Goal: Task Accomplishment & Management: Manage account settings

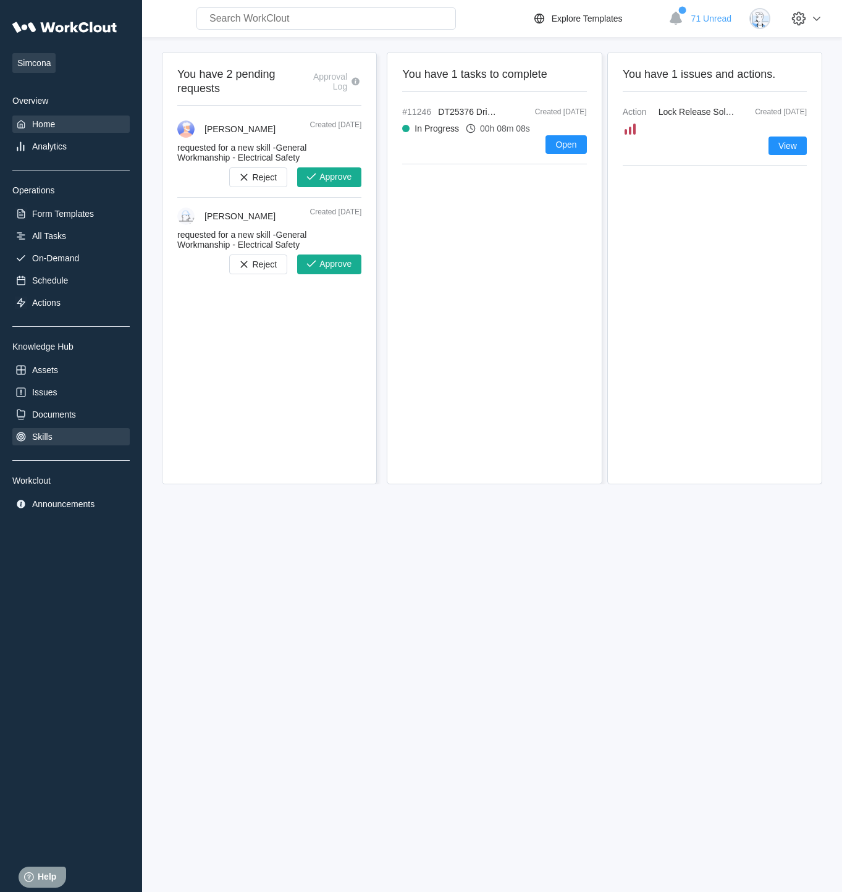
click at [61, 436] on div "Skills" at bounding box center [70, 436] width 117 height 17
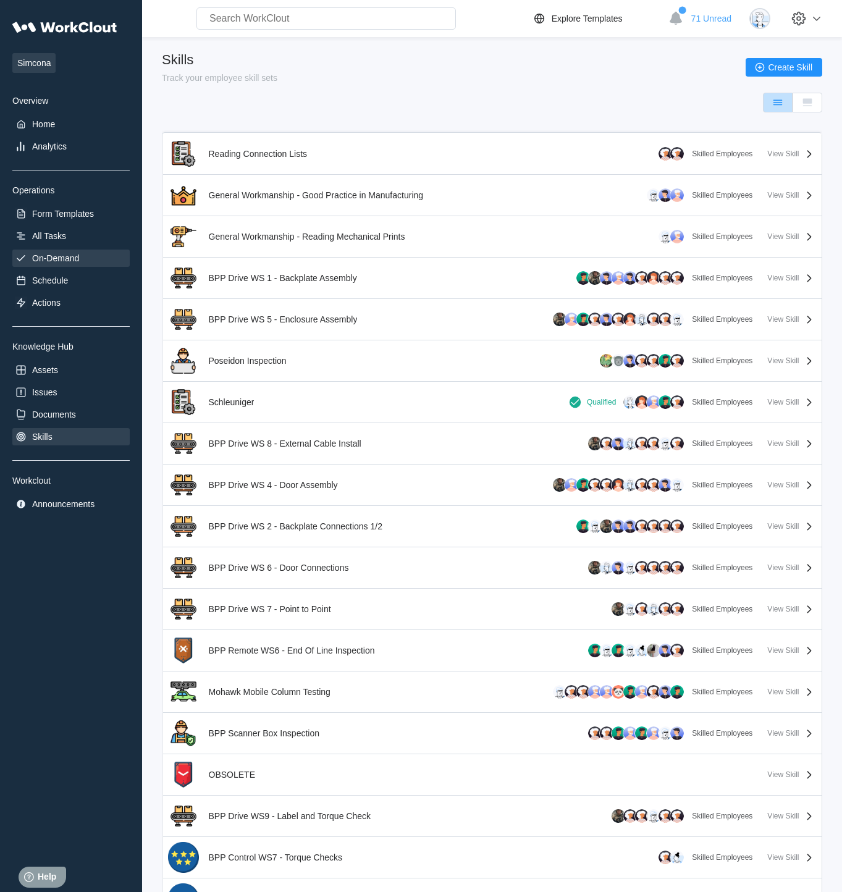
click at [67, 256] on div "On-Demand" at bounding box center [55, 258] width 47 height 10
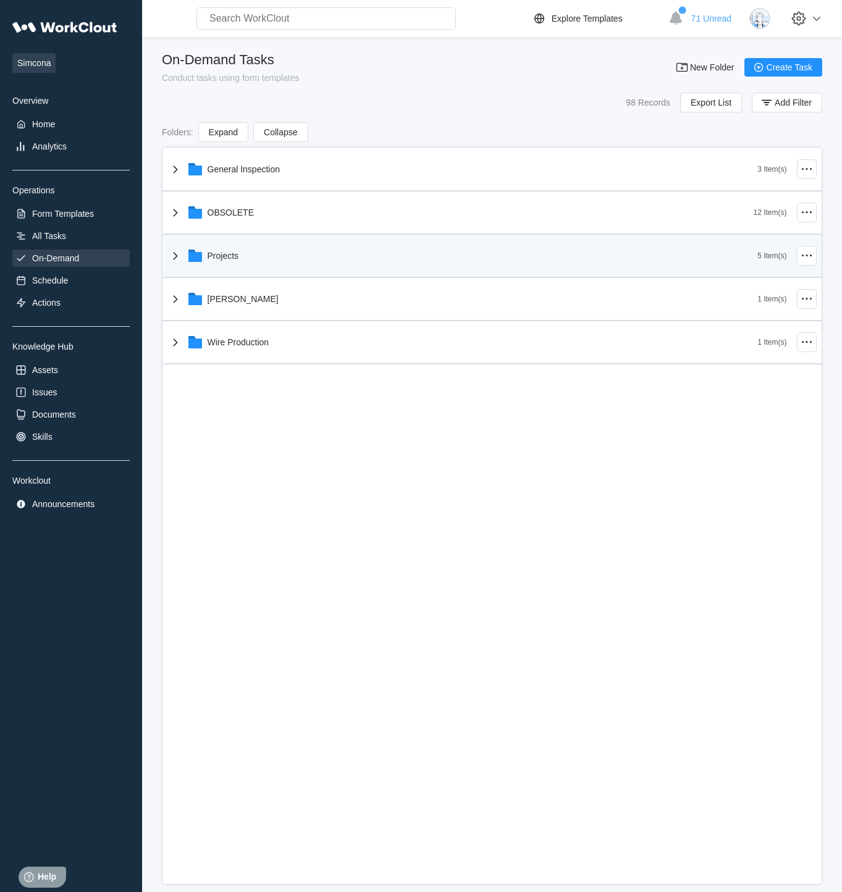
click at [172, 251] on icon at bounding box center [175, 255] width 15 height 15
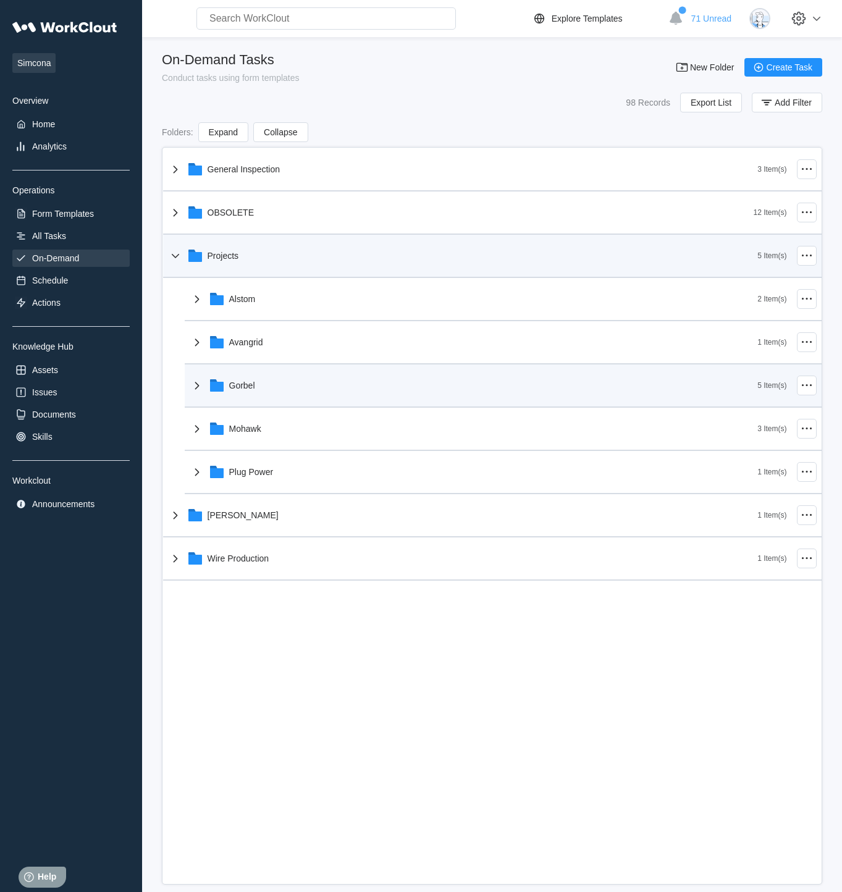
click at [190, 387] on icon at bounding box center [197, 385] width 15 height 15
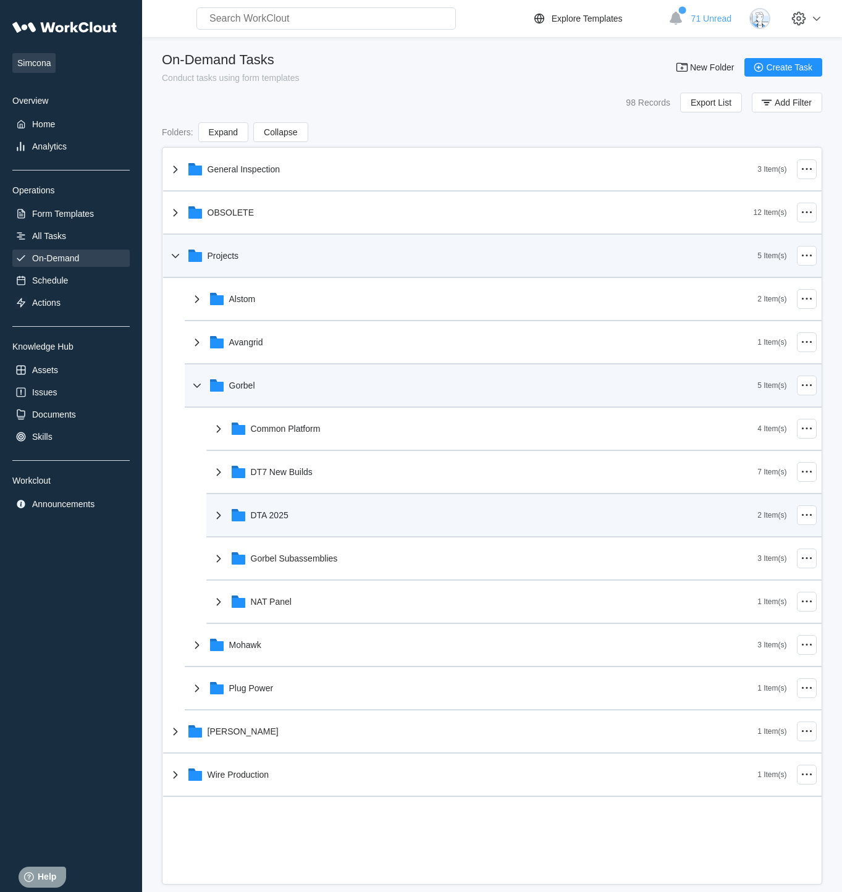
click at [253, 513] on div "DTA 2025" at bounding box center [270, 515] width 38 height 10
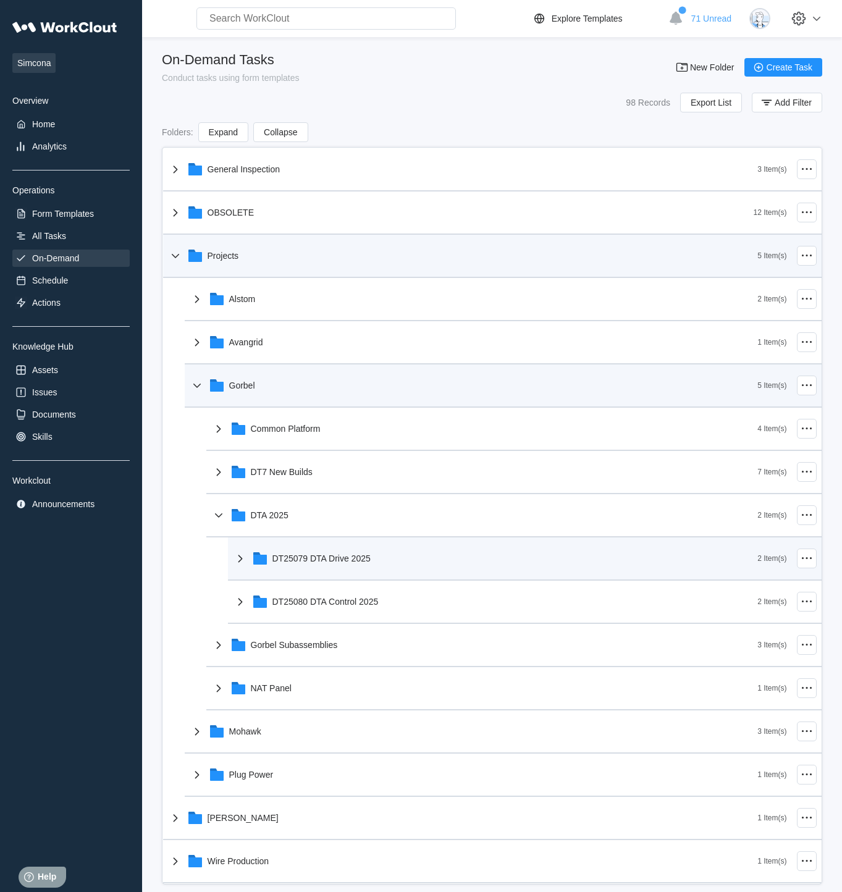
click at [368, 562] on div "DT25079 DTA Drive 2025" at bounding box center [321, 558] width 98 height 10
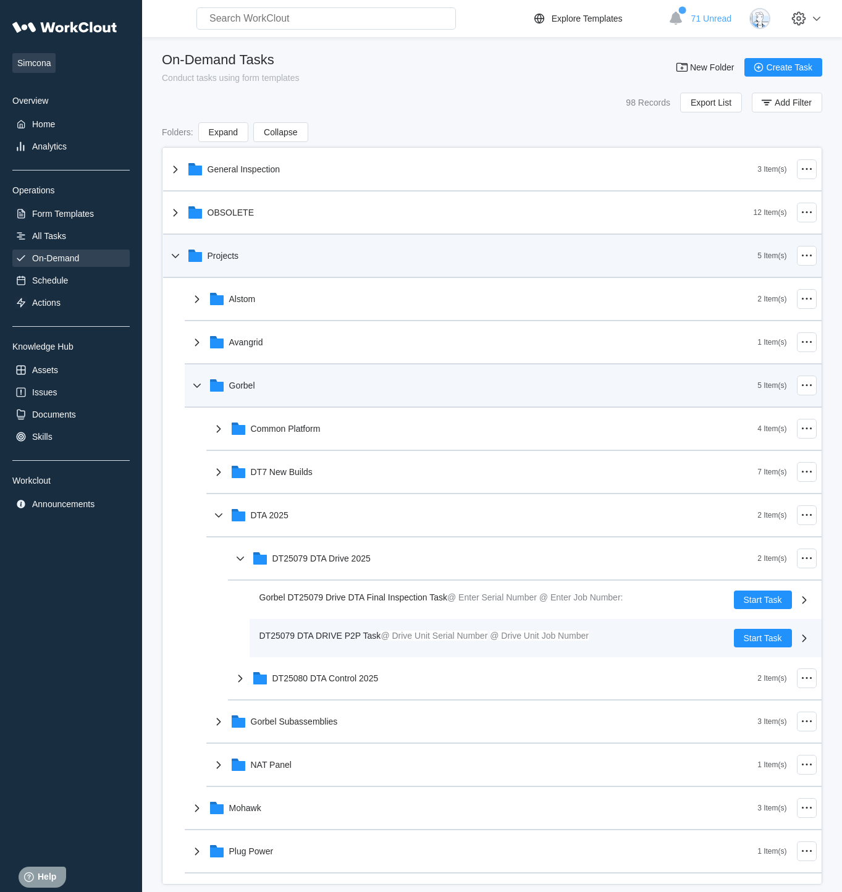
click at [411, 631] on span "DT25079 DTA DRIVE P2P Task @ Drive Unit Serial Number @ Drive Unit Job Number" at bounding box center [423, 636] width 329 height 10
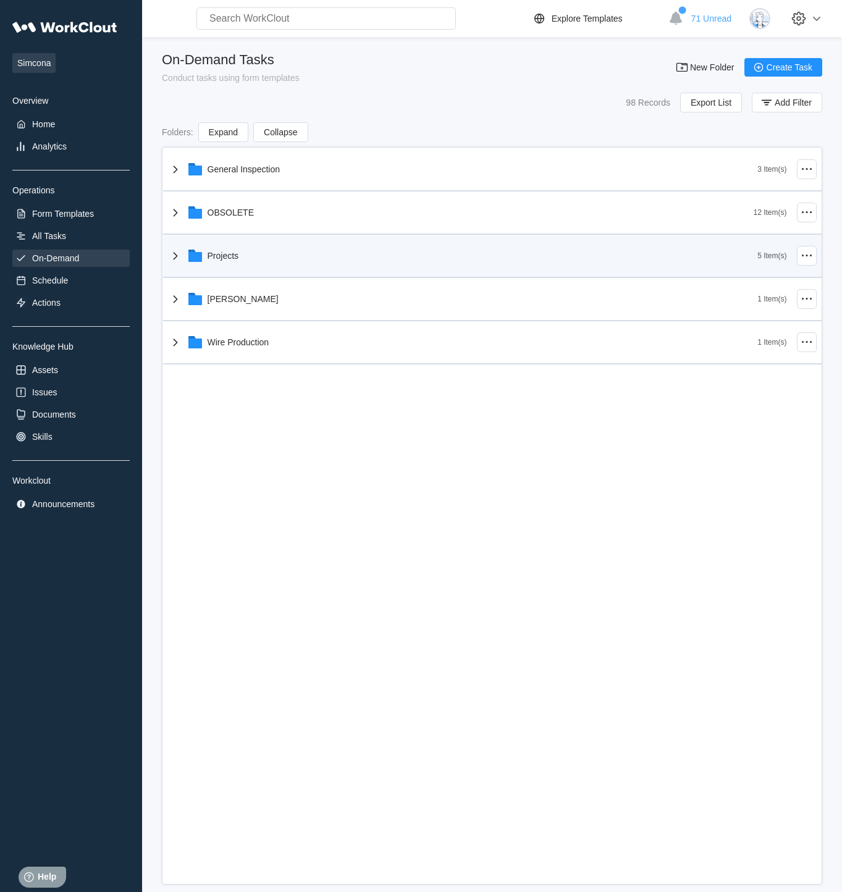
click at [192, 258] on icon at bounding box center [195, 257] width 14 height 10
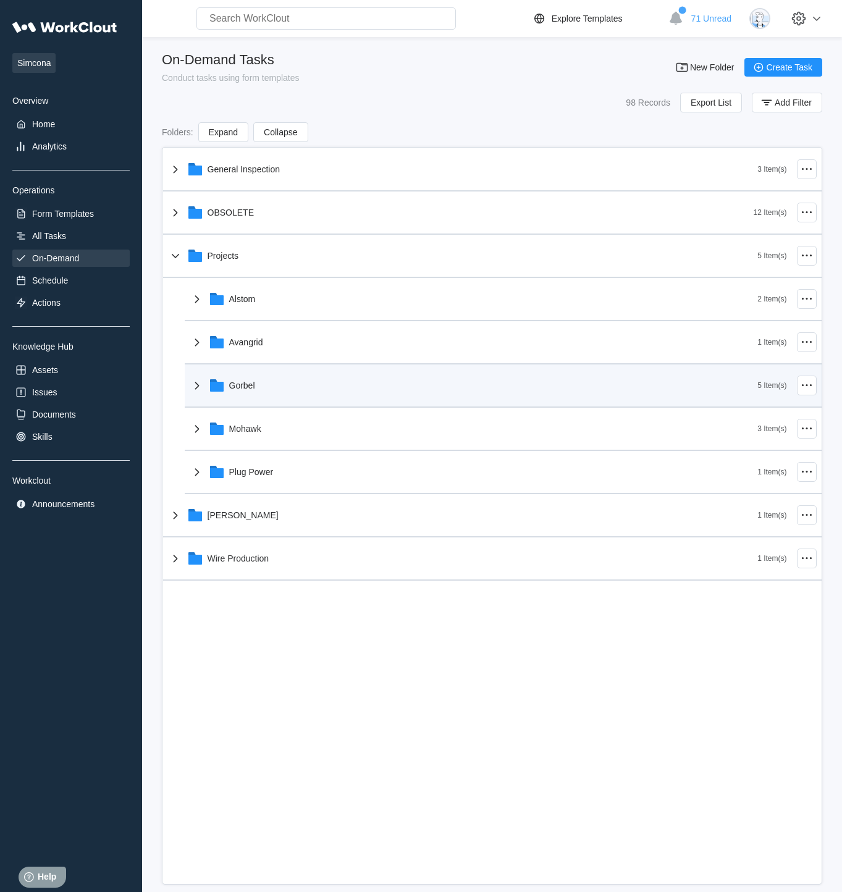
click at [250, 390] on div "Gorbel" at bounding box center [474, 385] width 568 height 32
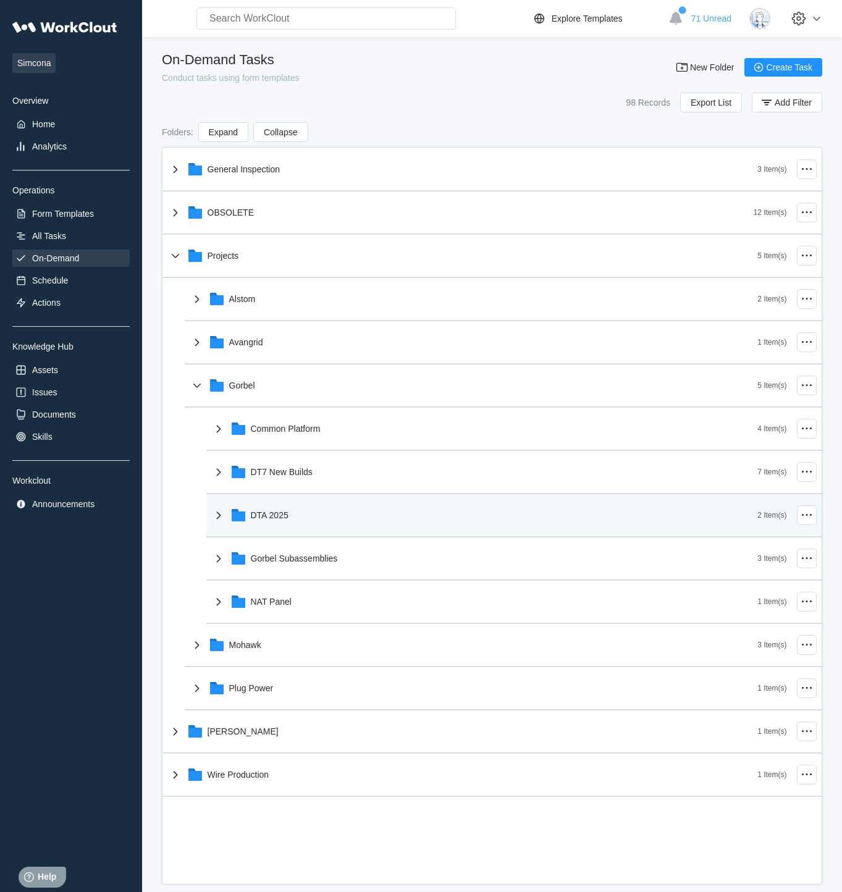
click at [294, 514] on div "DTA 2025" at bounding box center [484, 515] width 547 height 32
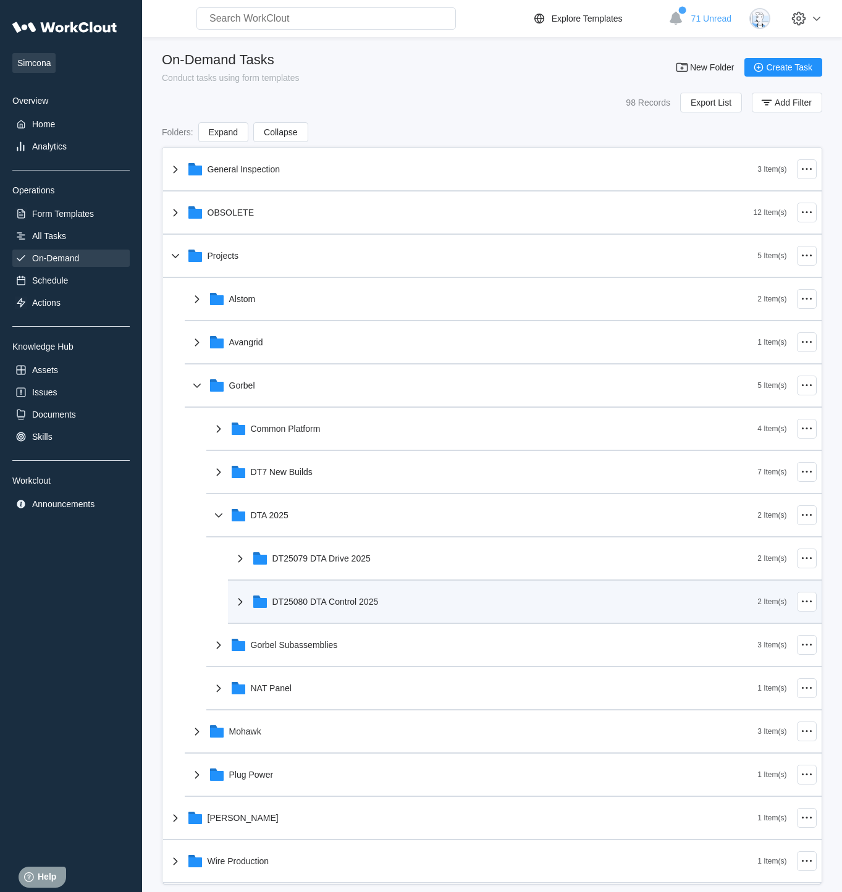
click at [298, 601] on div "DT25080 DTA Control 2025" at bounding box center [325, 602] width 106 height 10
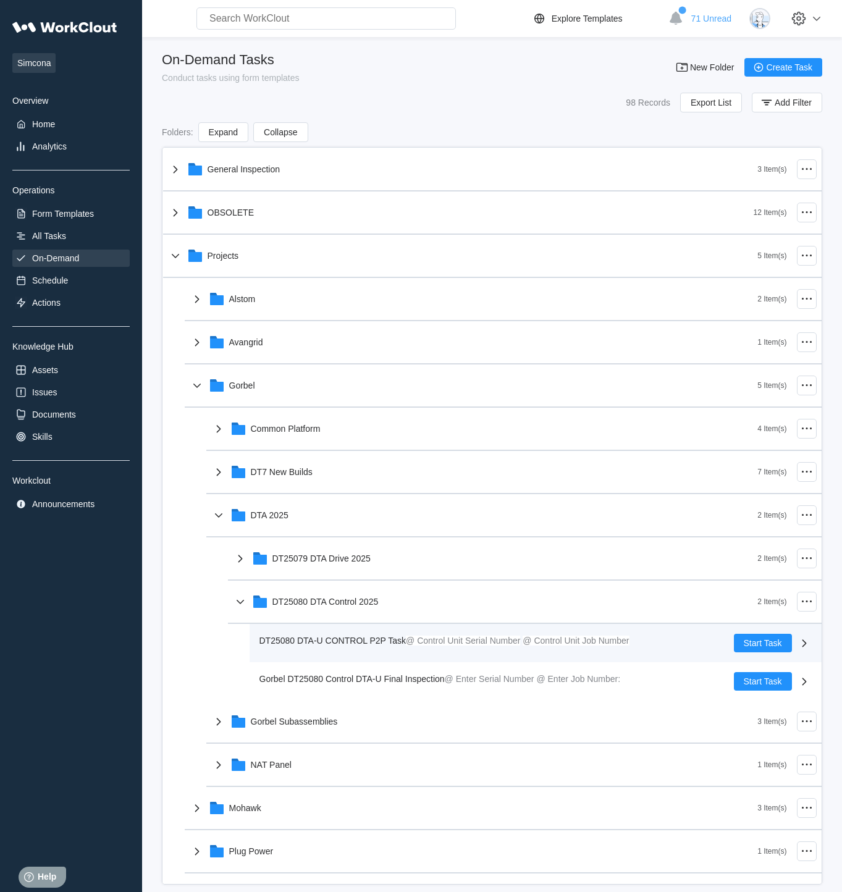
click at [371, 649] on div "DT25080 DTA-U CONTROL P2P Task @ Control Unit Serial Number @ Control Unit Job …" at bounding box center [496, 643] width 474 height 19
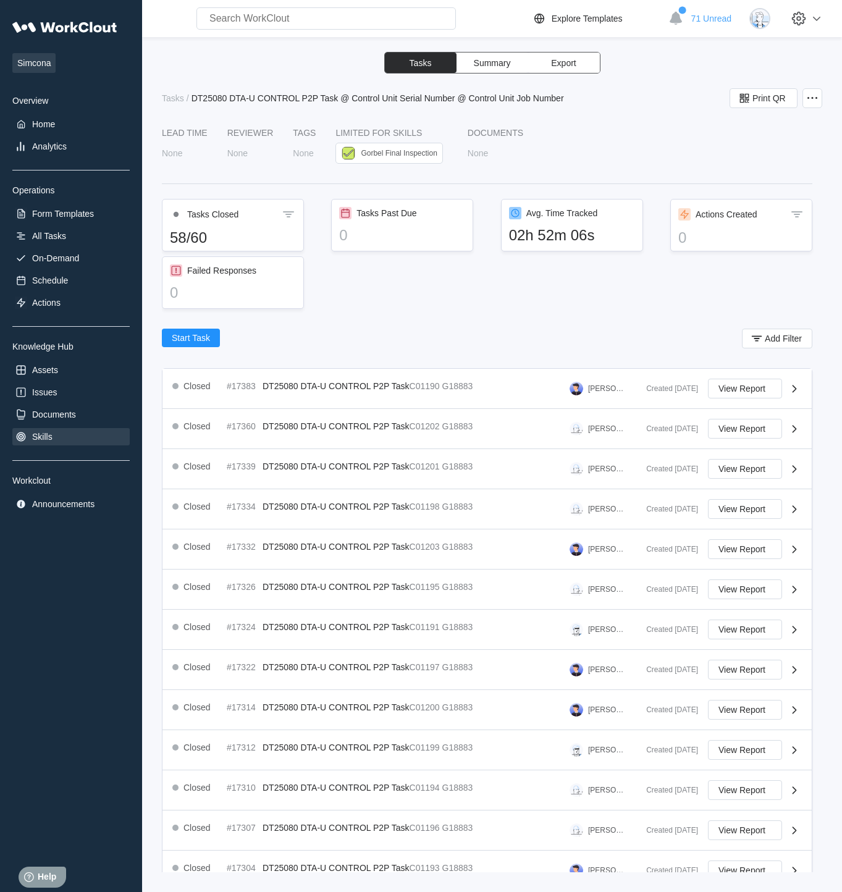
click at [51, 442] on div "Skills" at bounding box center [70, 436] width 117 height 17
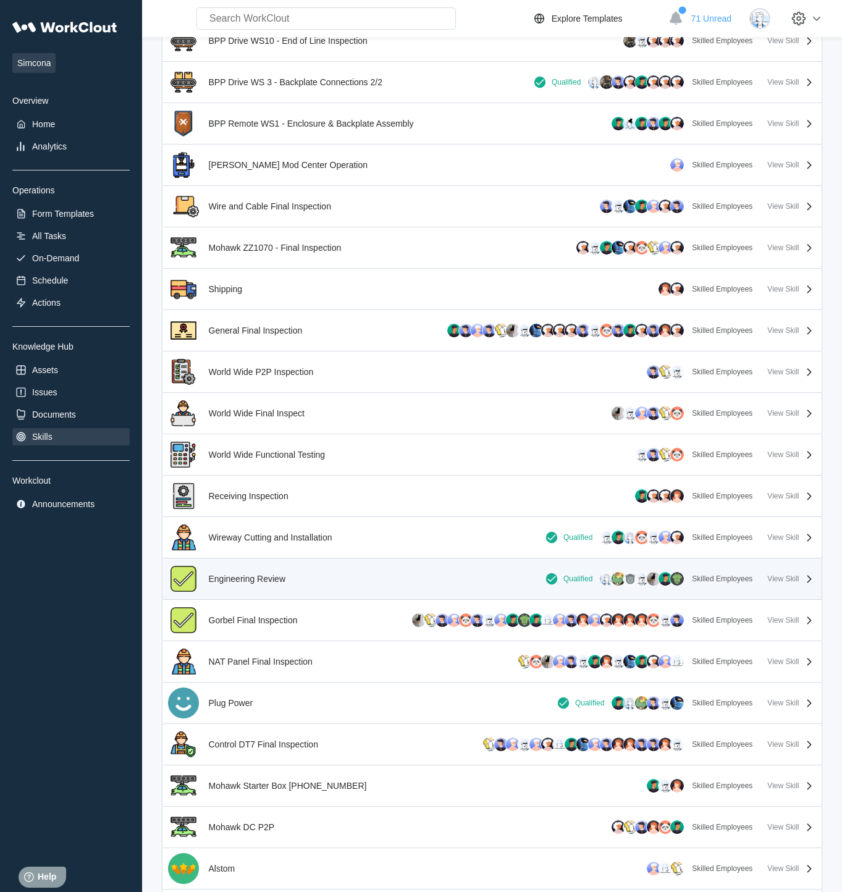
scroll to position [1213, 0]
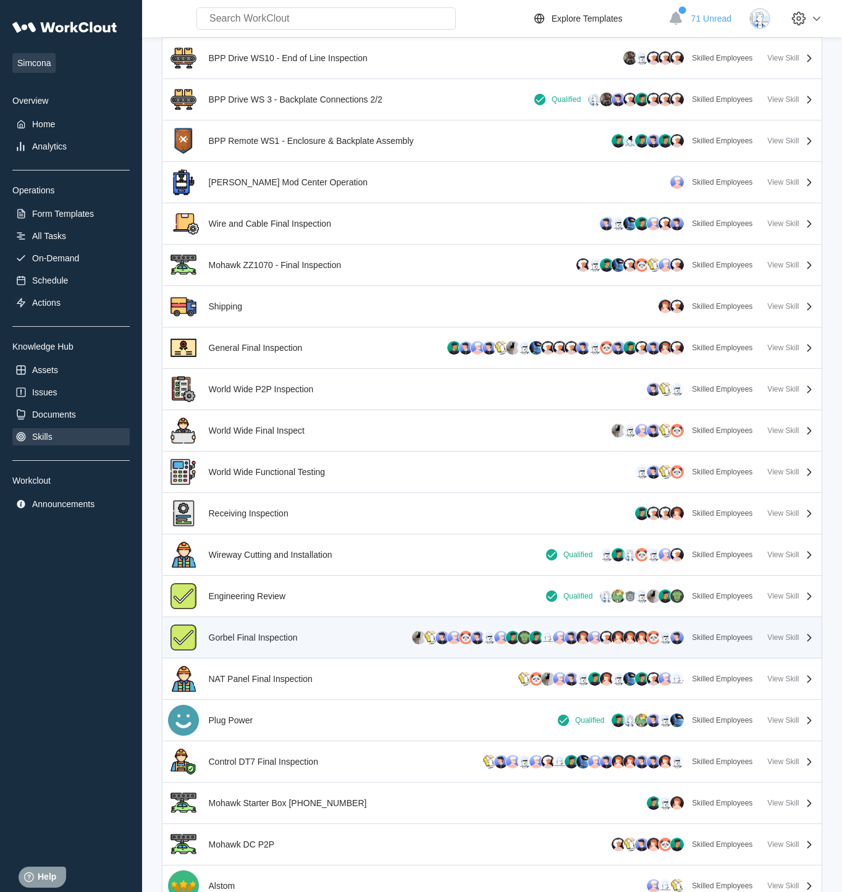
click at [318, 629] on div "Gorbel Final Inspection Skilled Employees View Skill" at bounding box center [492, 637] width 649 height 31
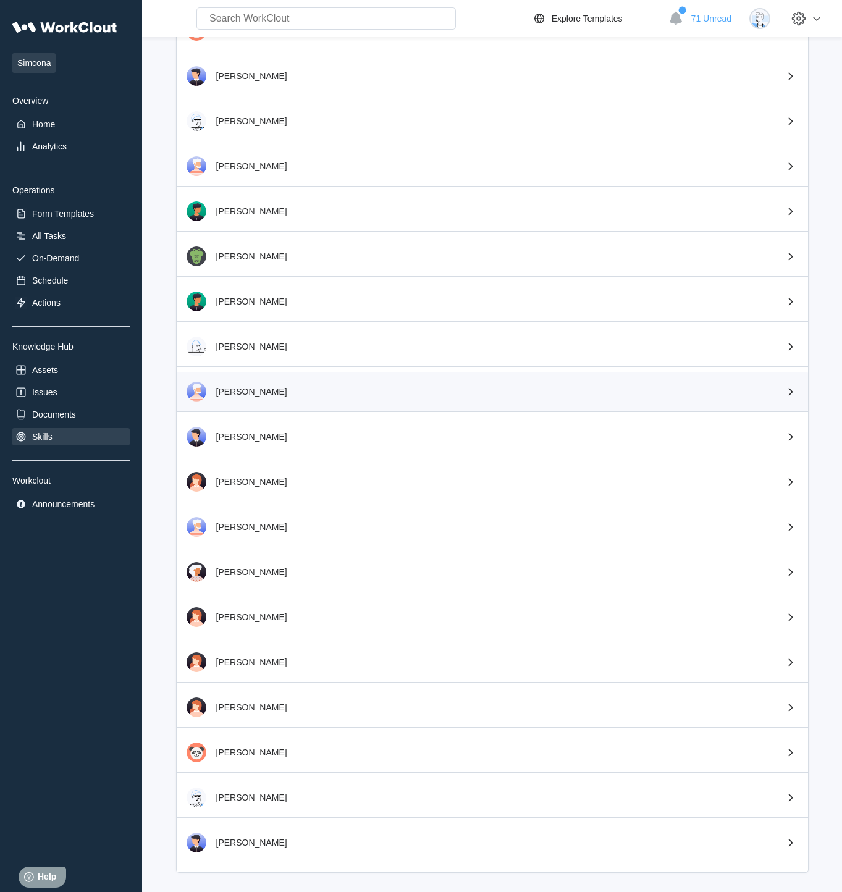
scroll to position [476, 0]
click at [334, 431] on div "[PERSON_NAME]" at bounding box center [492, 436] width 631 height 40
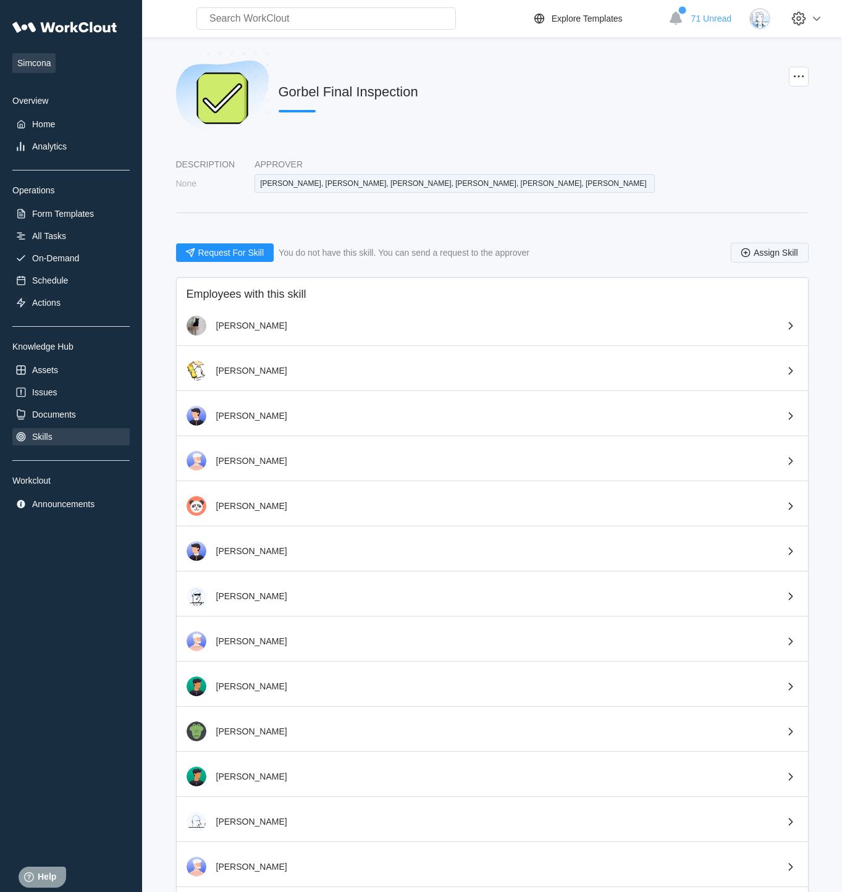
click at [759, 257] on span "Assign Skill" at bounding box center [776, 252] width 44 height 9
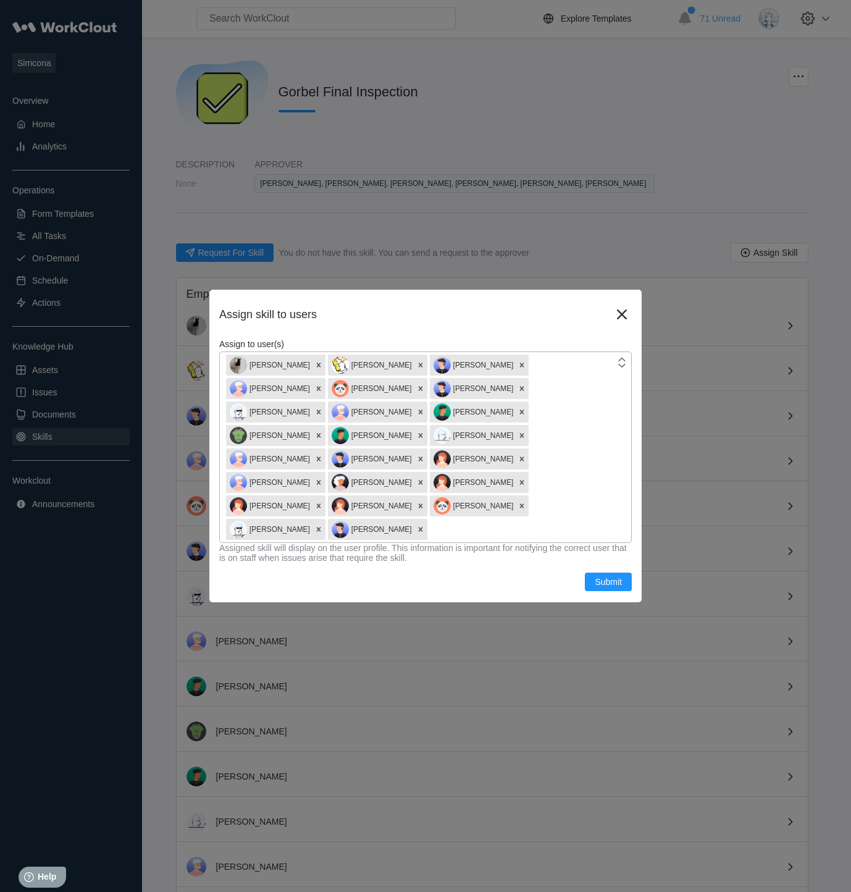
click at [584, 487] on div "Emilia Connelly Justin Sampel David Ernst Reginald Tucker Jeffrey Smith Adam Pr…" at bounding box center [417, 447] width 395 height 190
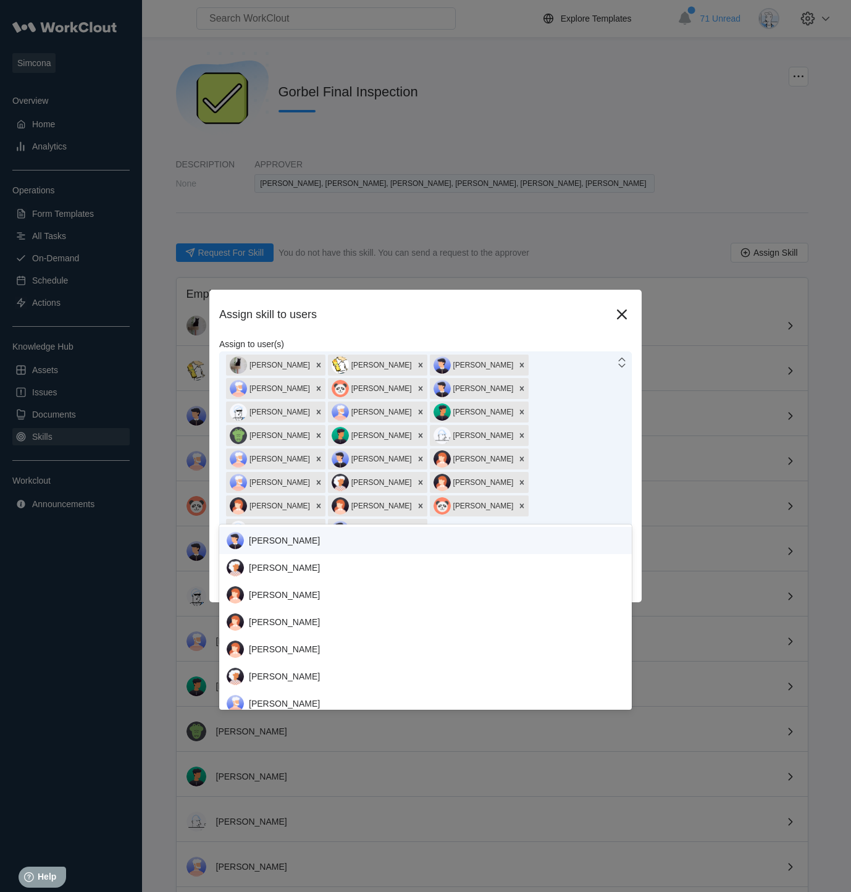
type input "joe"
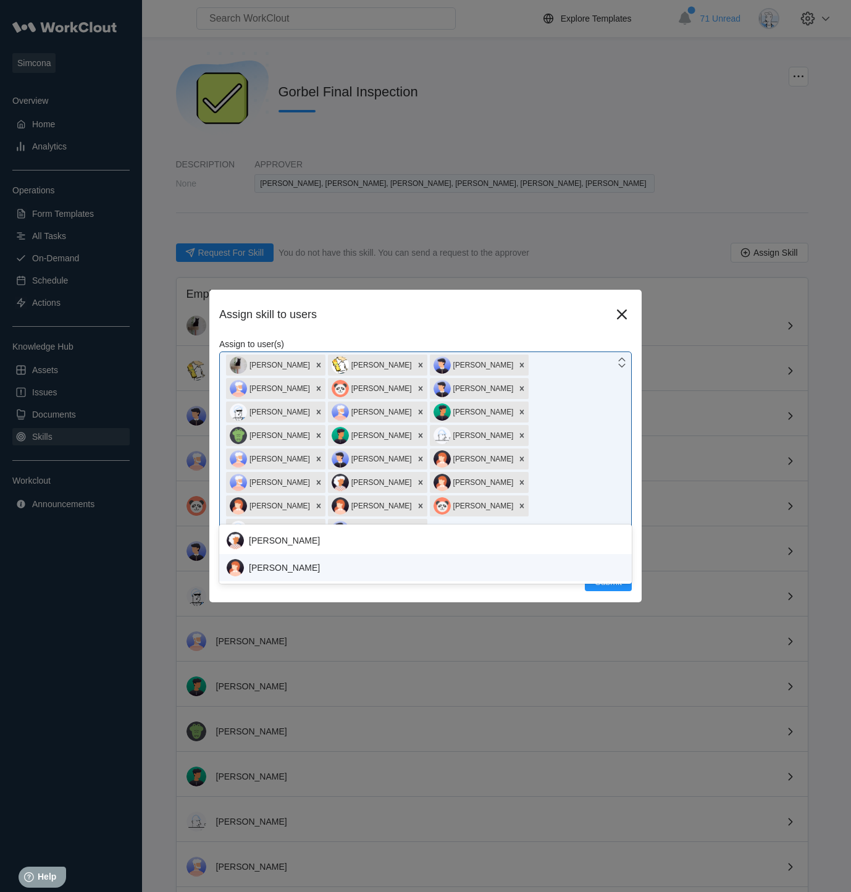
click at [274, 565] on div "[PERSON_NAME]" at bounding box center [426, 567] width 398 height 17
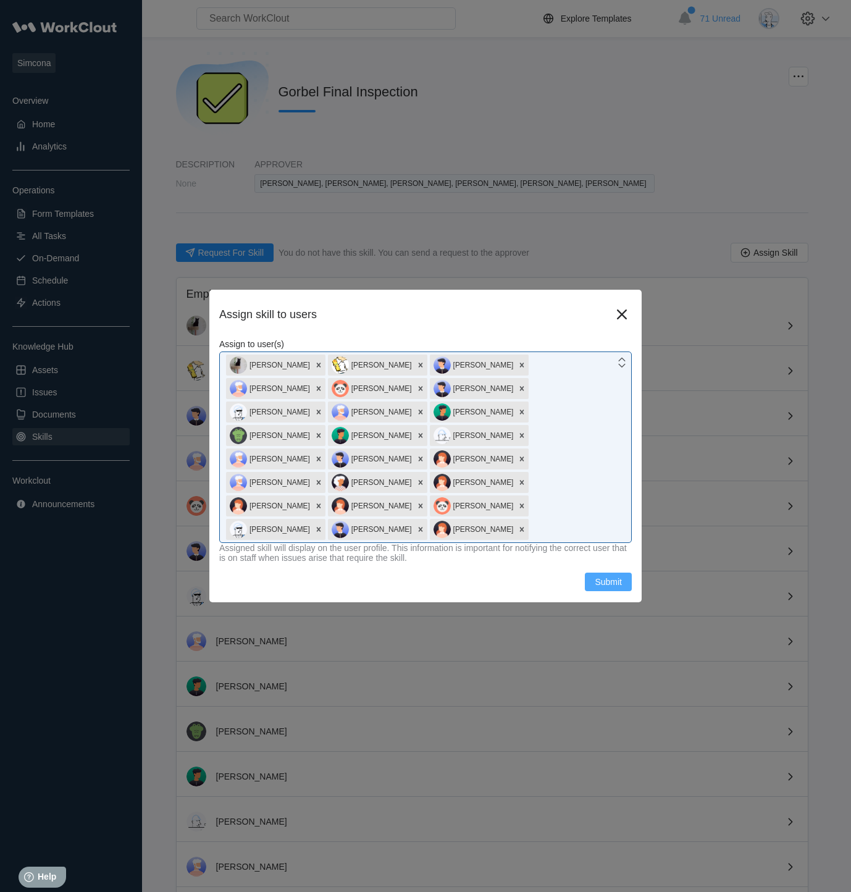
click at [607, 578] on span "Submit" at bounding box center [608, 582] width 27 height 9
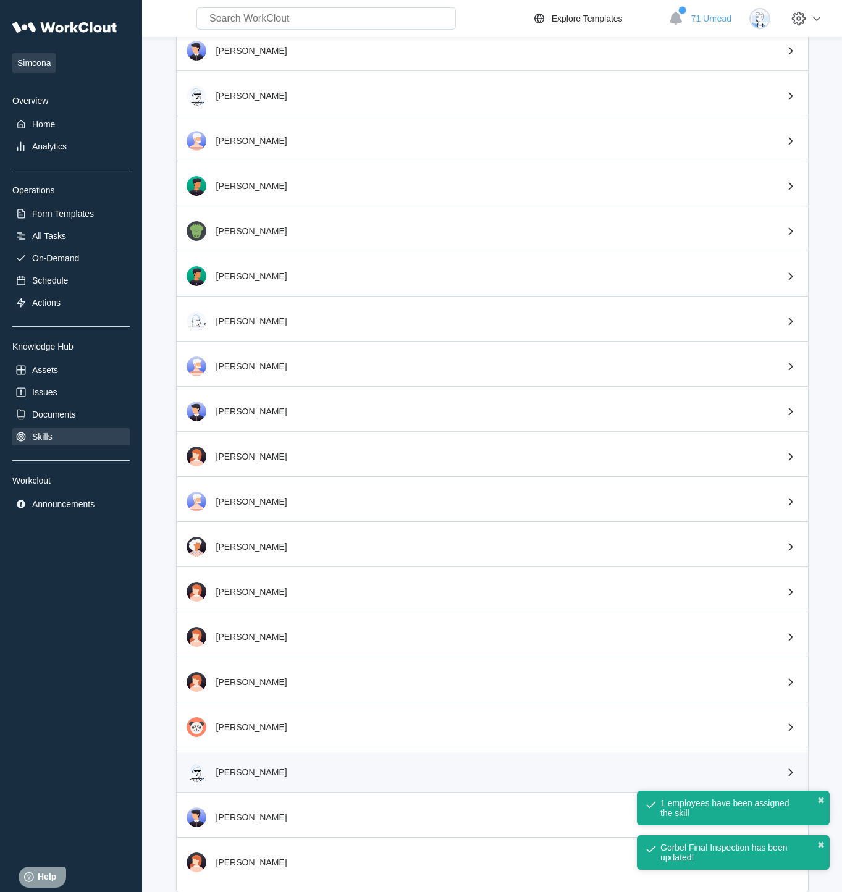
scroll to position [521, 0]
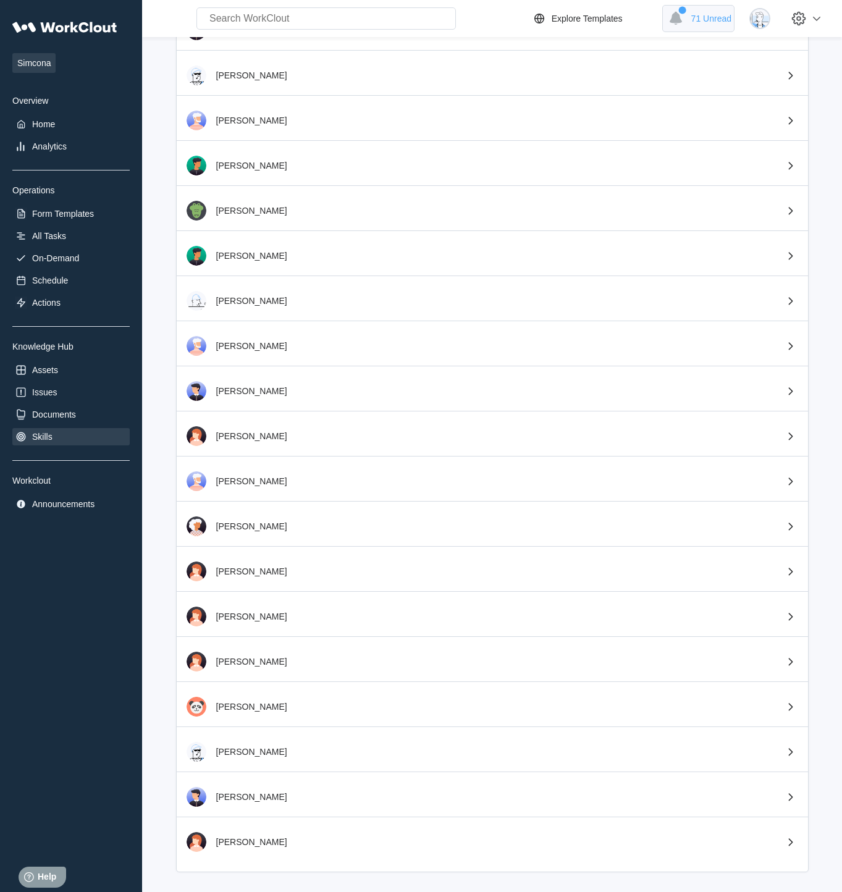
click at [686, 11] on span at bounding box center [681, 10] width 7 height 7
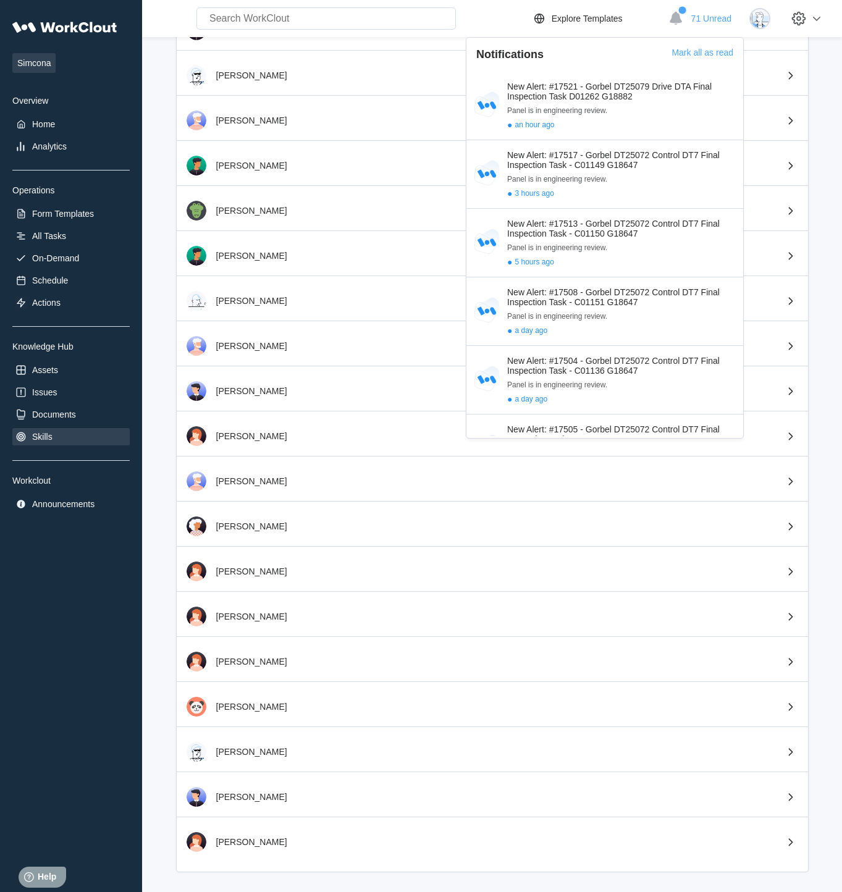
click at [159, 17] on div "Search for anything... Assets • Employees • Skills • Documents • Issues • Tasks" at bounding box center [301, 18] width 309 height 22
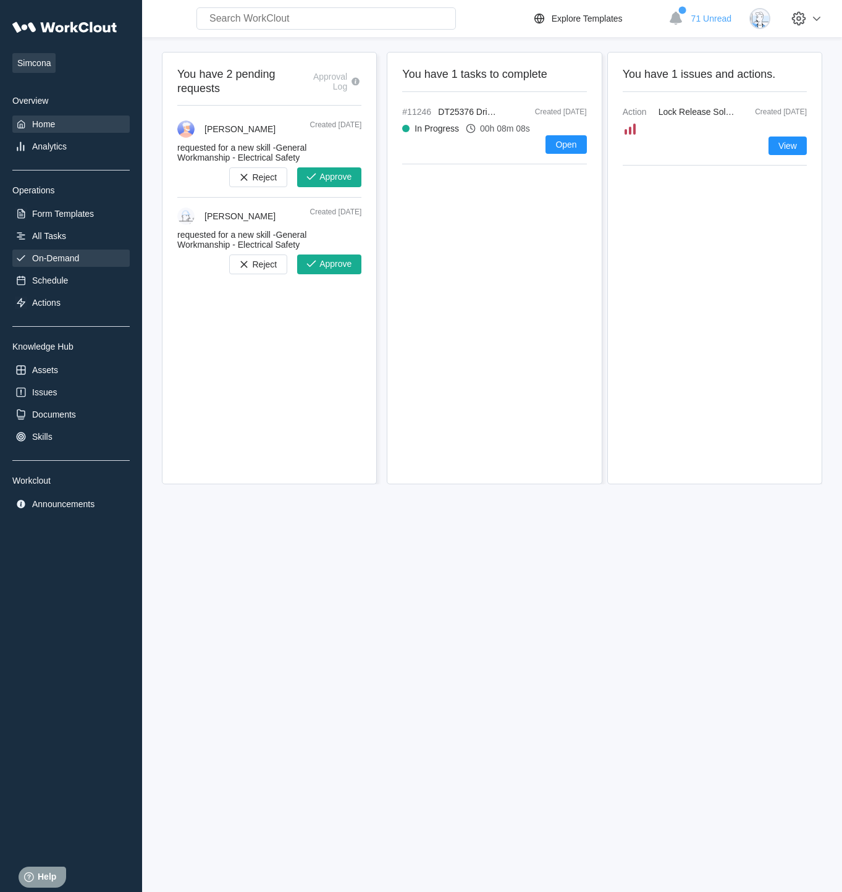
click at [35, 257] on div "On-Demand" at bounding box center [55, 258] width 47 height 10
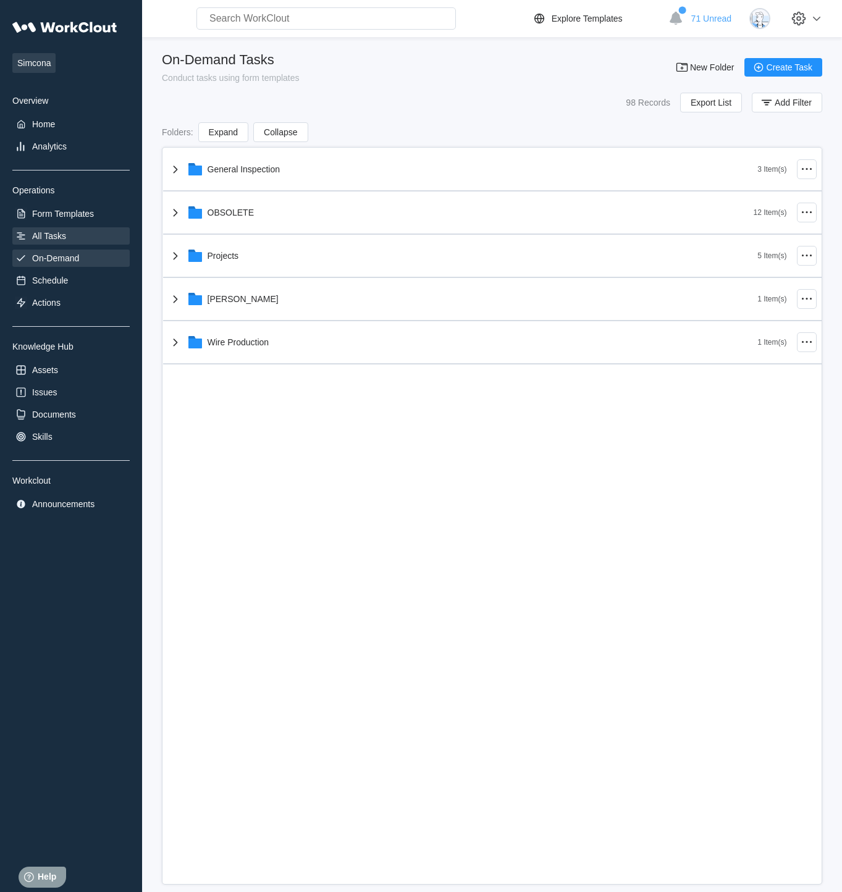
click at [64, 237] on div "All Tasks" at bounding box center [49, 236] width 34 height 10
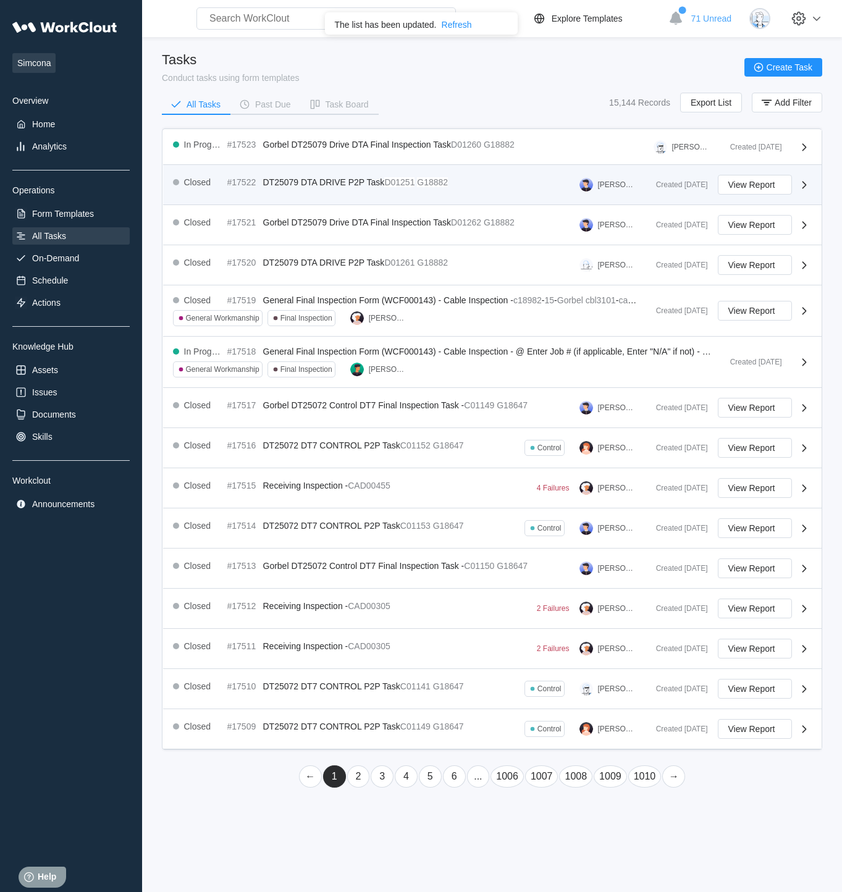
click at [444, 186] on mark "G18882" at bounding box center [432, 182] width 31 height 10
click at [649, 185] on div "Created [DATE]" at bounding box center [677, 184] width 62 height 9
click at [223, 196] on div "Closed #17522 DT25079 DTA DRIVE P2P Task D01251 G18882 Oleksandr Pogorilov Crea…" at bounding box center [492, 185] width 659 height 40
click at [802, 185] on icon at bounding box center [804, 184] width 15 height 15
click at [431, 187] on div "Closed #17522 DT25079 DTA DRIVE P2P Task D01251 G18882" at bounding box center [313, 182] width 280 height 15
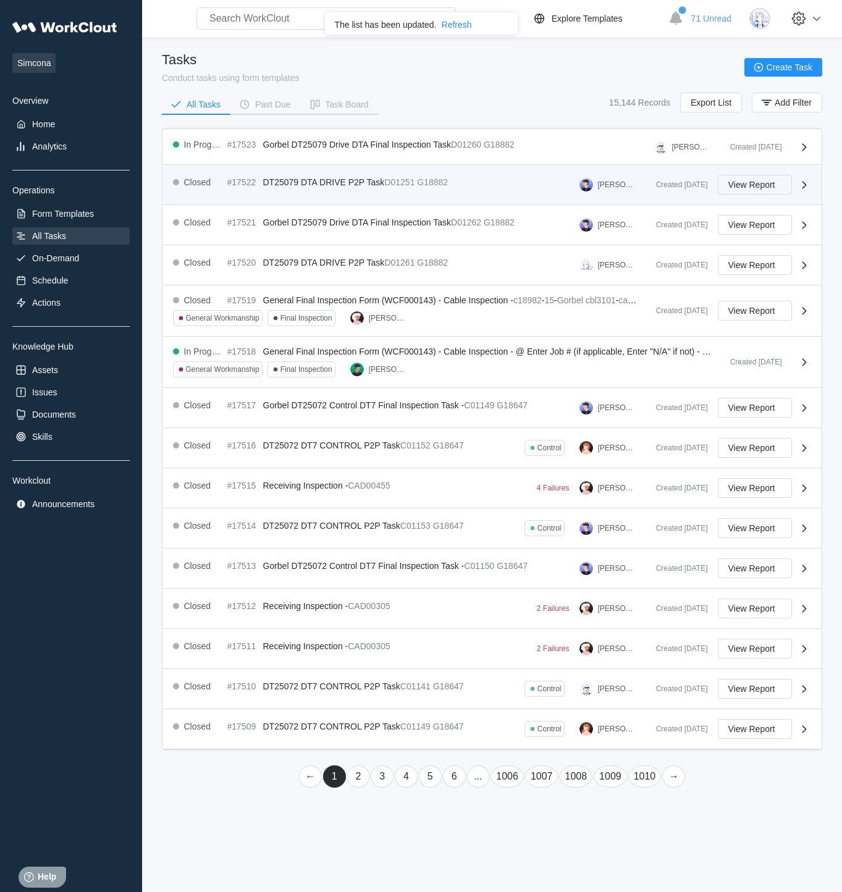
click at [736, 187] on span "View Report" at bounding box center [751, 184] width 47 height 9
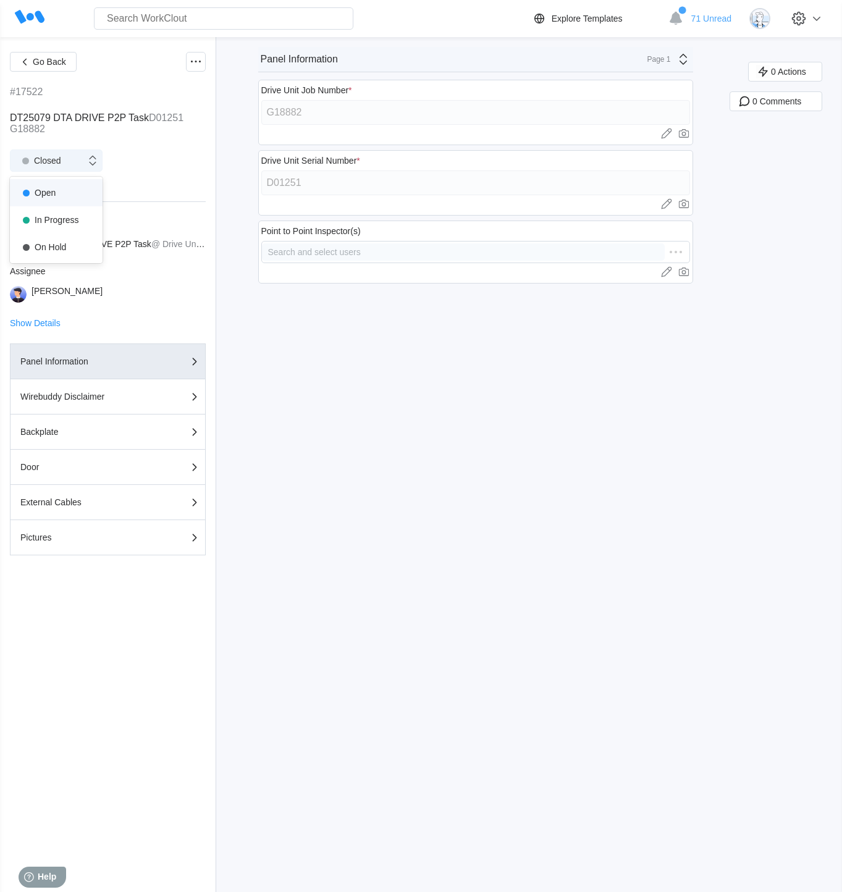
click at [74, 161] on div "Closed" at bounding box center [48, 160] width 75 height 12
click at [60, 221] on div "In Progress" at bounding box center [56, 219] width 78 height 17
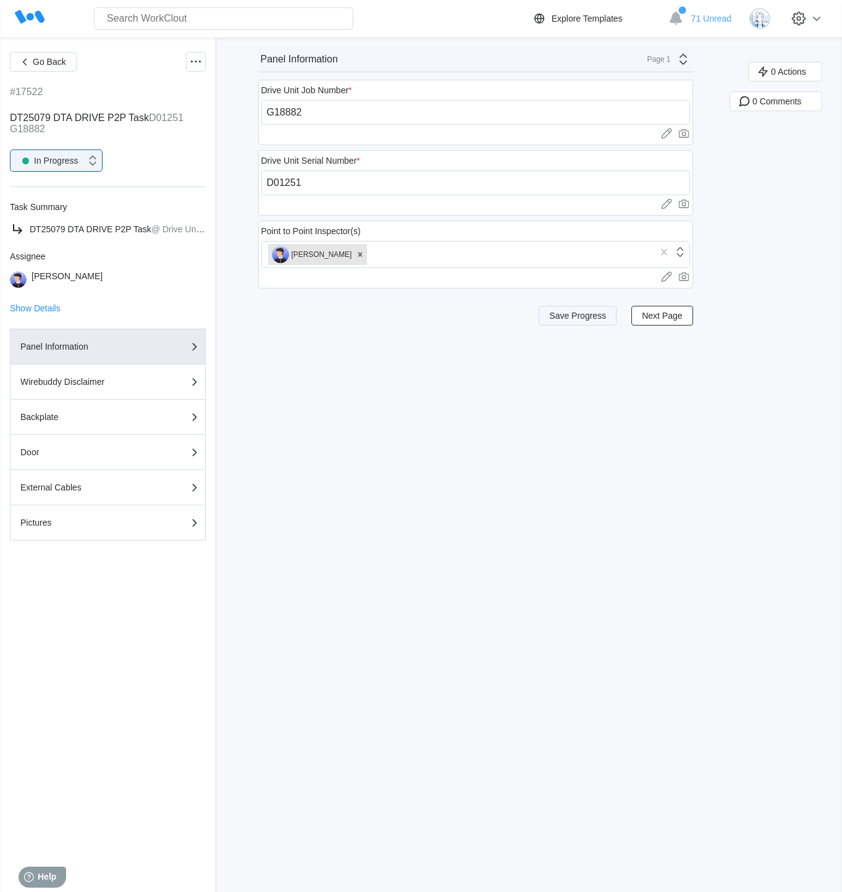
click at [600, 315] on span "Save Progress" at bounding box center [577, 315] width 57 height 9
click at [801, 20] on icon at bounding box center [798, 18] width 21 height 21
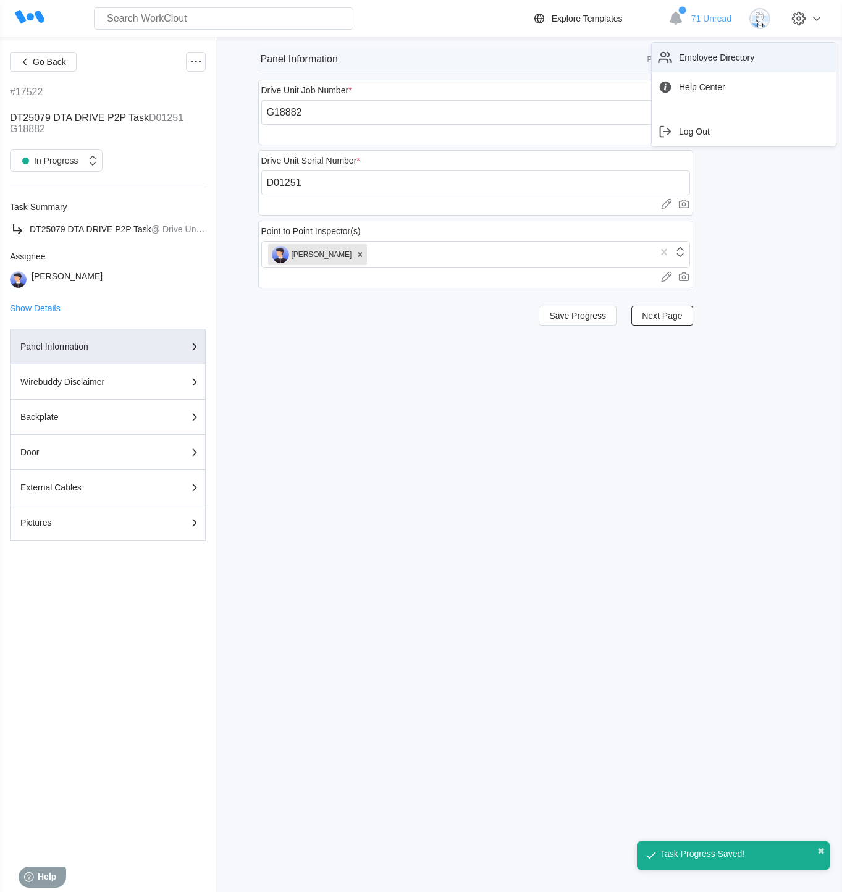
click at [725, 62] on div "Employee Directory" at bounding box center [744, 58] width 174 height 20
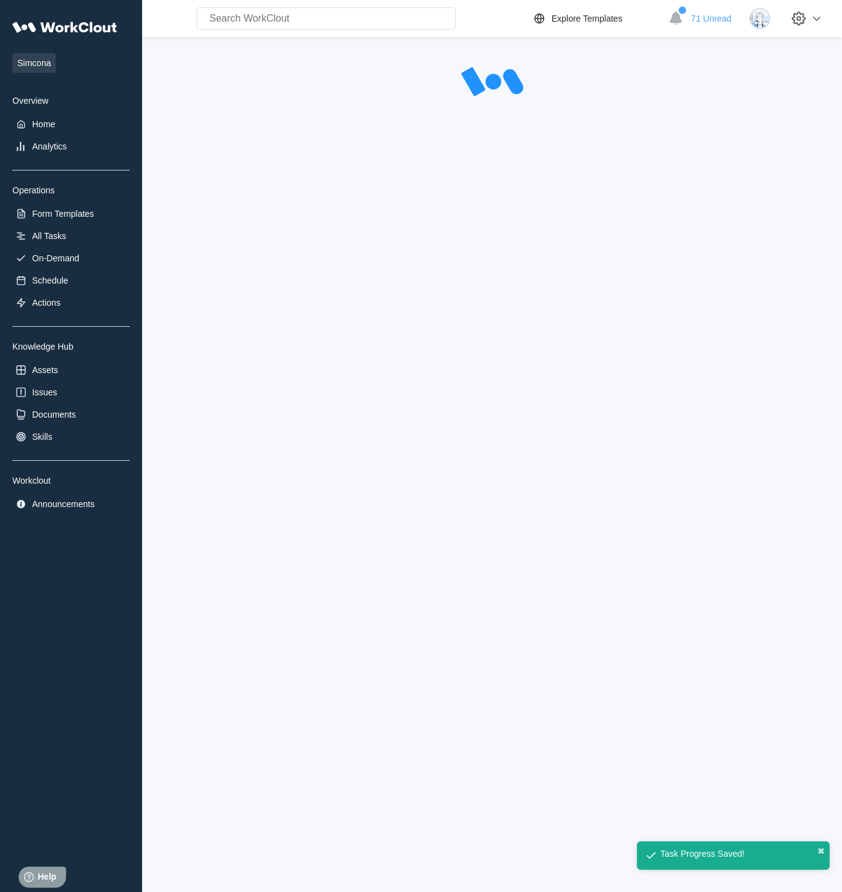
select select "20"
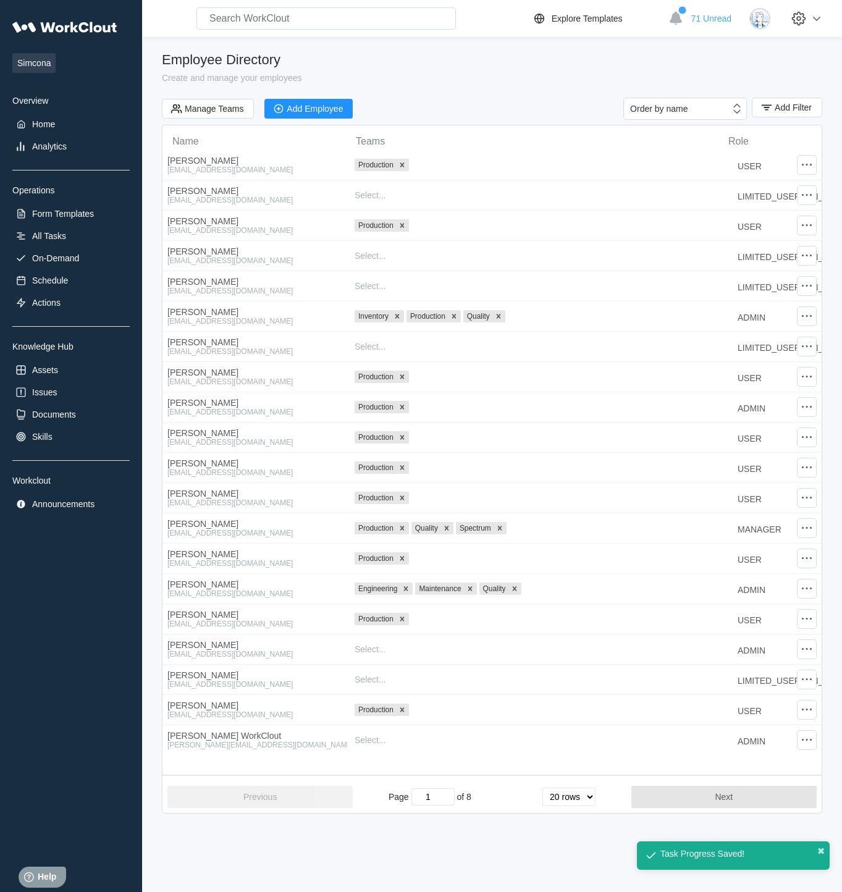
click at [672, 807] on div "Task Progress Saved! ✖ Task Progress Saved! ✖ Simcona Overview Home Analytics O…" at bounding box center [421, 446] width 842 height 892
click at [672, 807] on button "Next" at bounding box center [723, 797] width 185 height 22
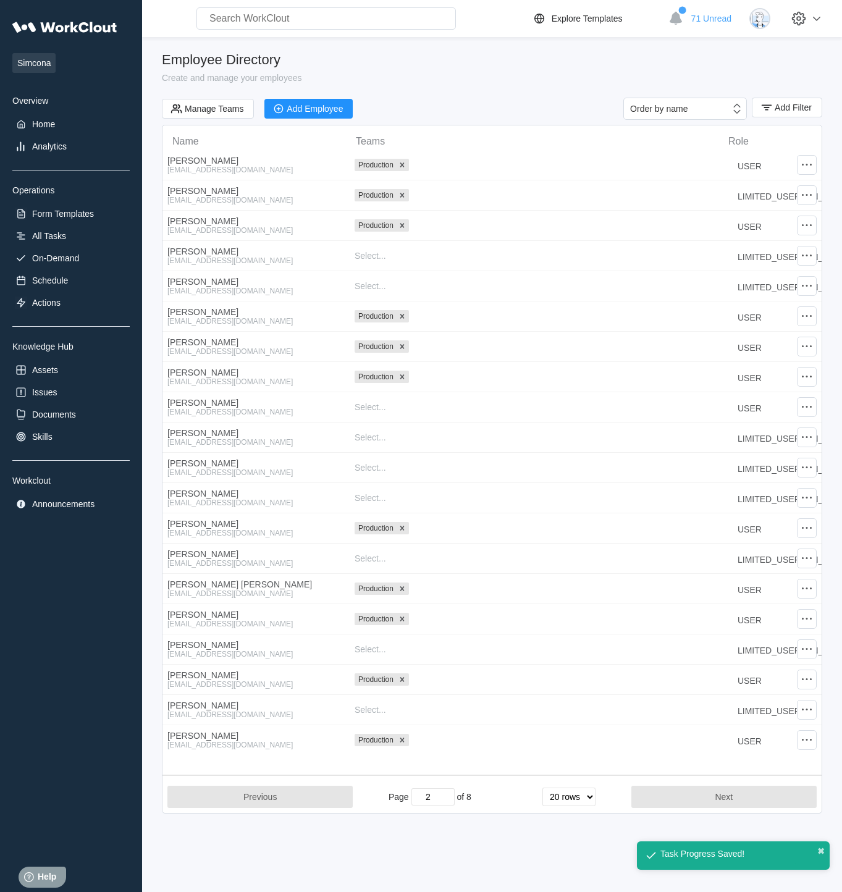
click at [672, 807] on button "Next" at bounding box center [723, 797] width 185 height 22
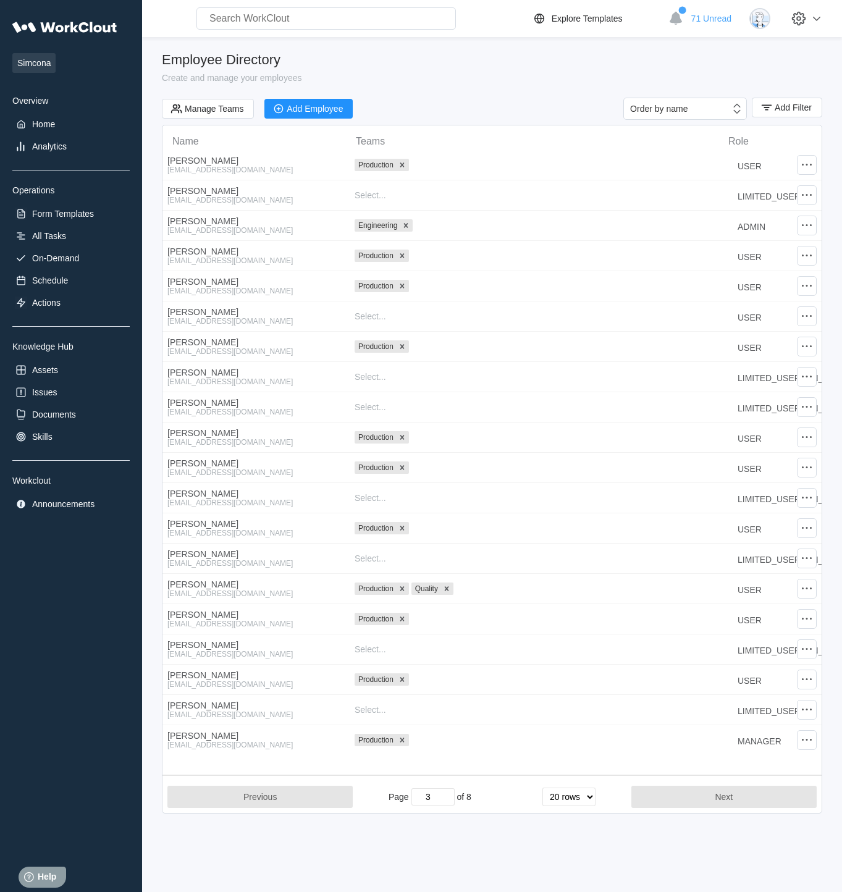
click at [672, 807] on button "Next" at bounding box center [723, 797] width 185 height 22
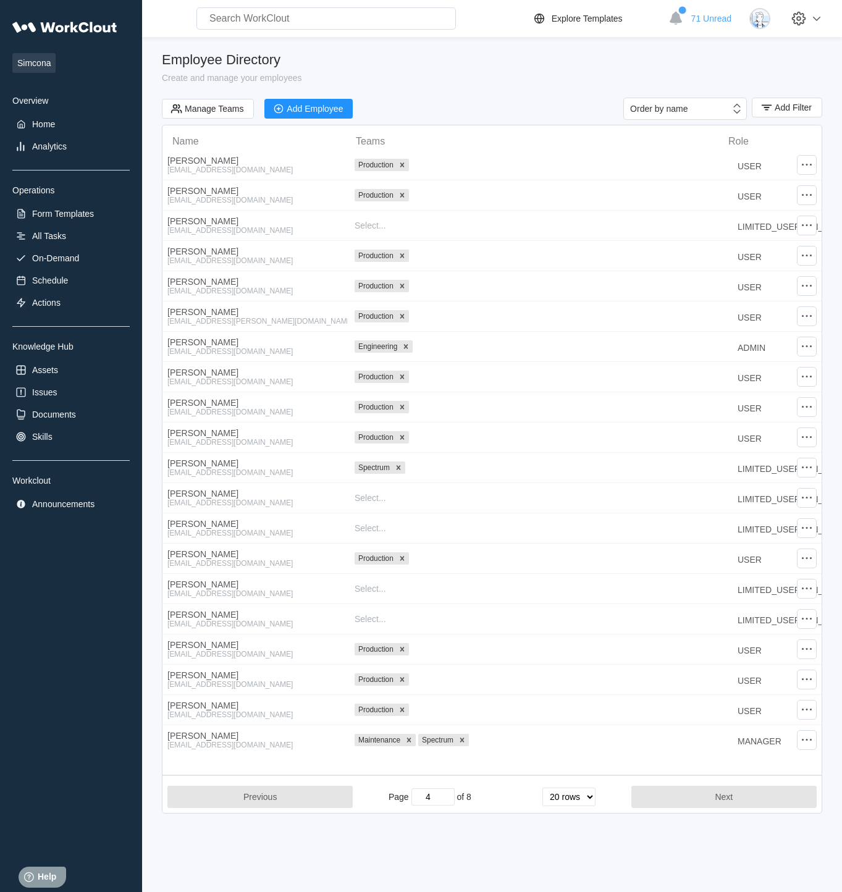
click at [672, 807] on button "Next" at bounding box center [723, 797] width 185 height 22
type input "6"
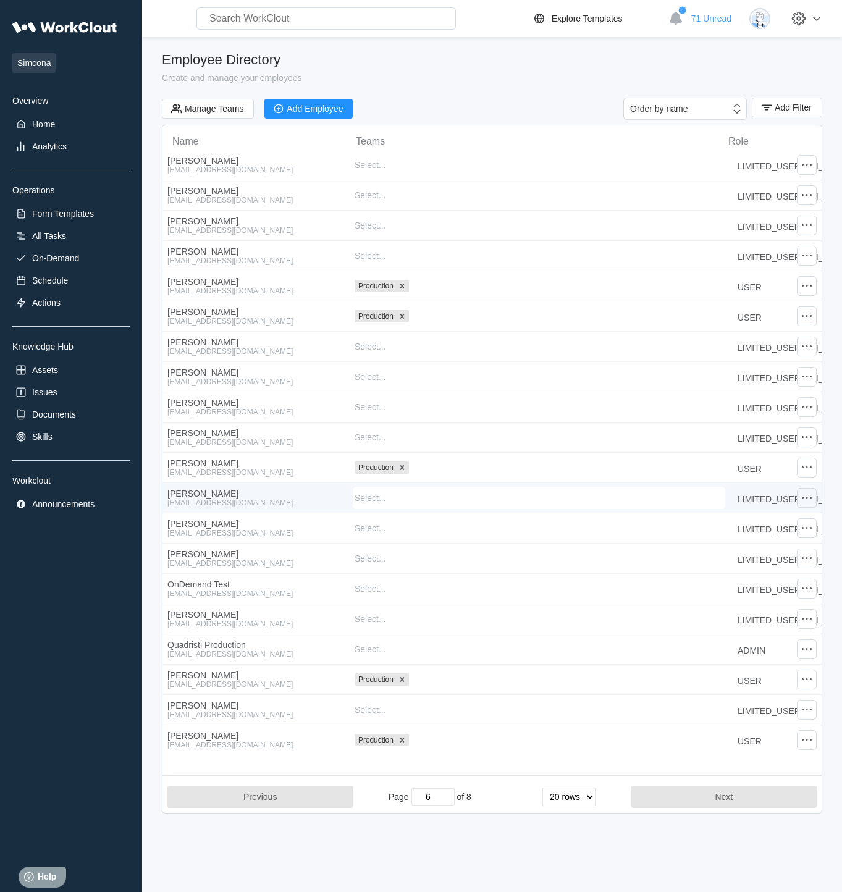
click at [810, 494] on icon at bounding box center [806, 497] width 15 height 15
click at [731, 463] on div "Edit Employee" at bounding box center [707, 463] width 56 height 10
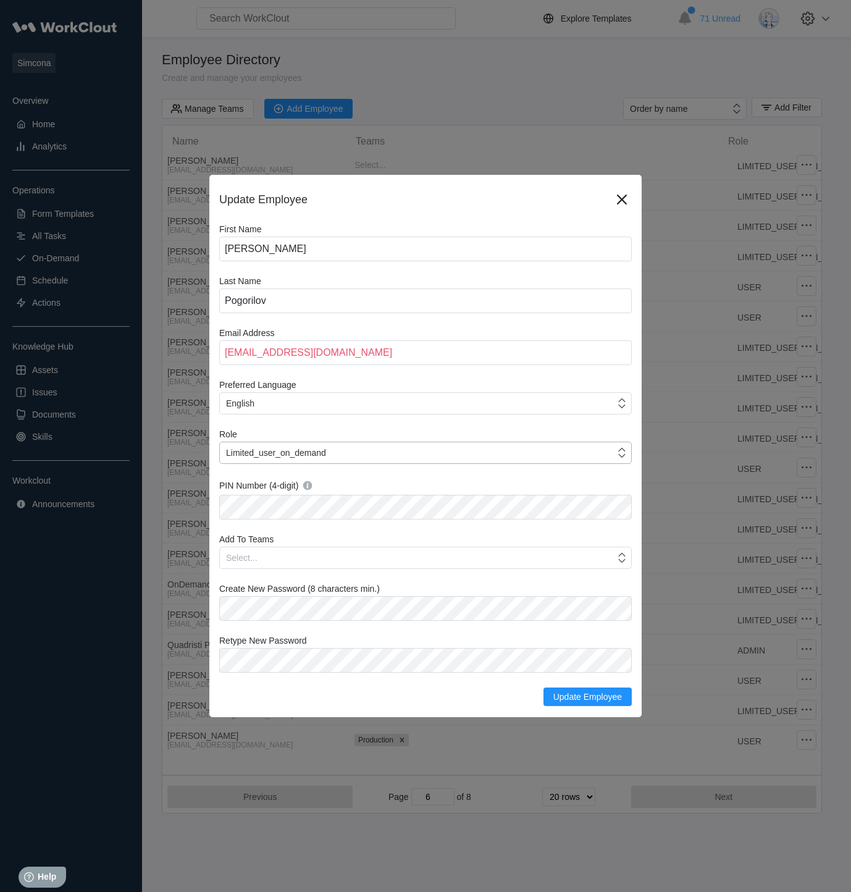
click at [348, 453] on div "Limited_user_on_demand" at bounding box center [417, 452] width 395 height 17
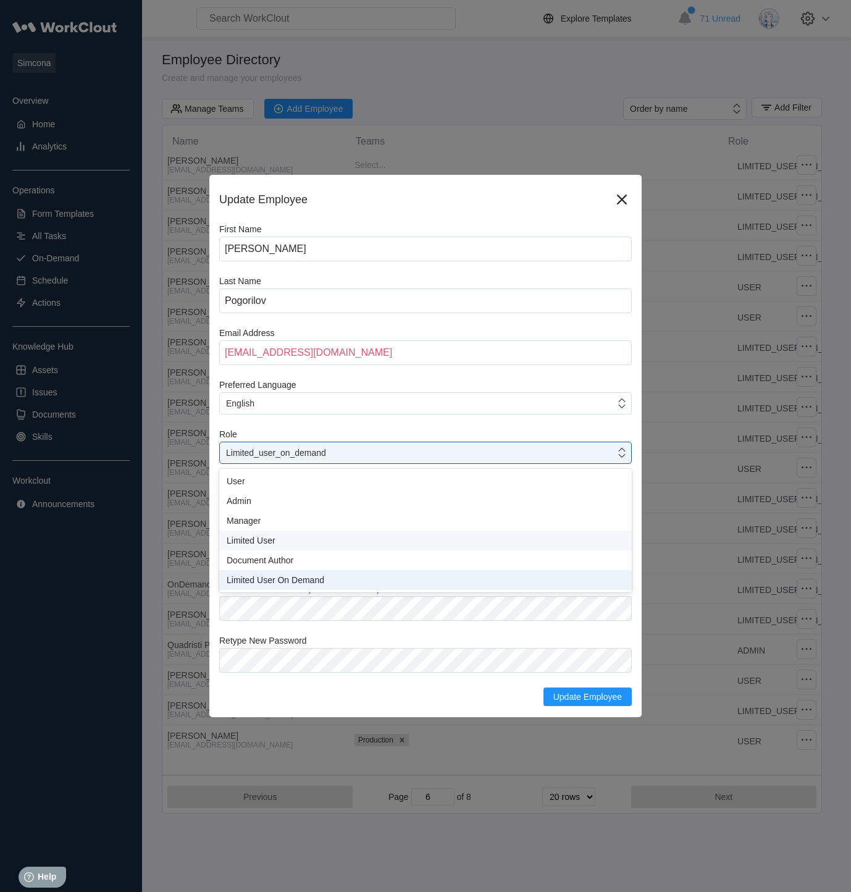
click at [345, 539] on div "Limited User" at bounding box center [426, 541] width 398 height 10
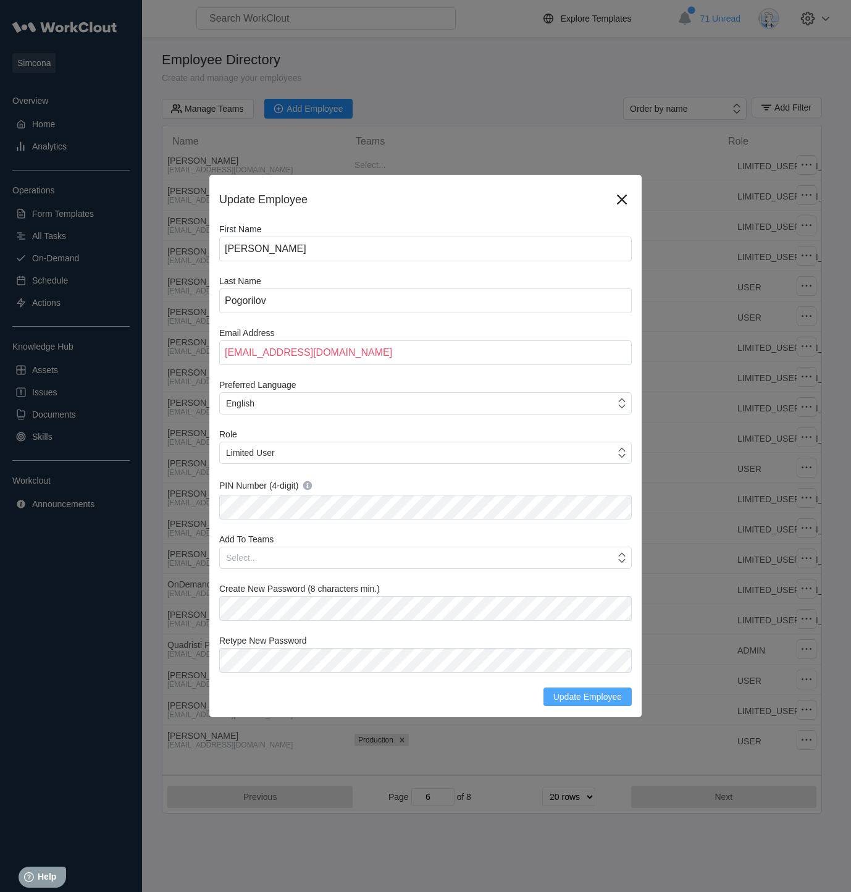
click at [562, 694] on span "Update Employee" at bounding box center [587, 696] width 69 height 9
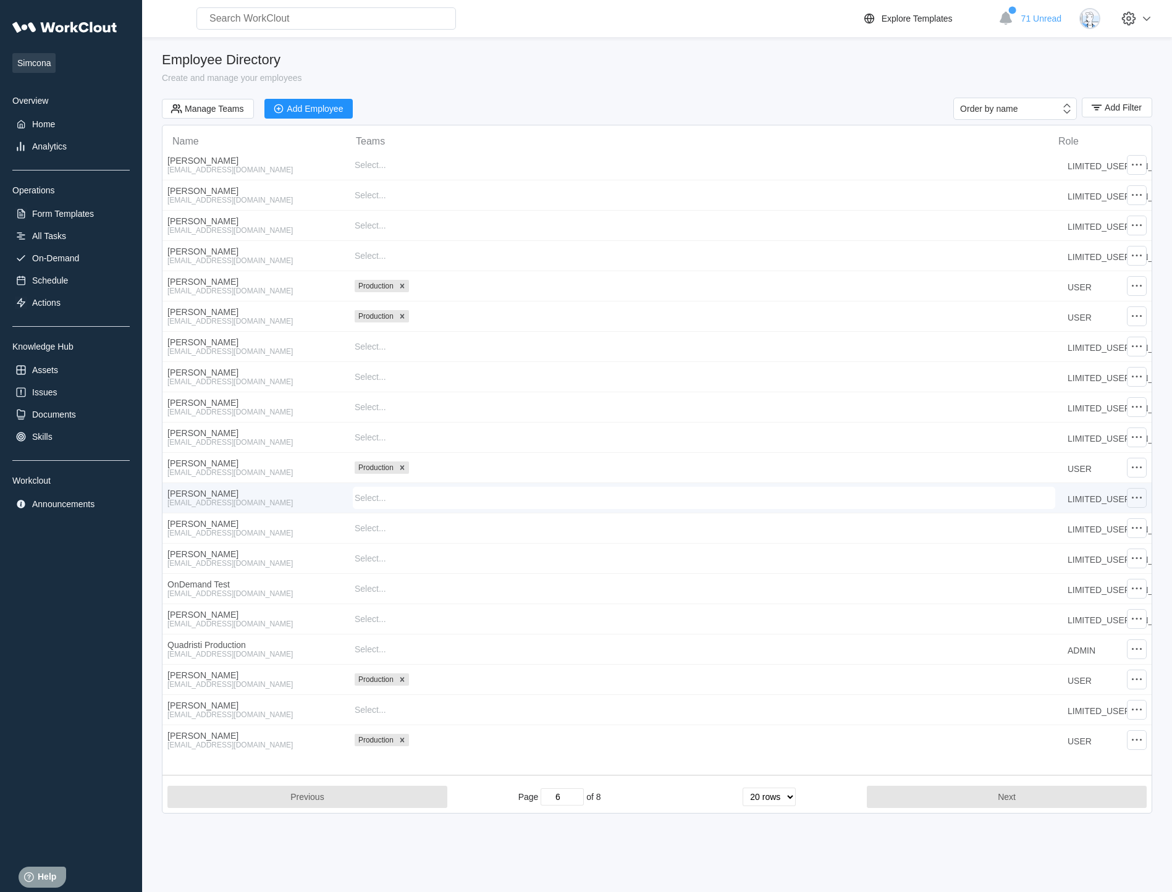
click at [841, 495] on icon at bounding box center [1136, 497] width 15 height 15
click at [841, 462] on div "Edit Employee" at bounding box center [1037, 463] width 56 height 10
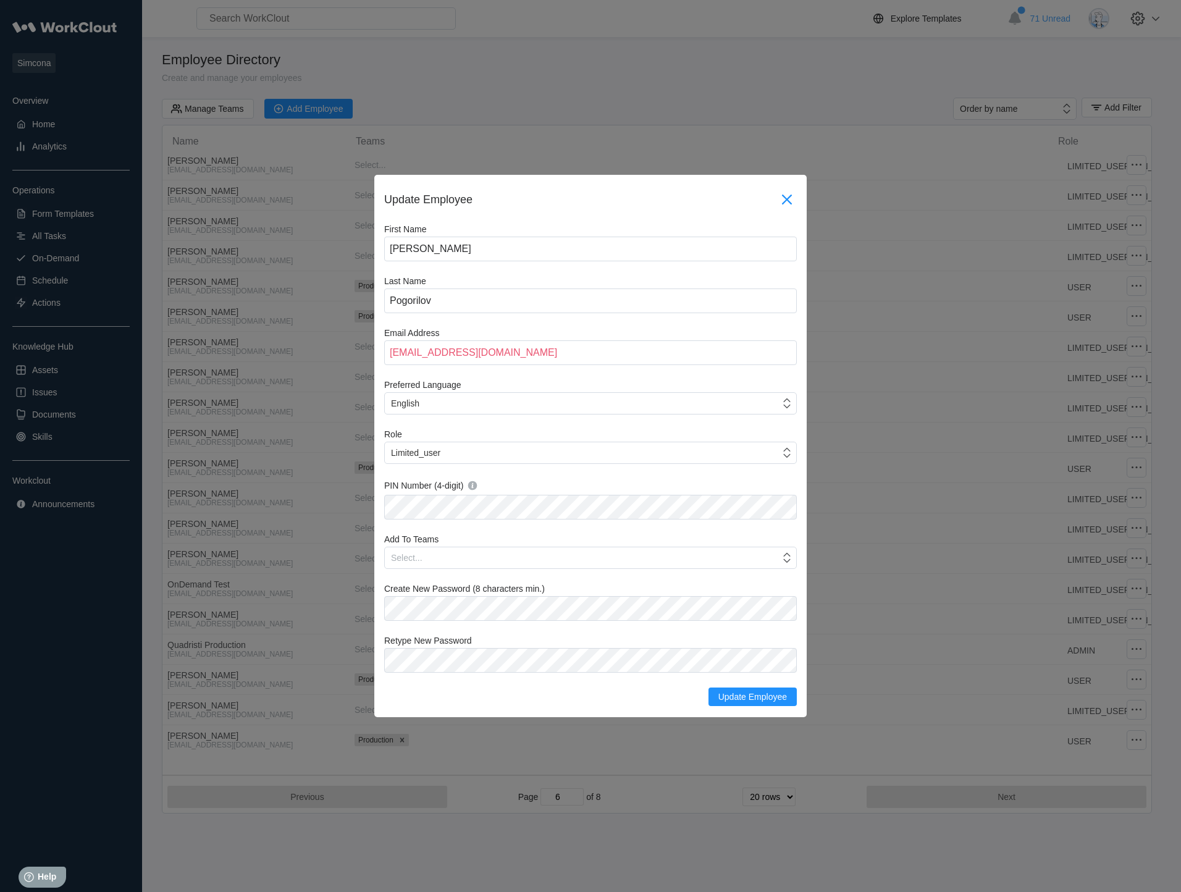
click at [784, 199] on icon at bounding box center [787, 200] width 20 height 20
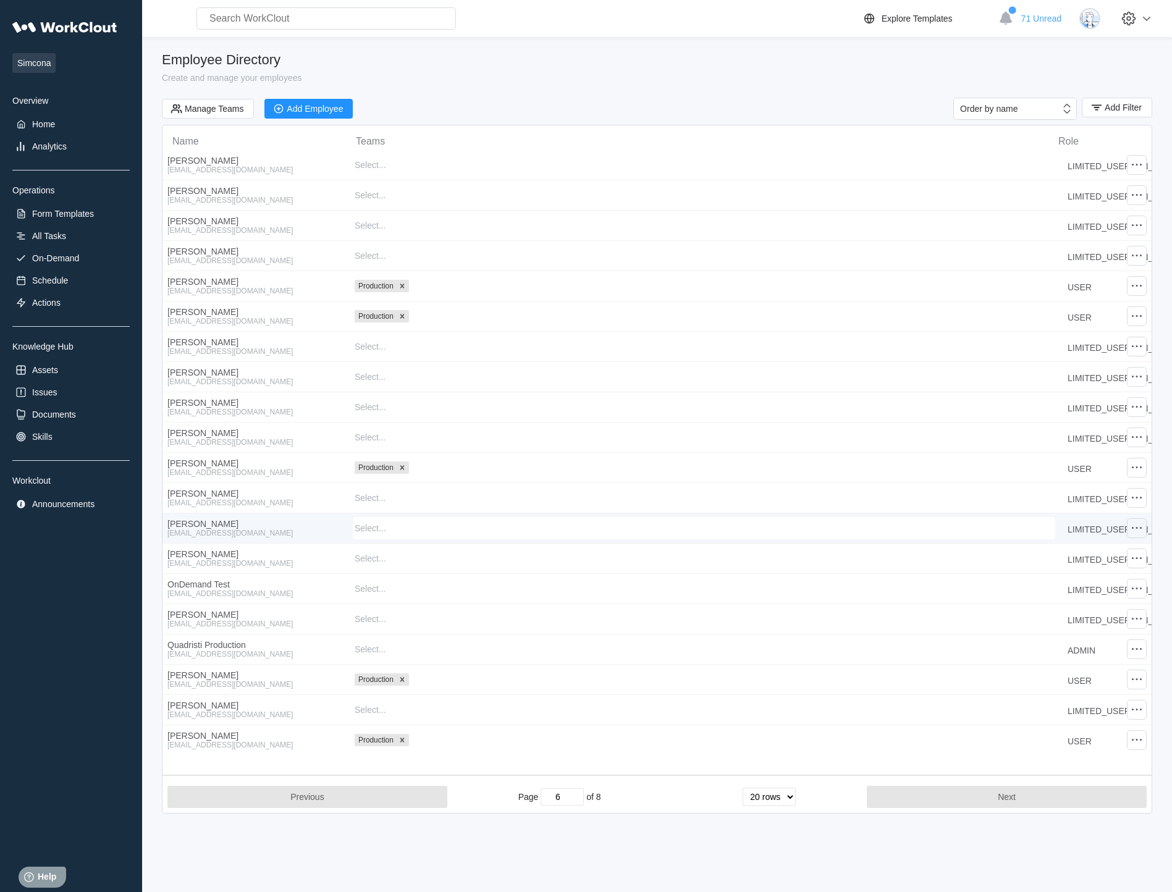
click at [841, 527] on div at bounding box center [1137, 528] width 20 height 20
click at [841, 497] on div "Edit Employee" at bounding box center [1037, 493] width 56 height 10
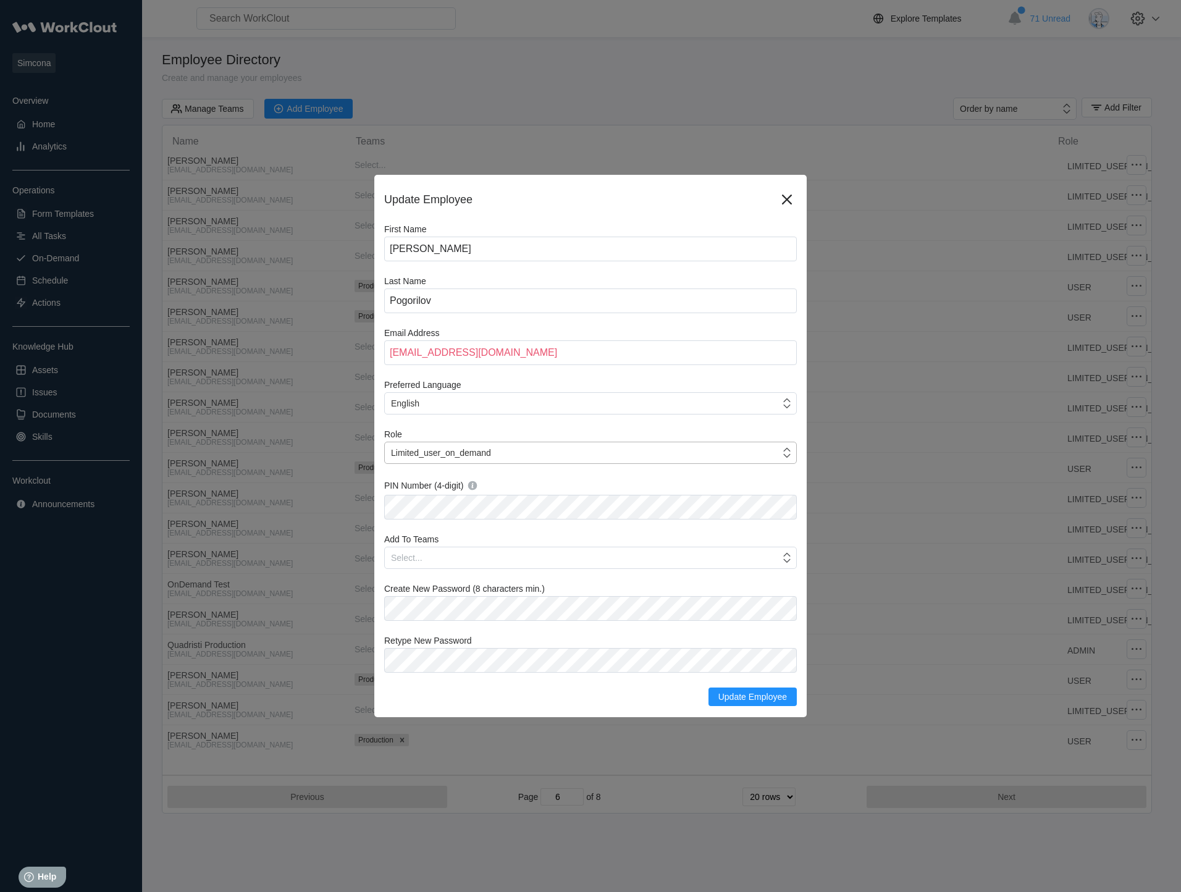
click at [572, 455] on div "Limited_user_on_demand" at bounding box center [582, 452] width 395 height 17
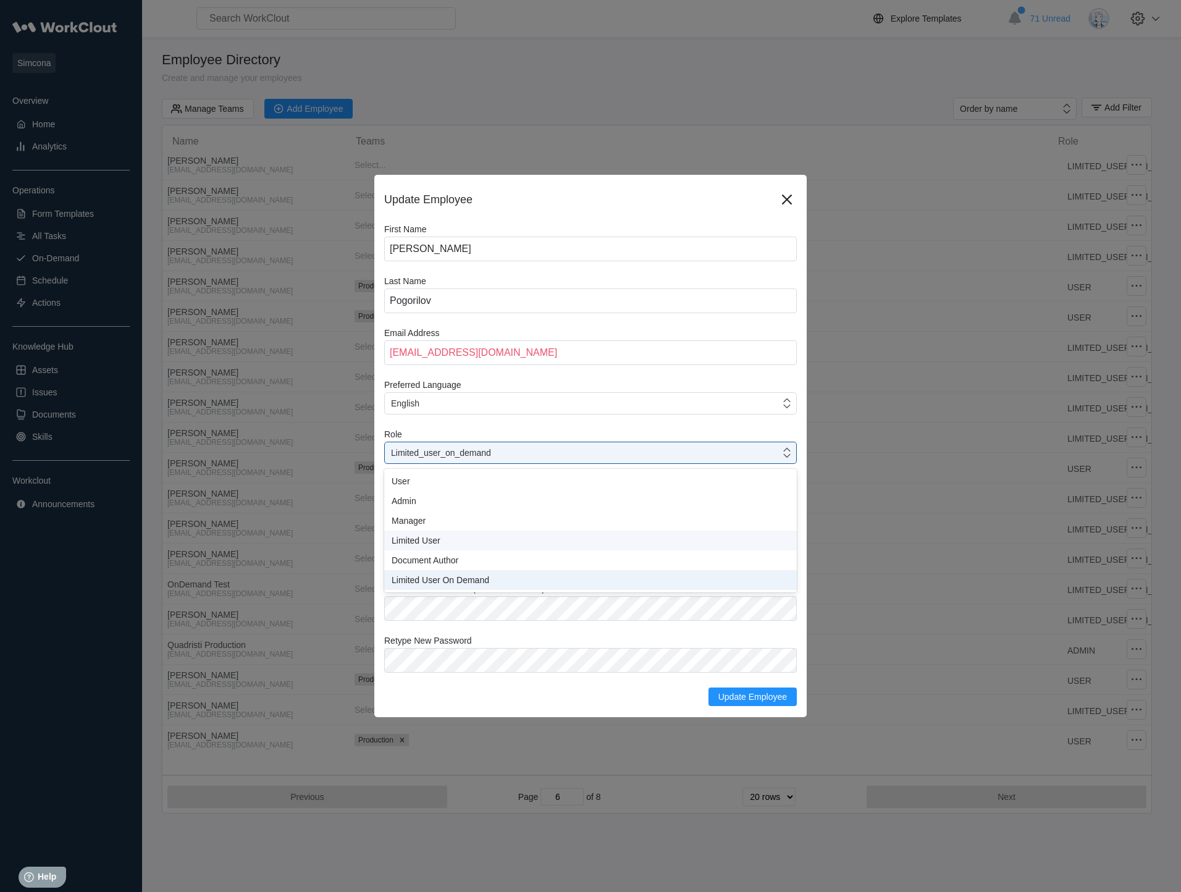
click at [480, 544] on div "Limited User" at bounding box center [591, 541] width 398 height 10
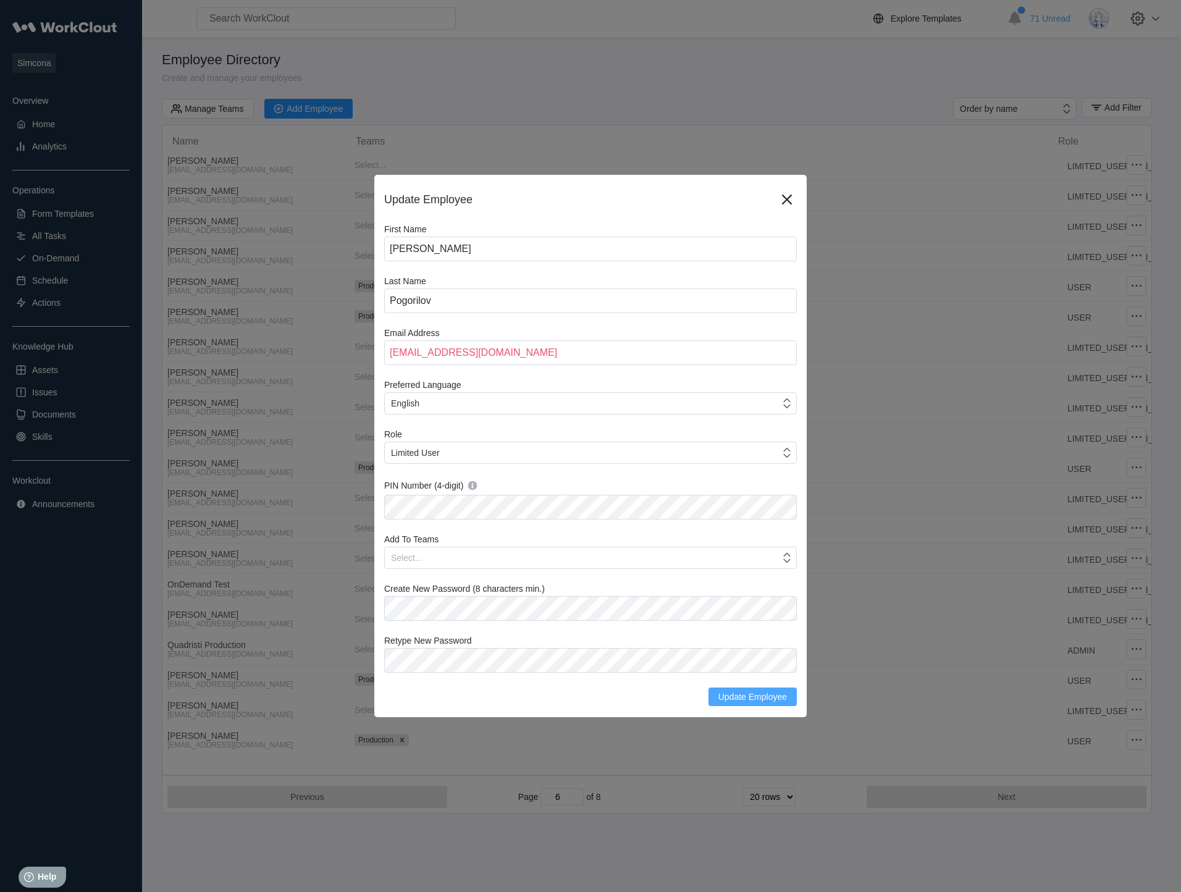
click at [731, 695] on span "Update Employee" at bounding box center [752, 696] width 69 height 9
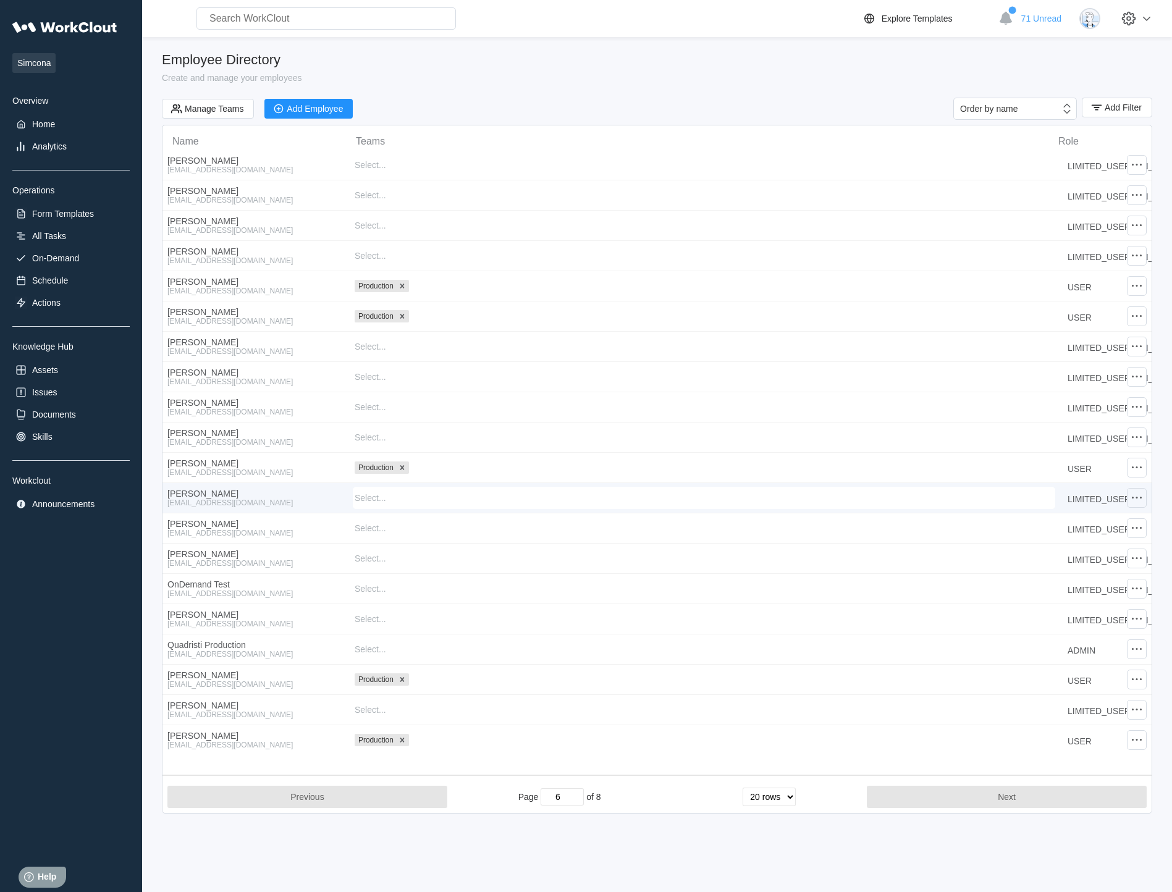
click at [841, 500] on icon at bounding box center [1136, 497] width 15 height 15
click at [841, 463] on div "Edit Employee" at bounding box center [1037, 463] width 56 height 10
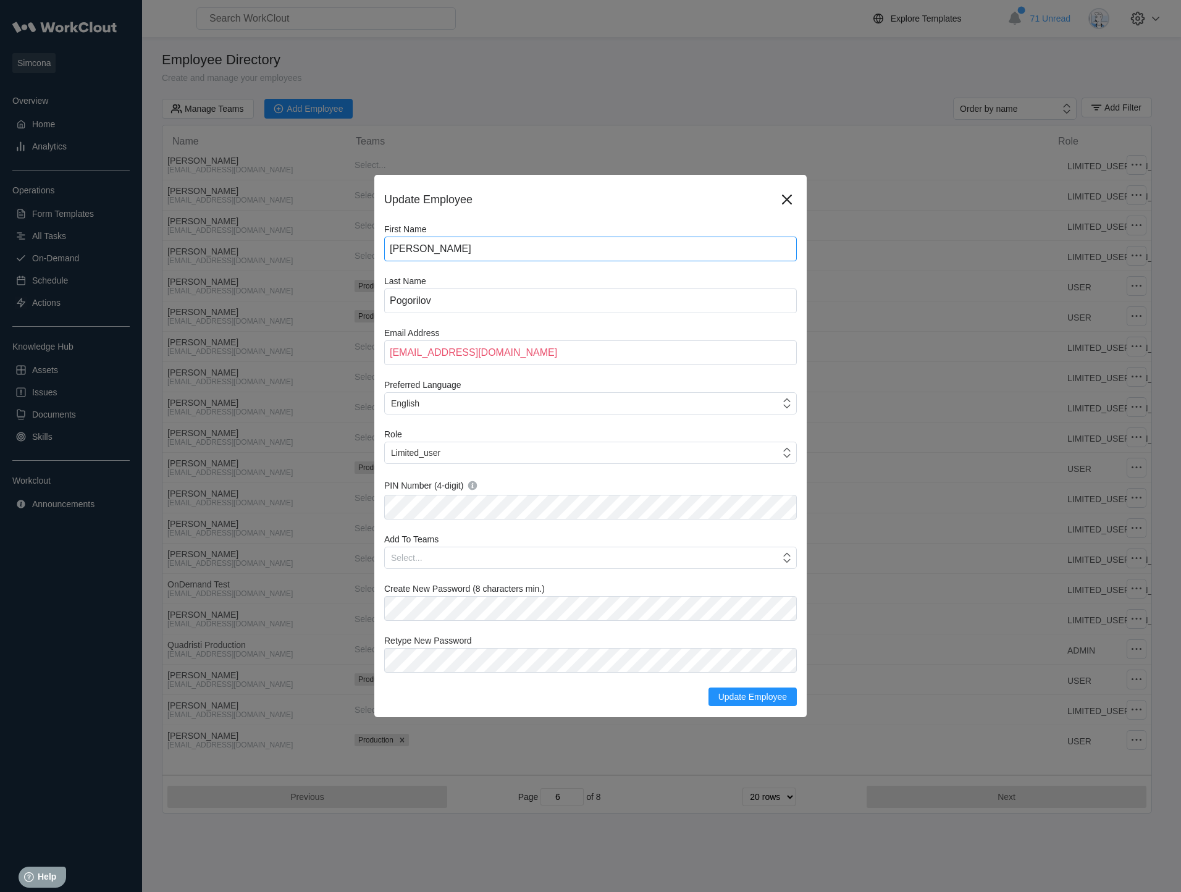
click at [388, 247] on input "[PERSON_NAME]" at bounding box center [590, 249] width 413 height 25
type input "OBS - [PERSON_NAME]"
click at [746, 696] on span "Update Employee" at bounding box center [752, 696] width 69 height 9
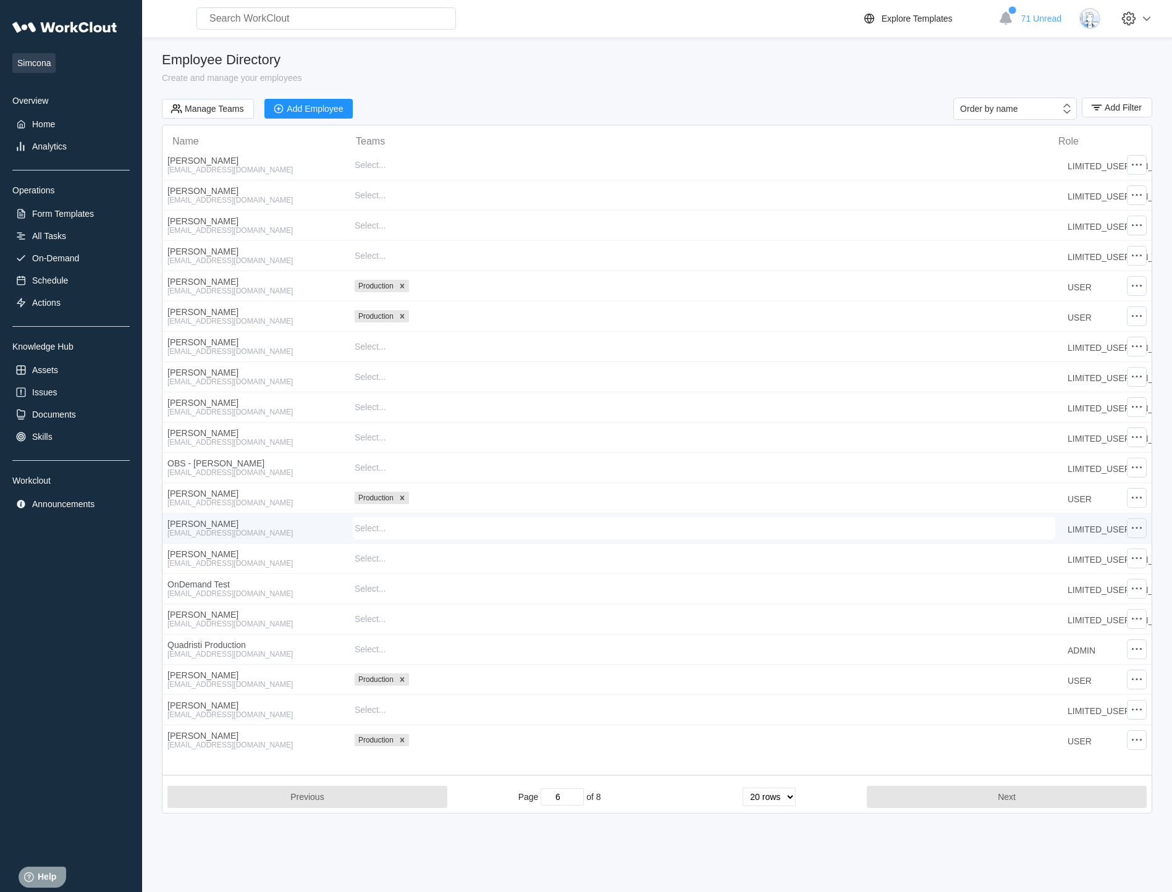
click at [841, 524] on icon at bounding box center [1136, 528] width 15 height 15
click at [841, 492] on div "Edit Employee" at bounding box center [1037, 493] width 56 height 10
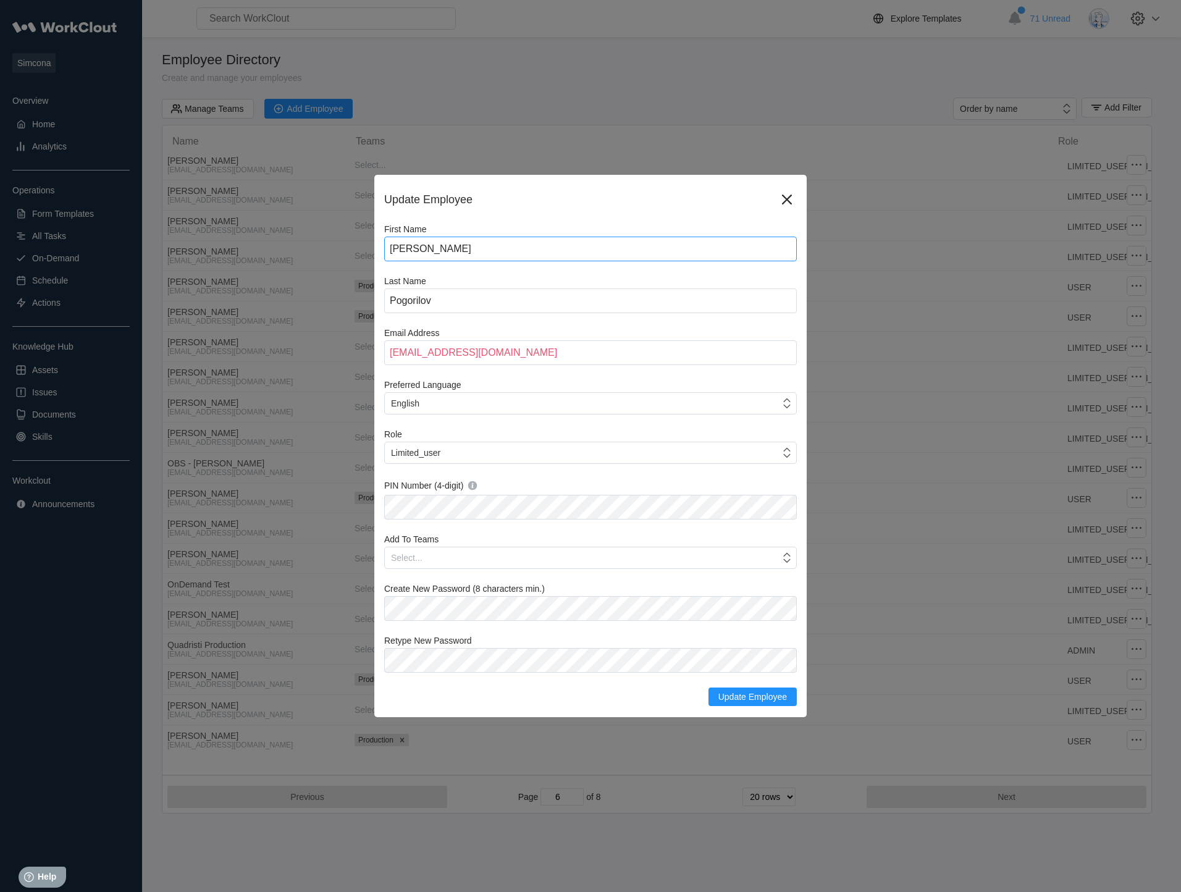
click at [392, 255] on input "[PERSON_NAME]" at bounding box center [590, 249] width 413 height 25
type input "OBS - [PERSON_NAME]"
click at [759, 697] on span "Update Employee" at bounding box center [752, 696] width 69 height 9
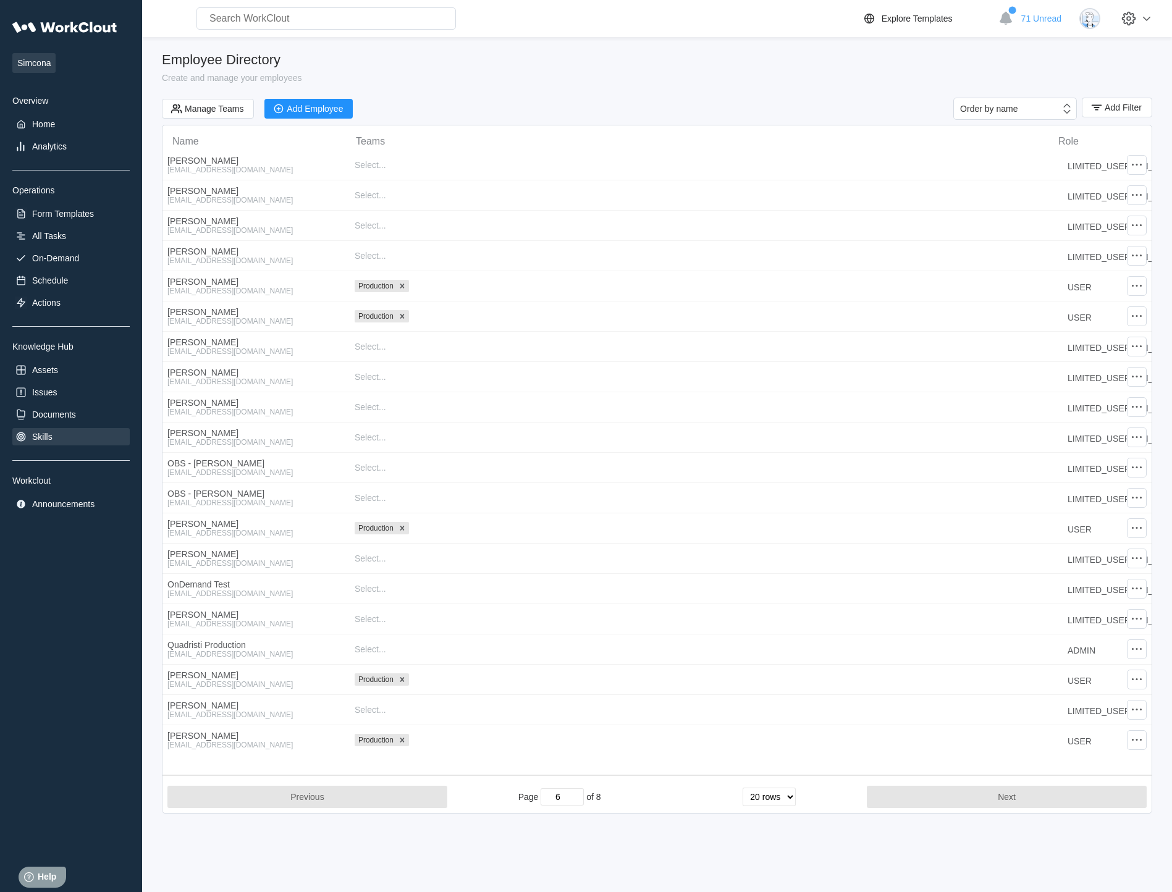
click at [56, 434] on div "Skills" at bounding box center [70, 436] width 117 height 17
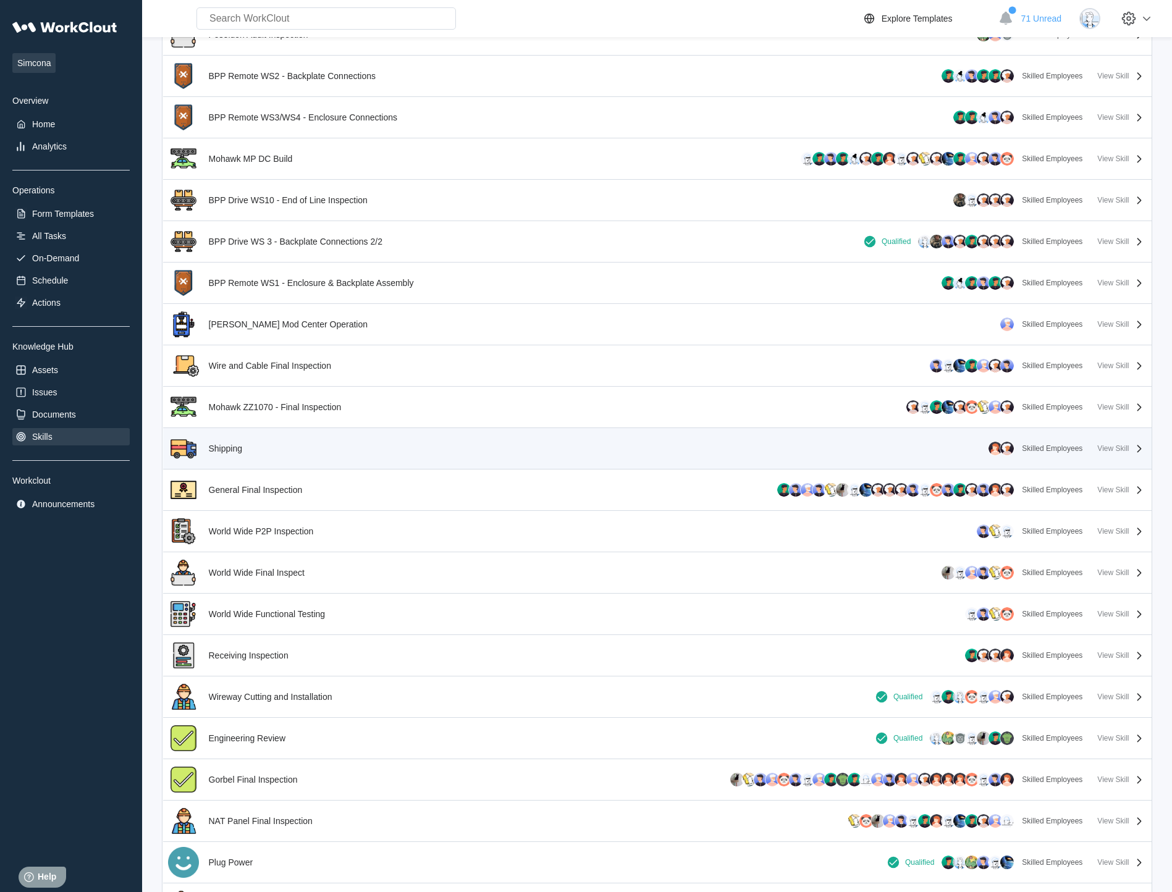
scroll to position [1174, 0]
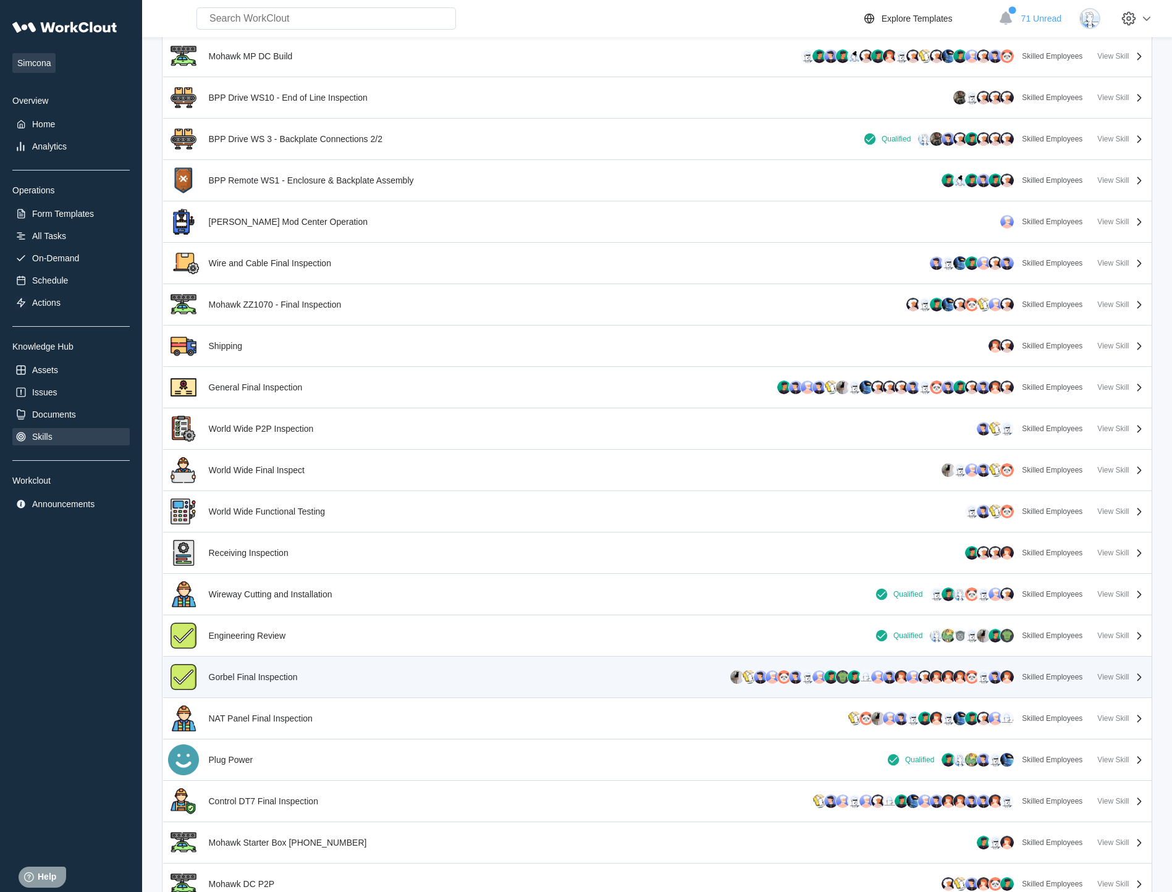
click at [303, 674] on div "Gorbel Final Inspection" at bounding box center [238, 677] width 140 height 31
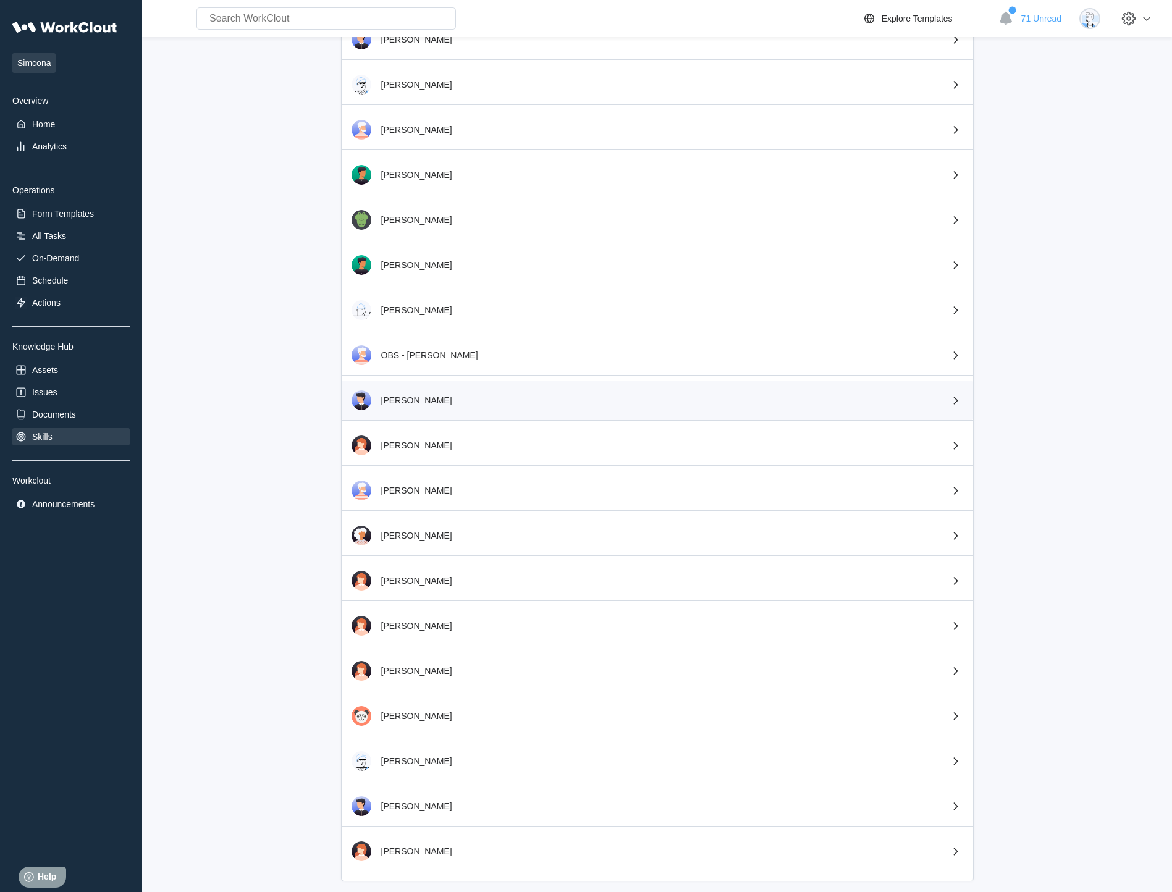
scroll to position [521, 0]
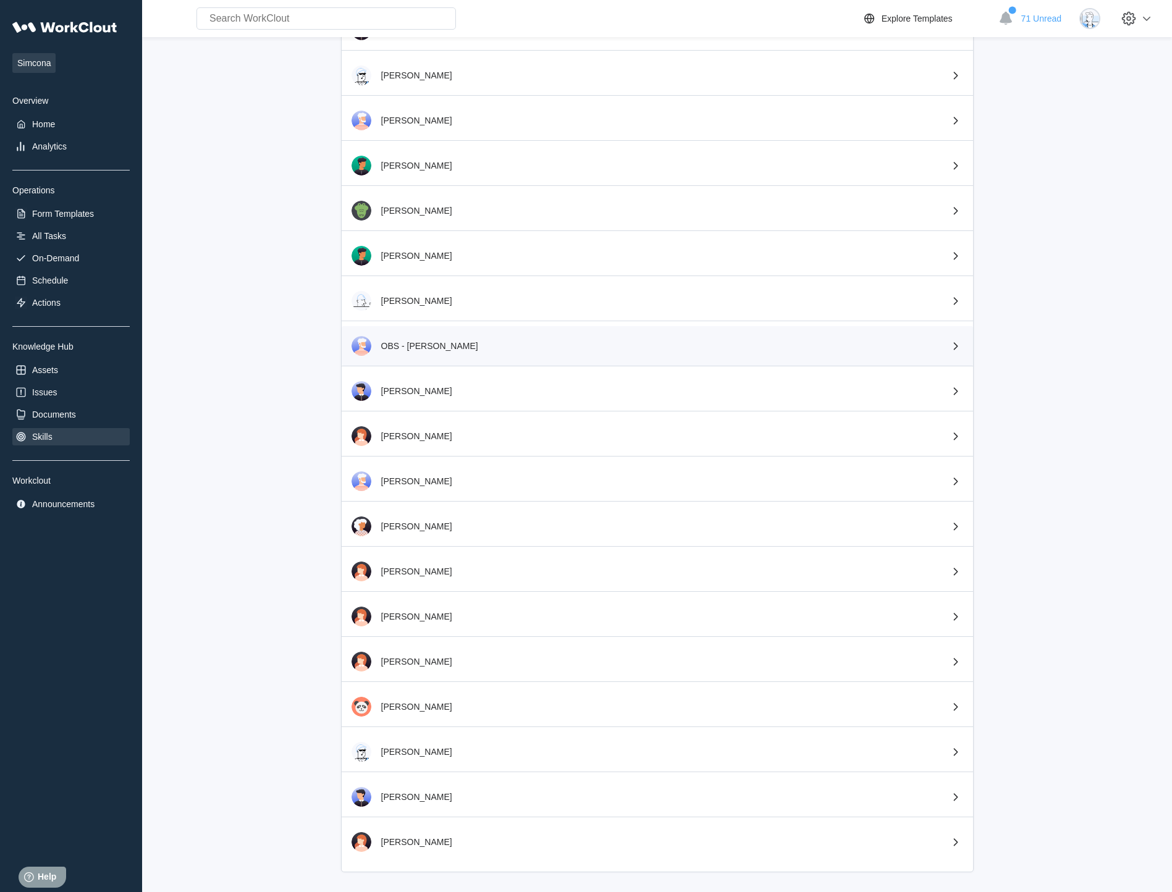
click at [560, 343] on div "OBS - [PERSON_NAME]" at bounding box center [657, 346] width 631 height 40
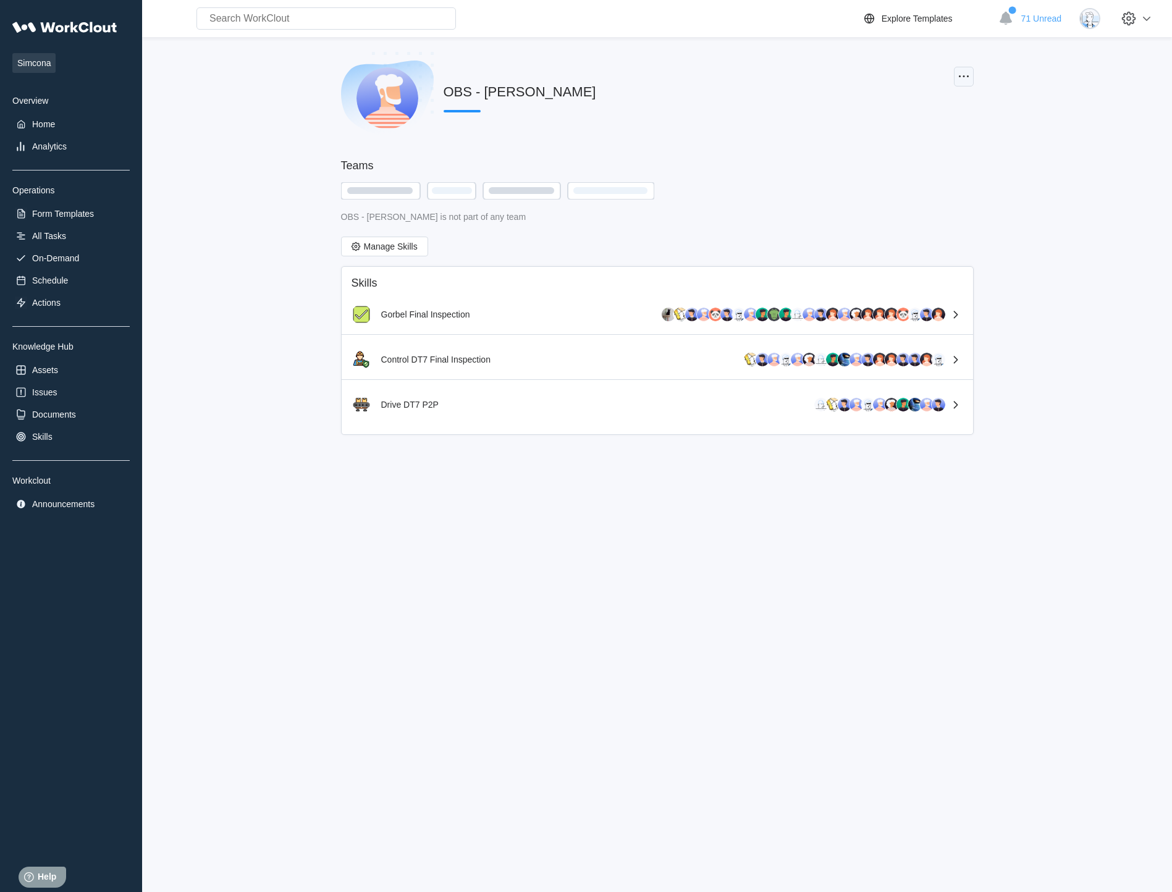
click at [841, 75] on icon at bounding box center [963, 76] width 15 height 15
click at [371, 250] on span "Manage Skills" at bounding box center [391, 246] width 54 height 9
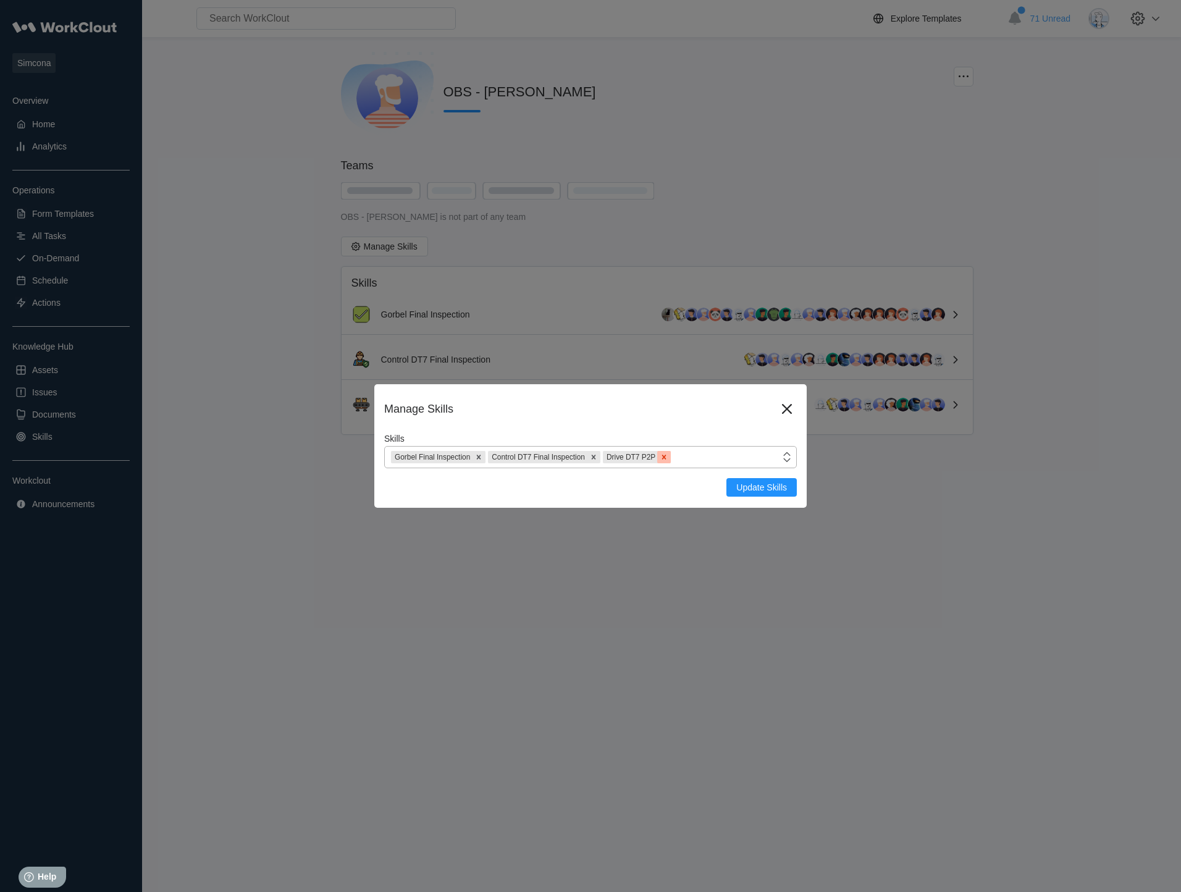
click at [662, 459] on icon at bounding box center [664, 457] width 9 height 9
click at [595, 455] on icon at bounding box center [593, 457] width 9 height 9
click at [483, 458] on icon at bounding box center [478, 457] width 9 height 9
click at [760, 489] on span "Update Skills" at bounding box center [761, 487] width 51 height 9
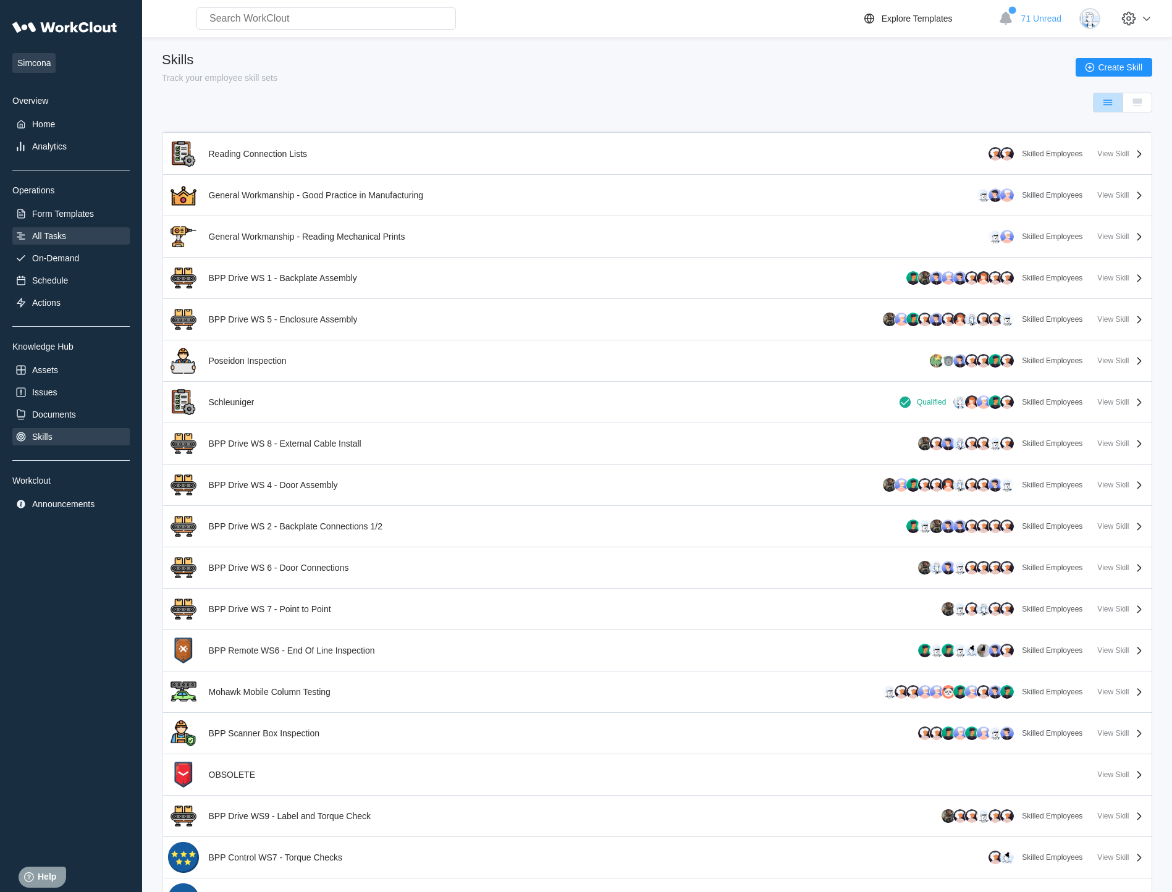
click at [62, 232] on div "All Tasks" at bounding box center [49, 236] width 34 height 10
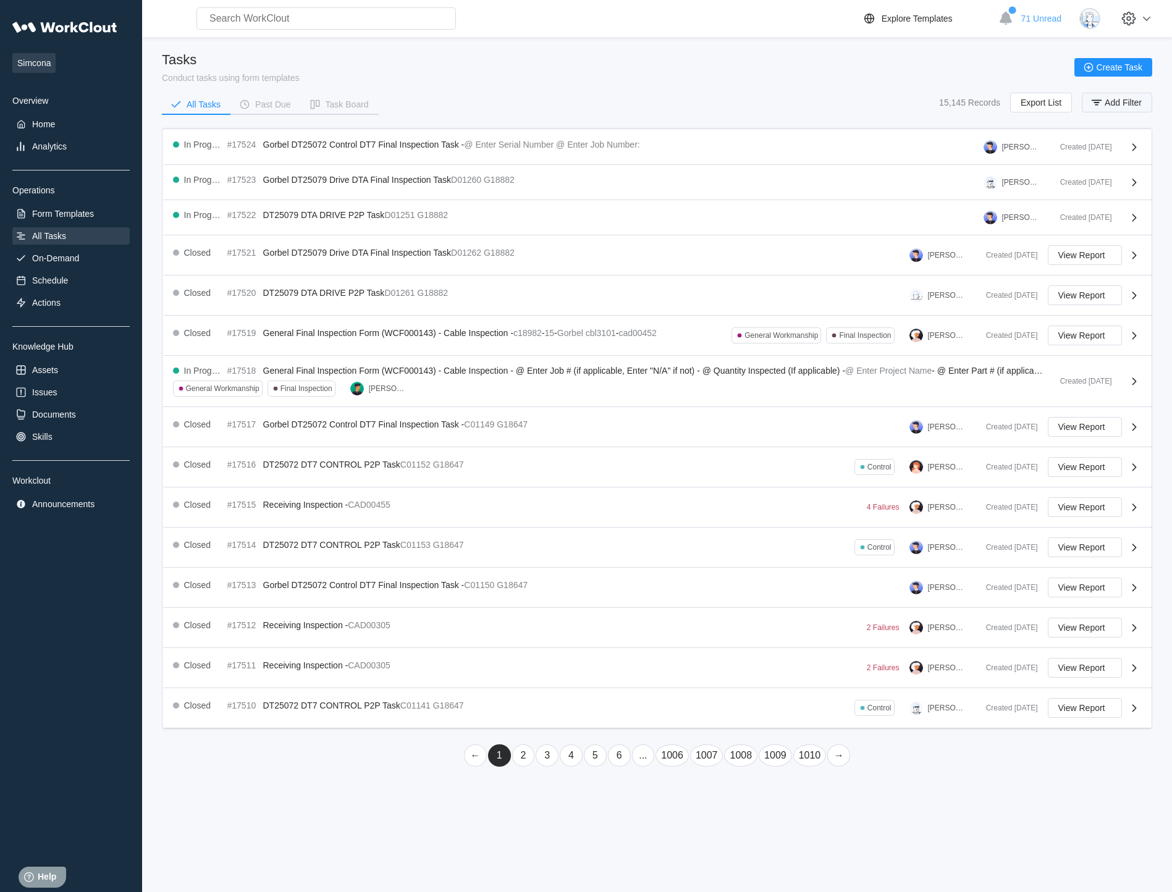
click at [841, 99] on span "Add Filter" at bounding box center [1123, 102] width 37 height 9
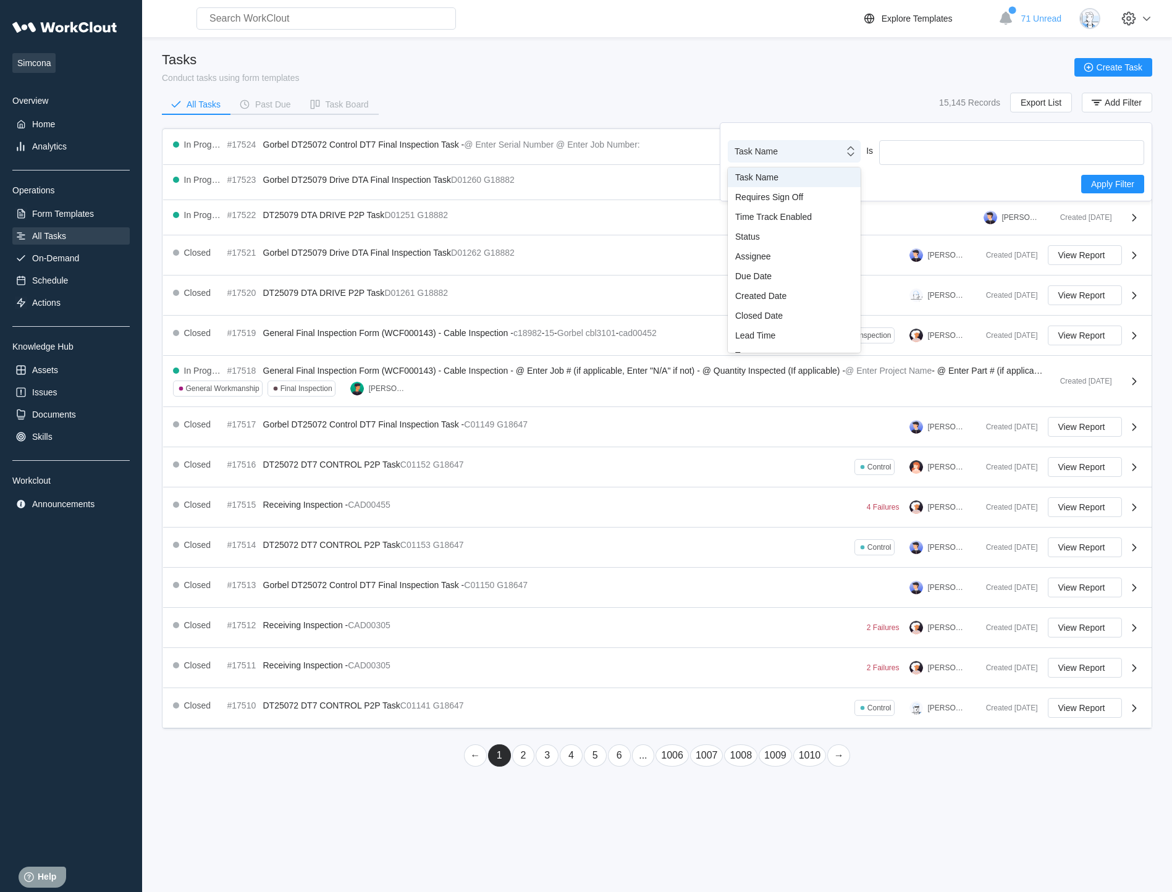
click at [807, 151] on div "Task Name" at bounding box center [786, 151] width 116 height 17
click at [786, 260] on div "Assignee" at bounding box center [794, 256] width 118 height 10
click at [841, 150] on div "Assignee" at bounding box center [1004, 151] width 248 height 17
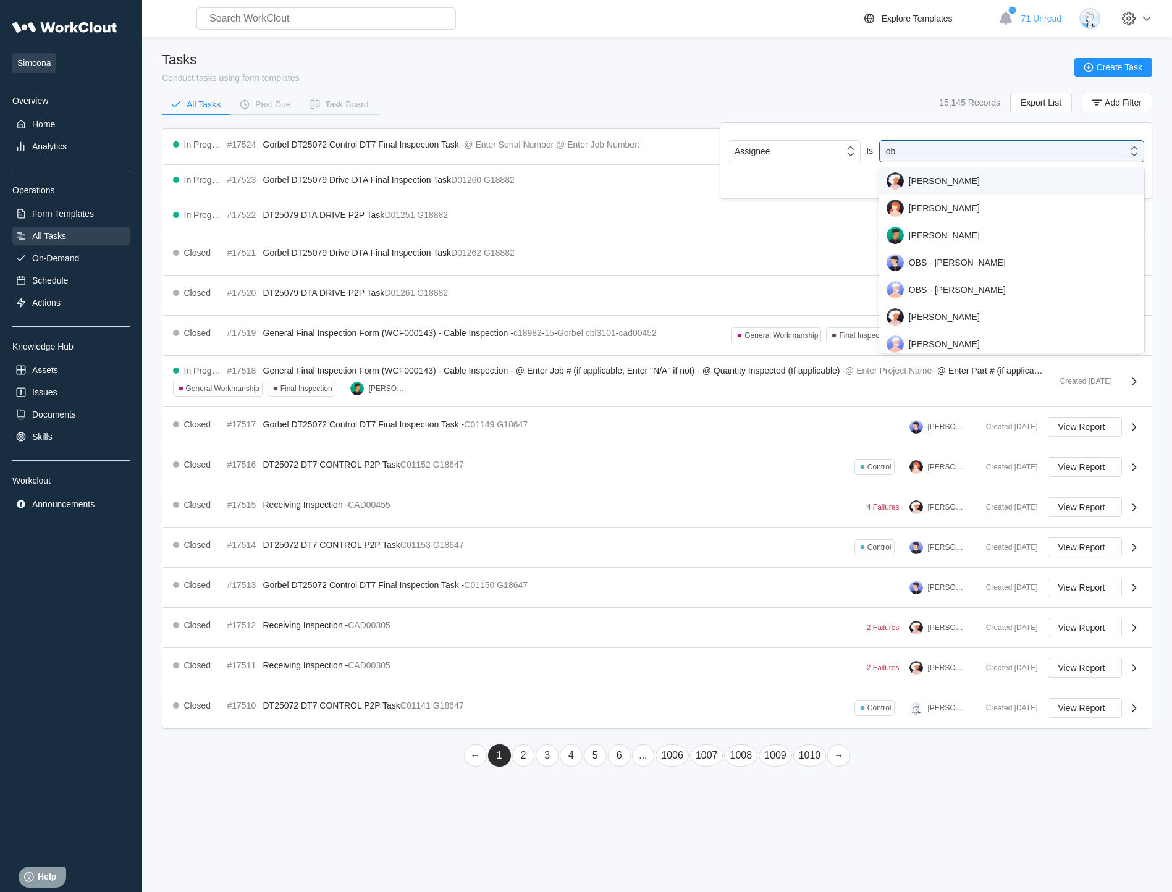
type input "obs"
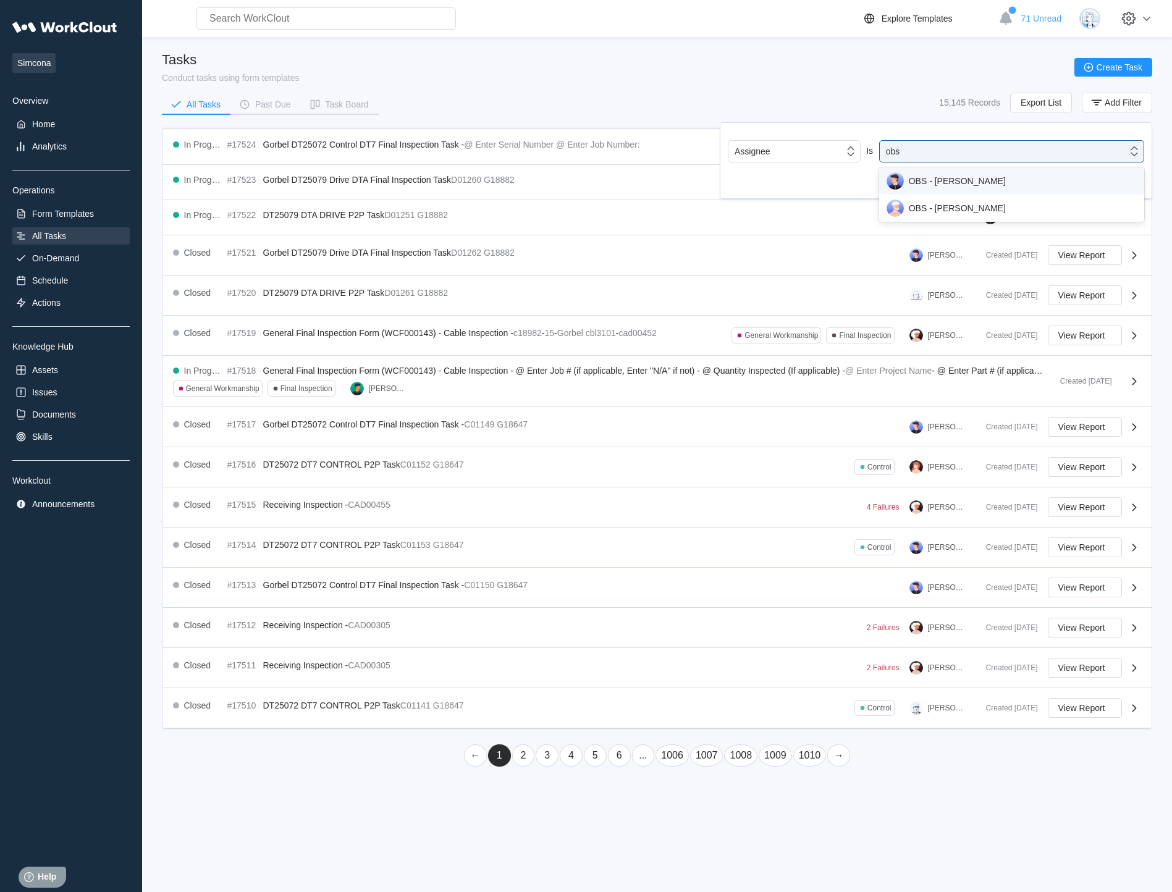
click at [841, 187] on div "OBS - [PERSON_NAME]" at bounding box center [1011, 180] width 250 height 17
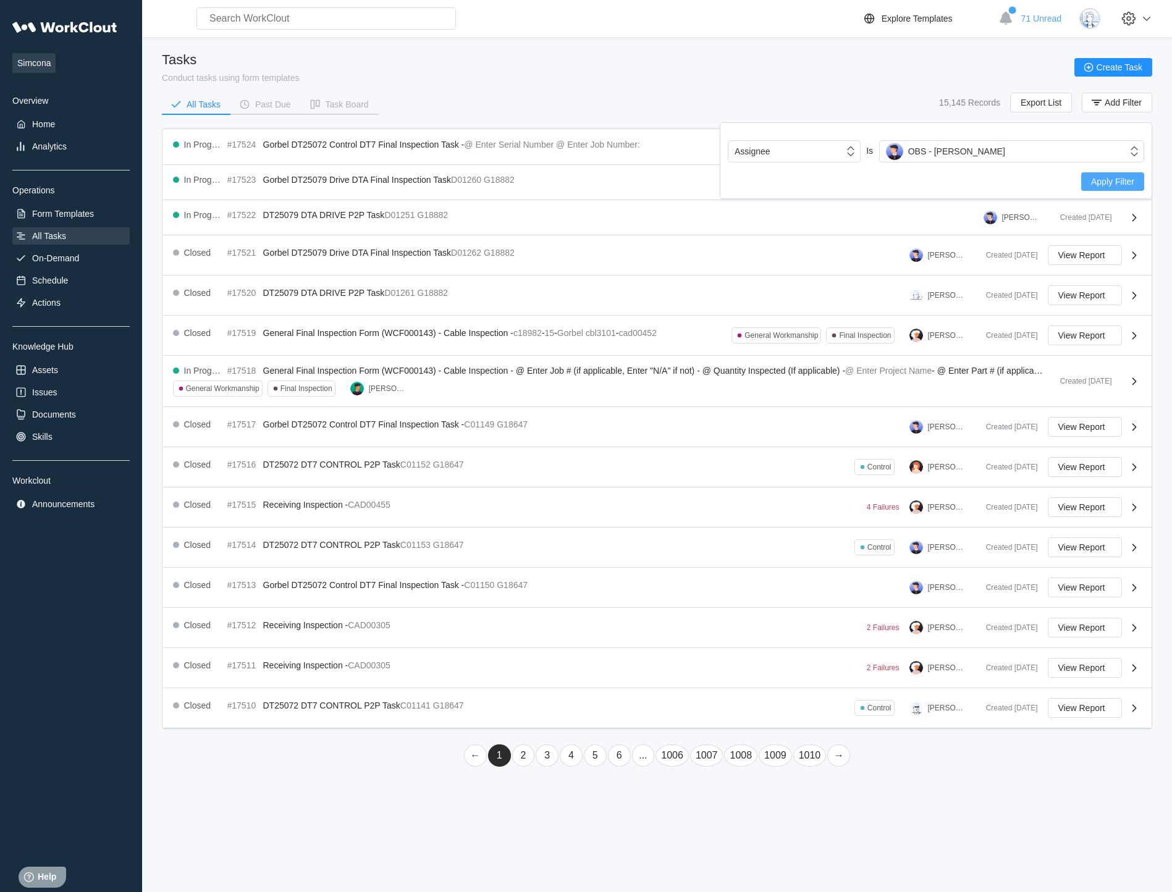
click at [841, 179] on span "Apply Filter" at bounding box center [1112, 181] width 43 height 9
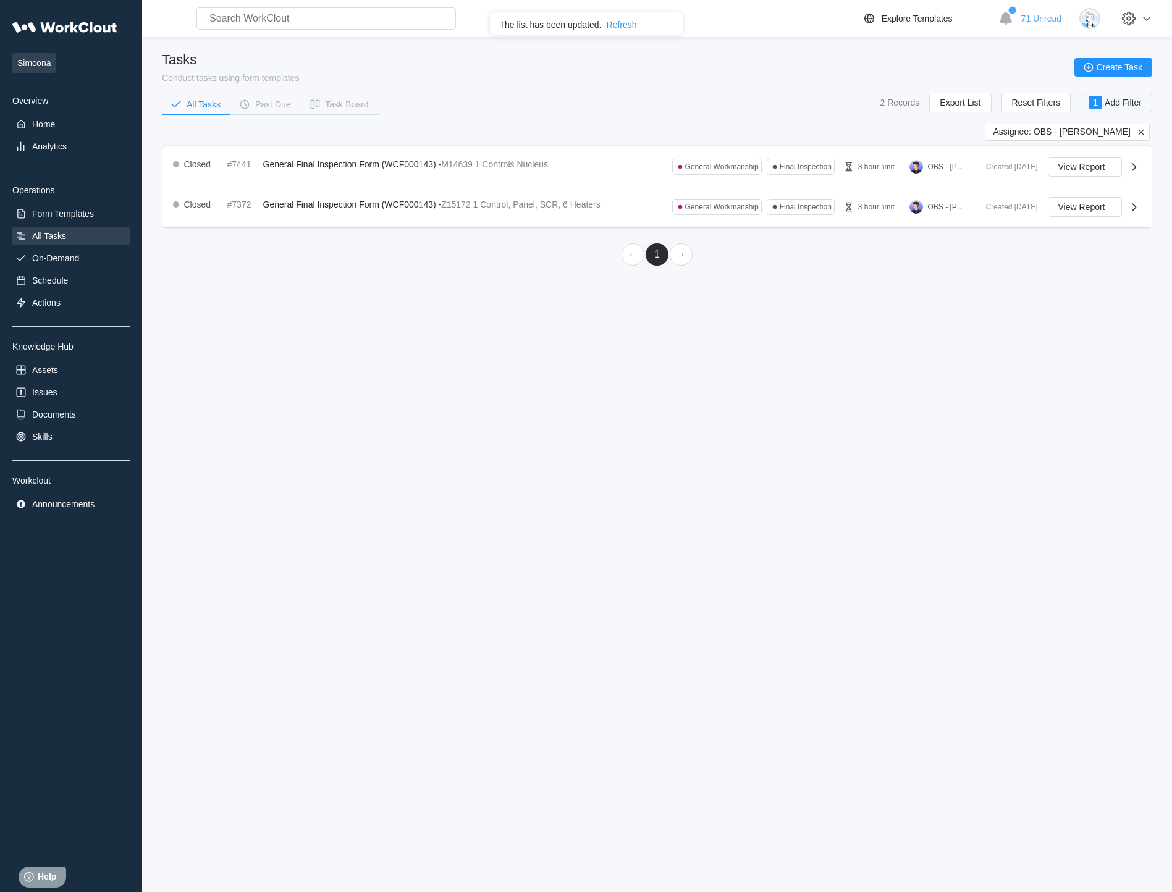
click at [841, 104] on span "Add Filter" at bounding box center [1123, 102] width 37 height 9
click at [841, 145] on div "OBS - [PERSON_NAME]" at bounding box center [1004, 151] width 248 height 17
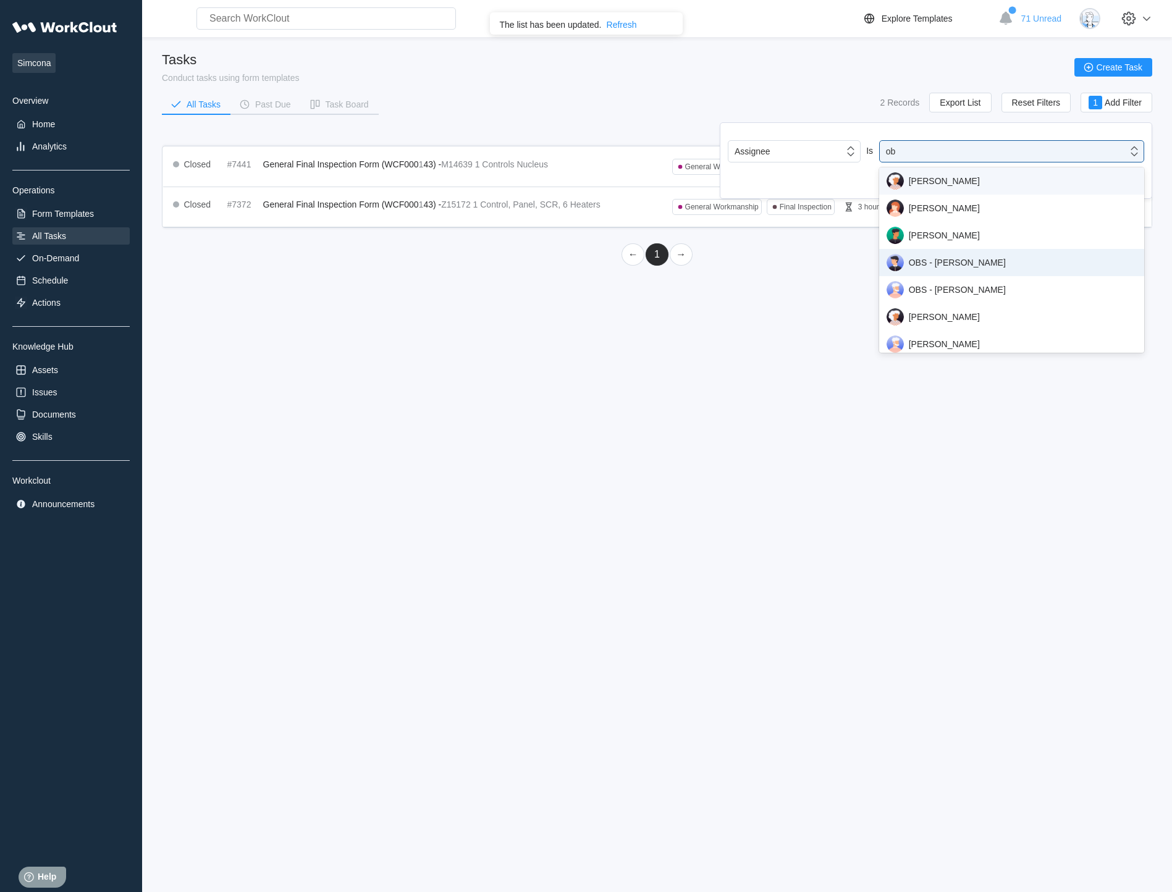
type input "obs"
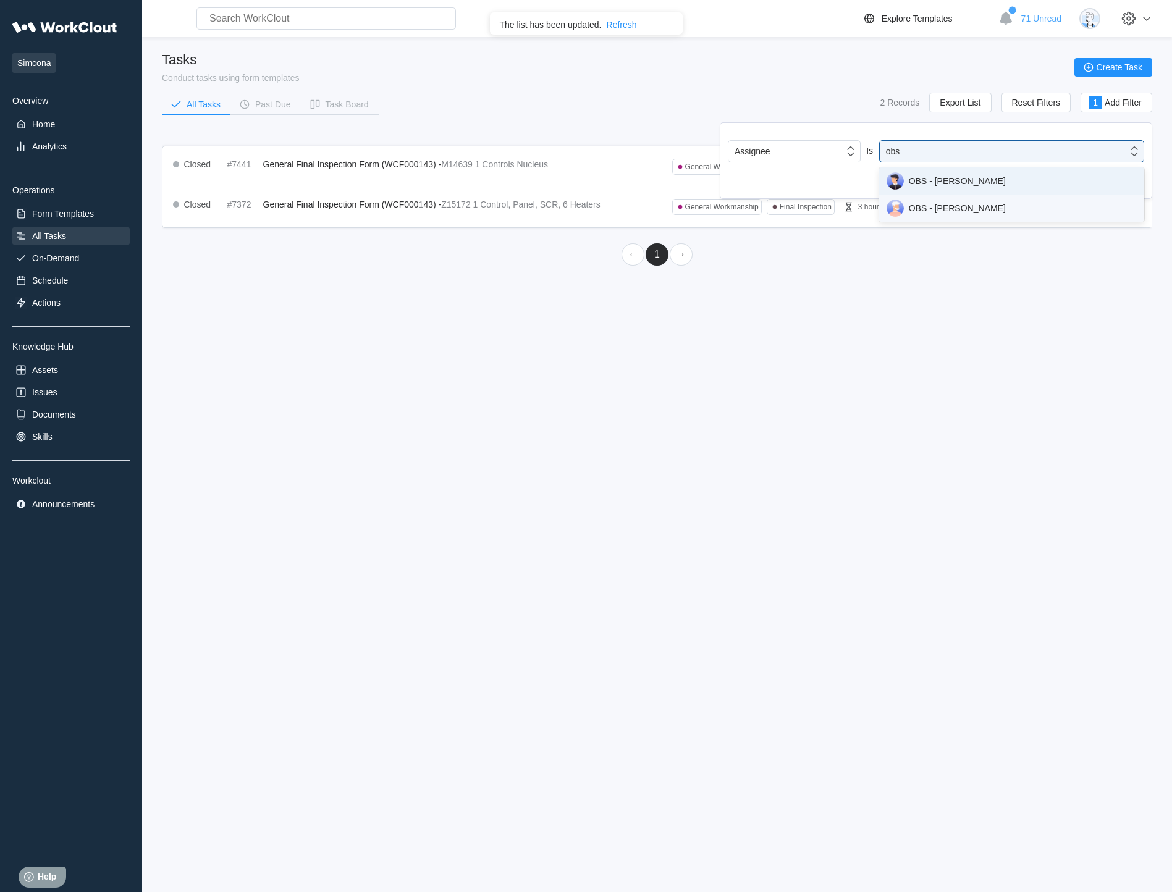
click at [841, 211] on div "OBS - [PERSON_NAME]" at bounding box center [1011, 208] width 250 height 17
click at [841, 180] on button "Apply Filter" at bounding box center [1112, 181] width 63 height 19
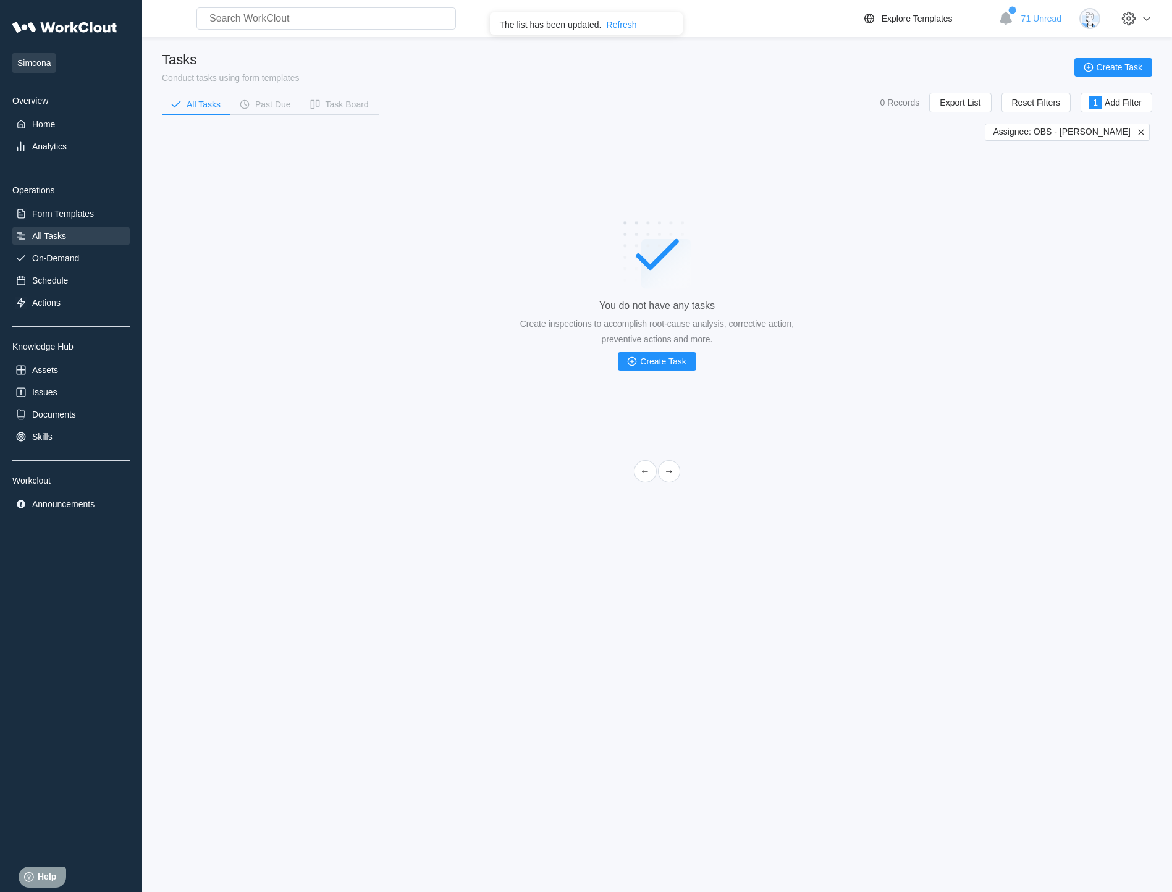
click at [841, 133] on span "Assignee: OBS - [PERSON_NAME]" at bounding box center [1062, 132] width 138 height 11
click at [841, 128] on icon at bounding box center [1140, 132] width 11 height 11
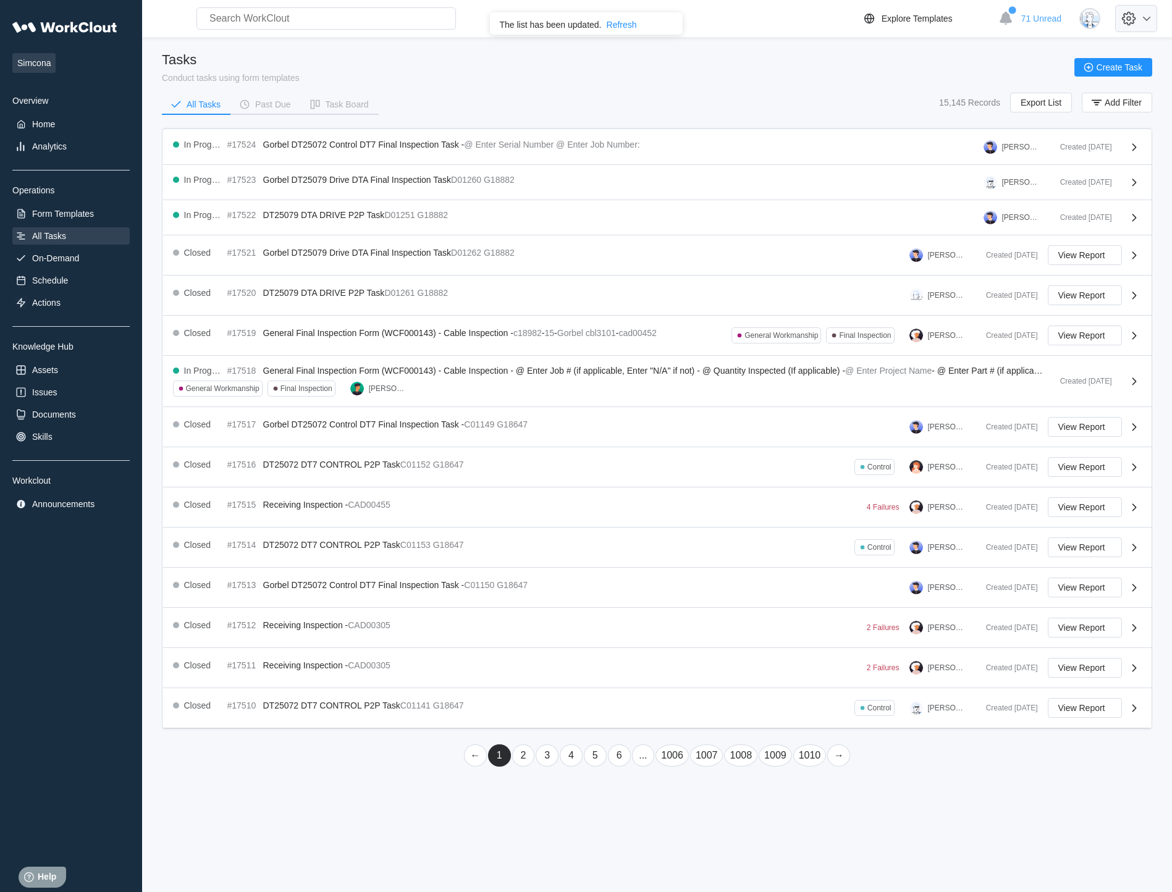
click at [841, 12] on icon at bounding box center [1146, 18] width 15 height 15
click at [841, 55] on div "Employee Directory" at bounding box center [1046, 58] width 75 height 10
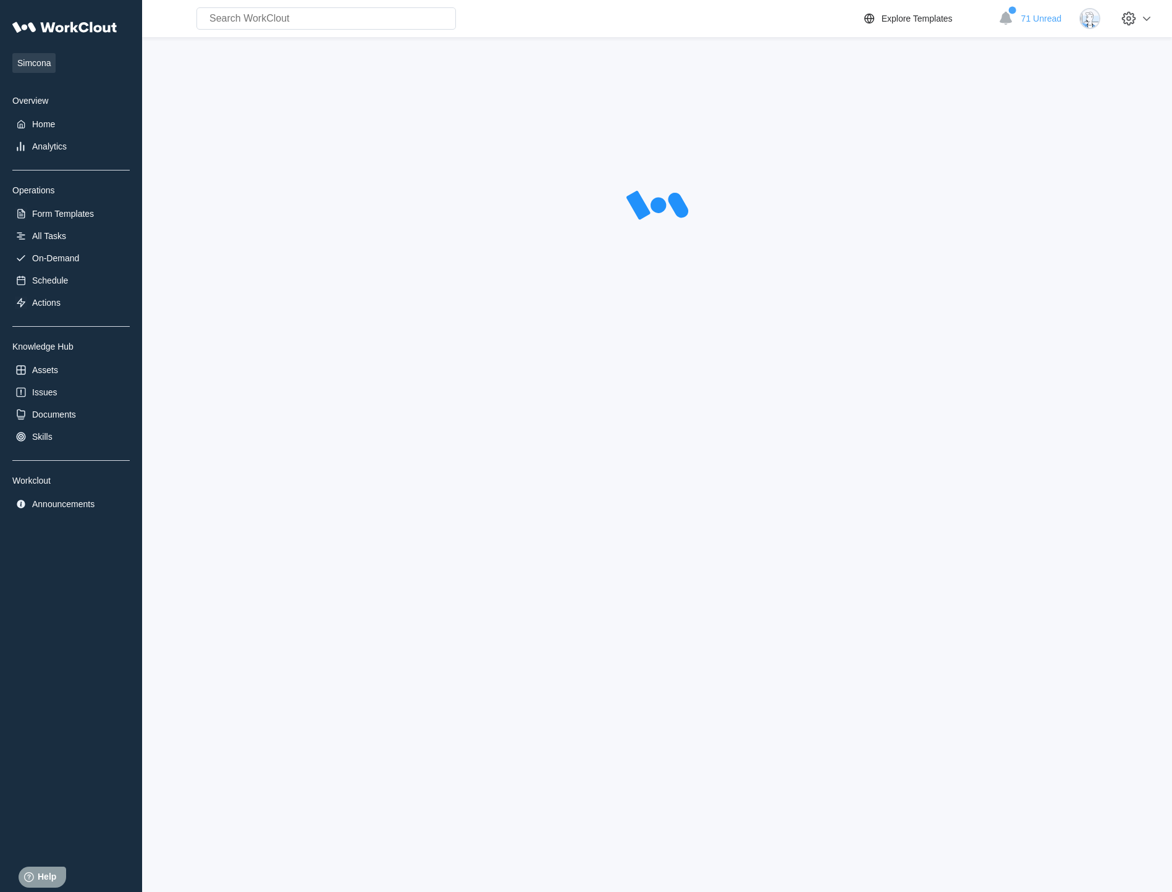
select select "20"
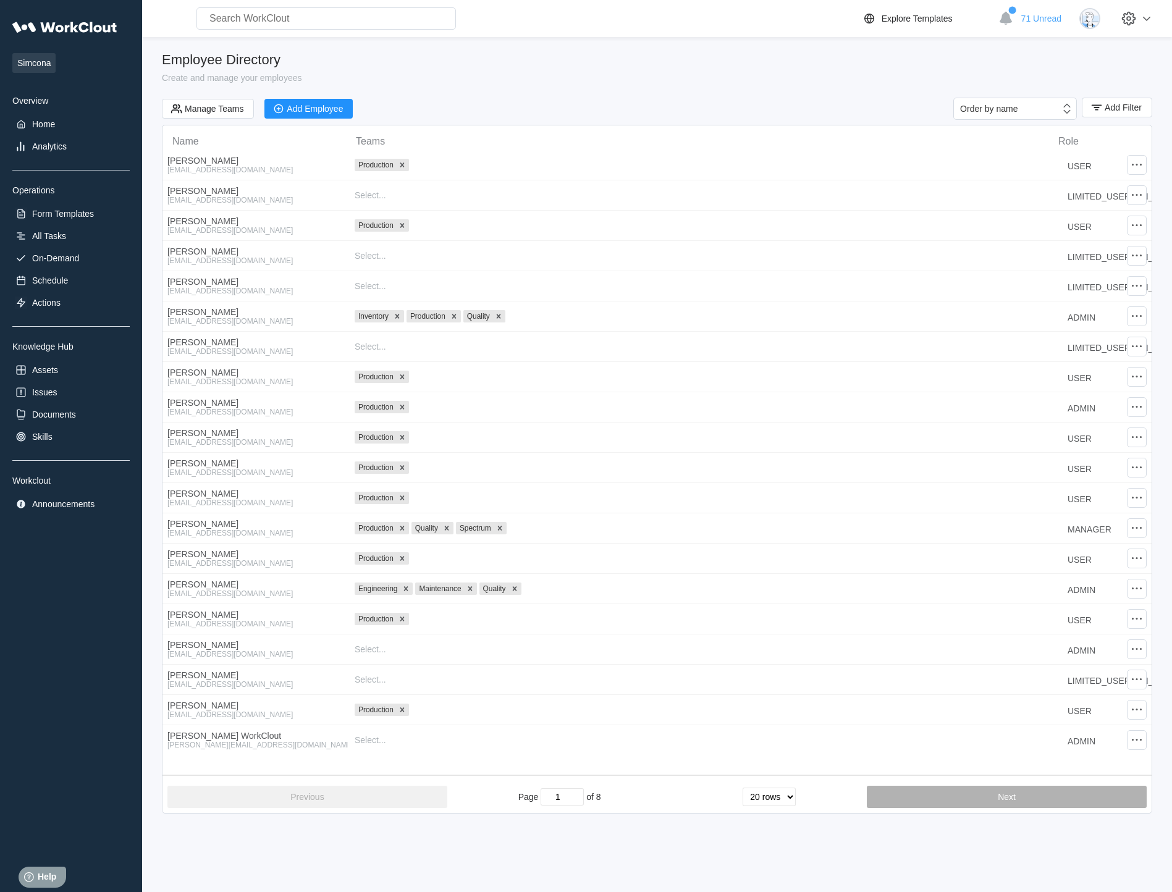
click at [841, 806] on button "Next" at bounding box center [1007, 797] width 280 height 22
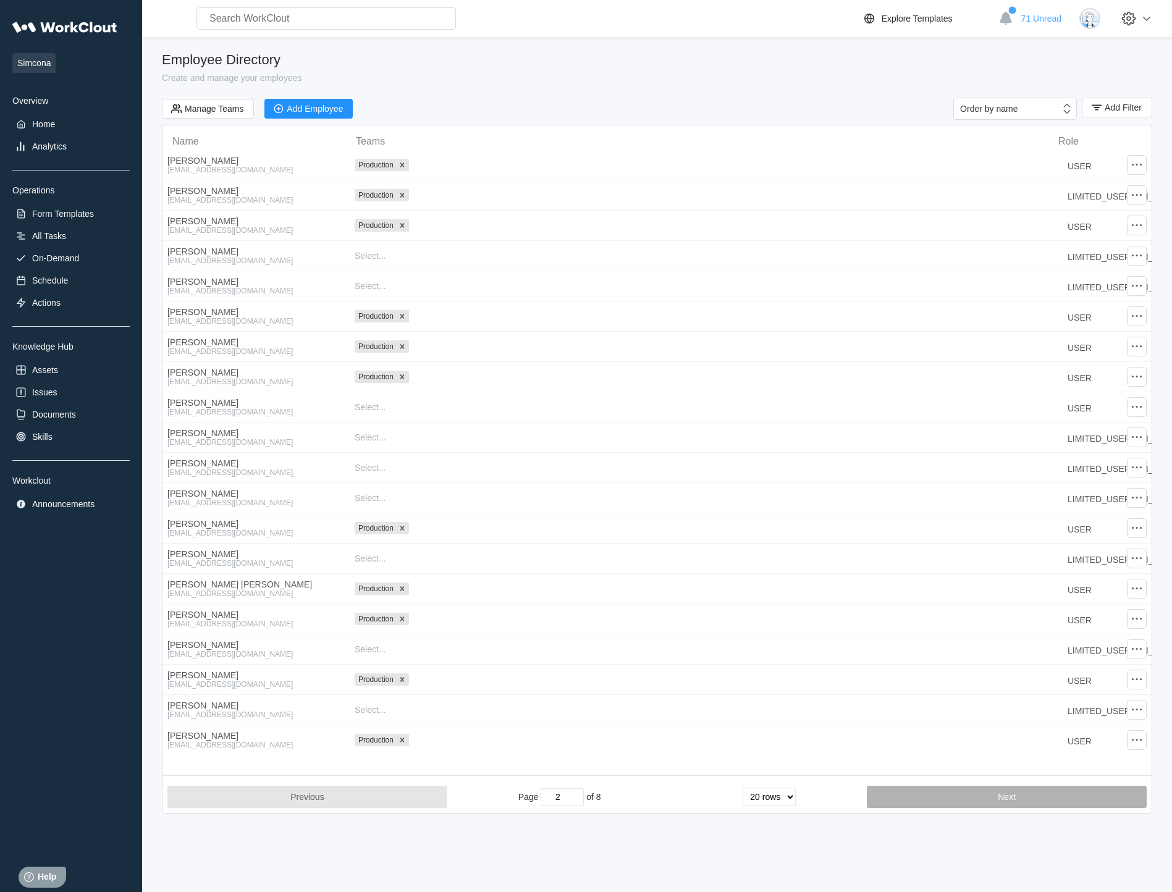
click at [841, 806] on button "Next" at bounding box center [1007, 797] width 280 height 22
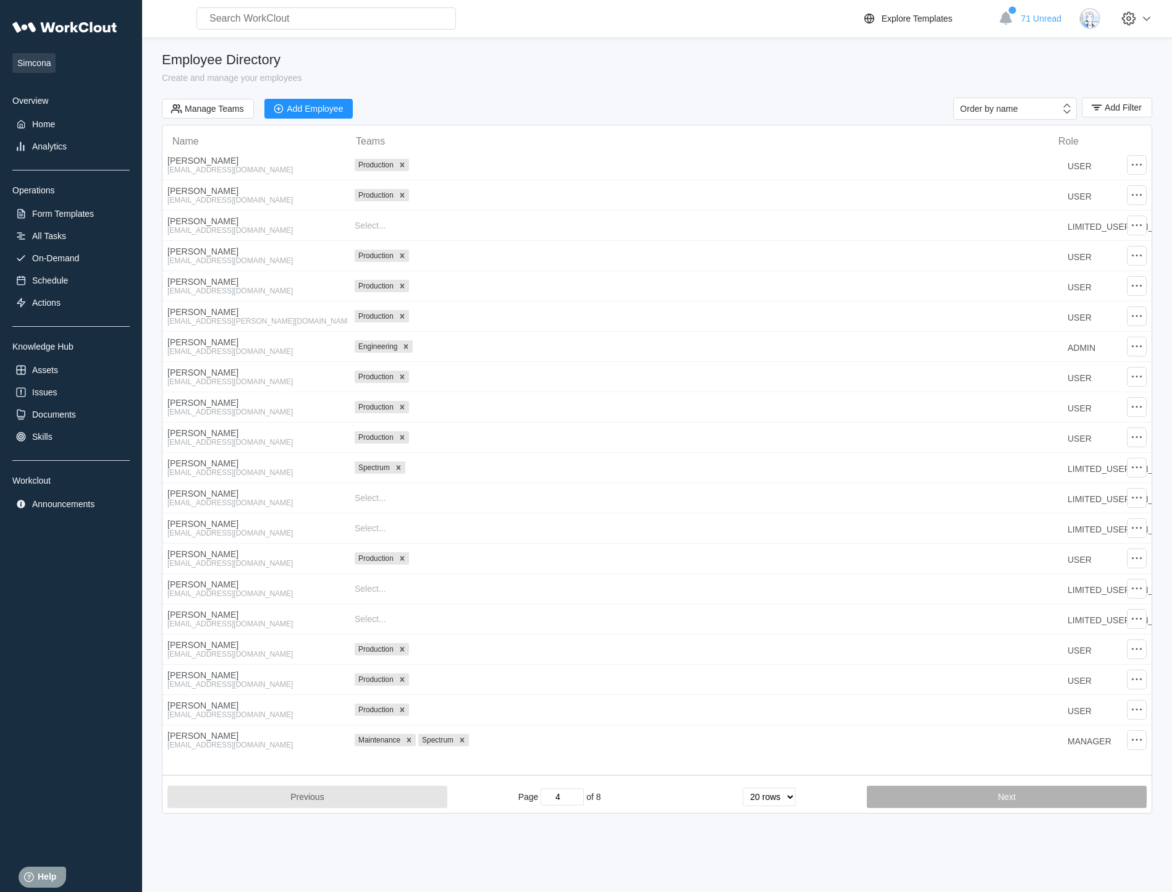
click at [841, 806] on button "Next" at bounding box center [1007, 797] width 280 height 22
type input "6"
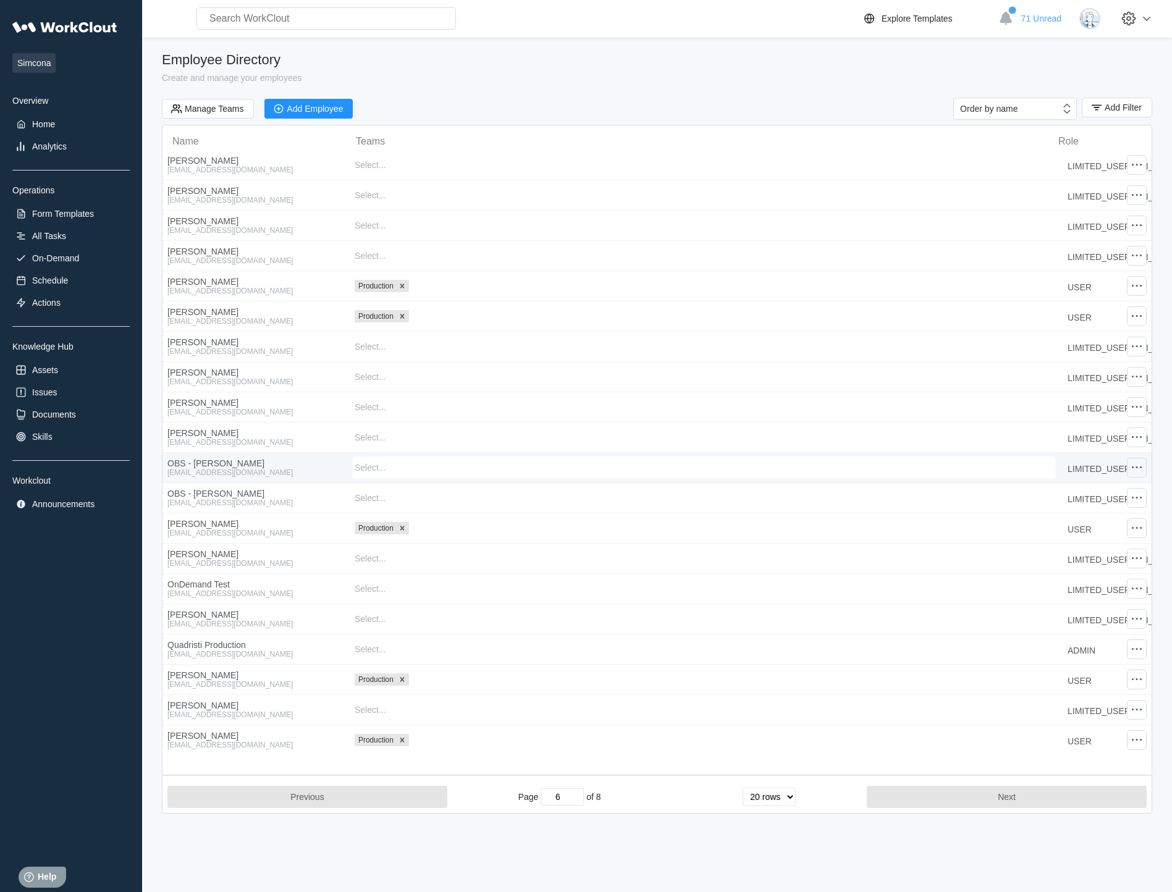
click at [841, 466] on icon at bounding box center [1136, 467] width 15 height 15
click at [841, 430] on div "Edit Employee" at bounding box center [1037, 432] width 56 height 10
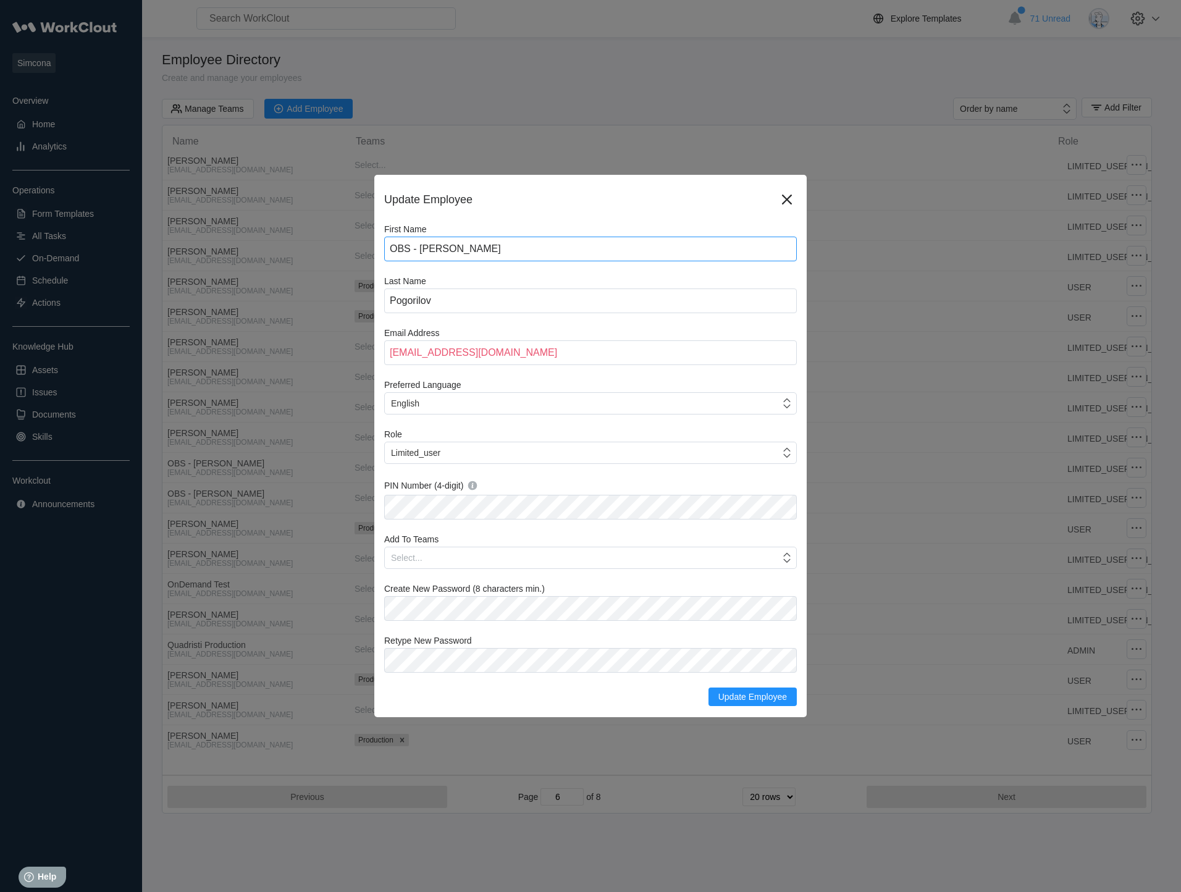
click at [411, 246] on input "OBS - [PERSON_NAME]" at bounding box center [590, 249] width 413 height 25
type input "OBS1 - [PERSON_NAME]"
click at [761, 696] on span "Update Employee" at bounding box center [752, 696] width 69 height 9
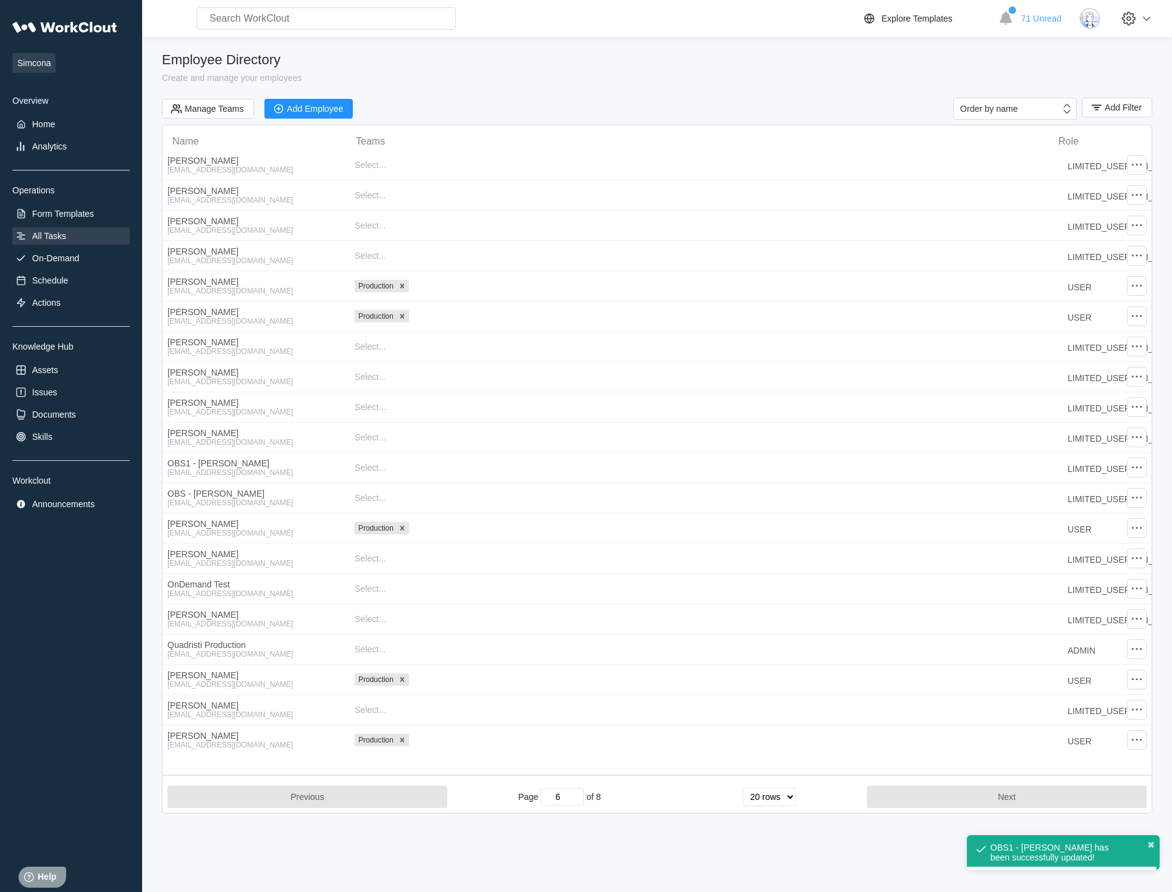
click at [52, 240] on div "All Tasks" at bounding box center [49, 236] width 34 height 10
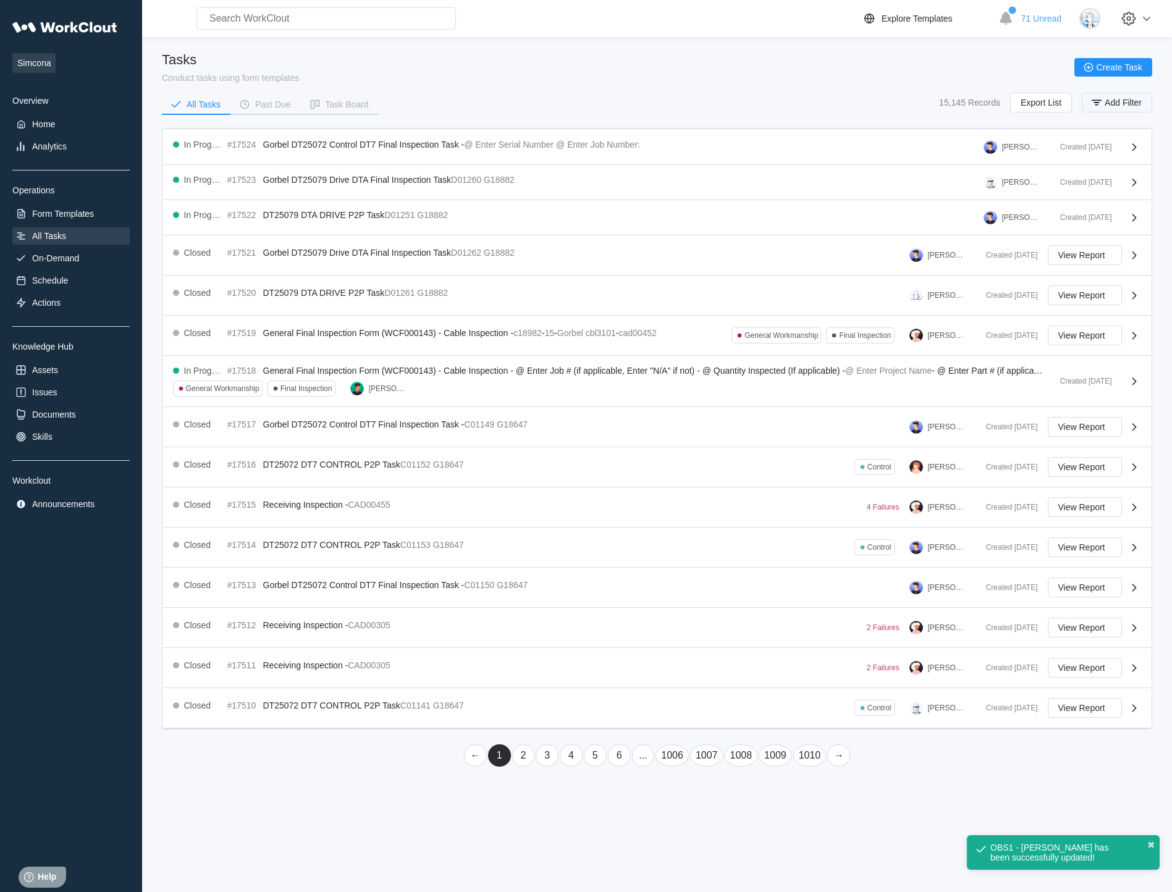
click at [841, 108] on button "Add Filter" at bounding box center [1117, 103] width 70 height 20
click at [827, 156] on div "Task Name" at bounding box center [786, 151] width 116 height 17
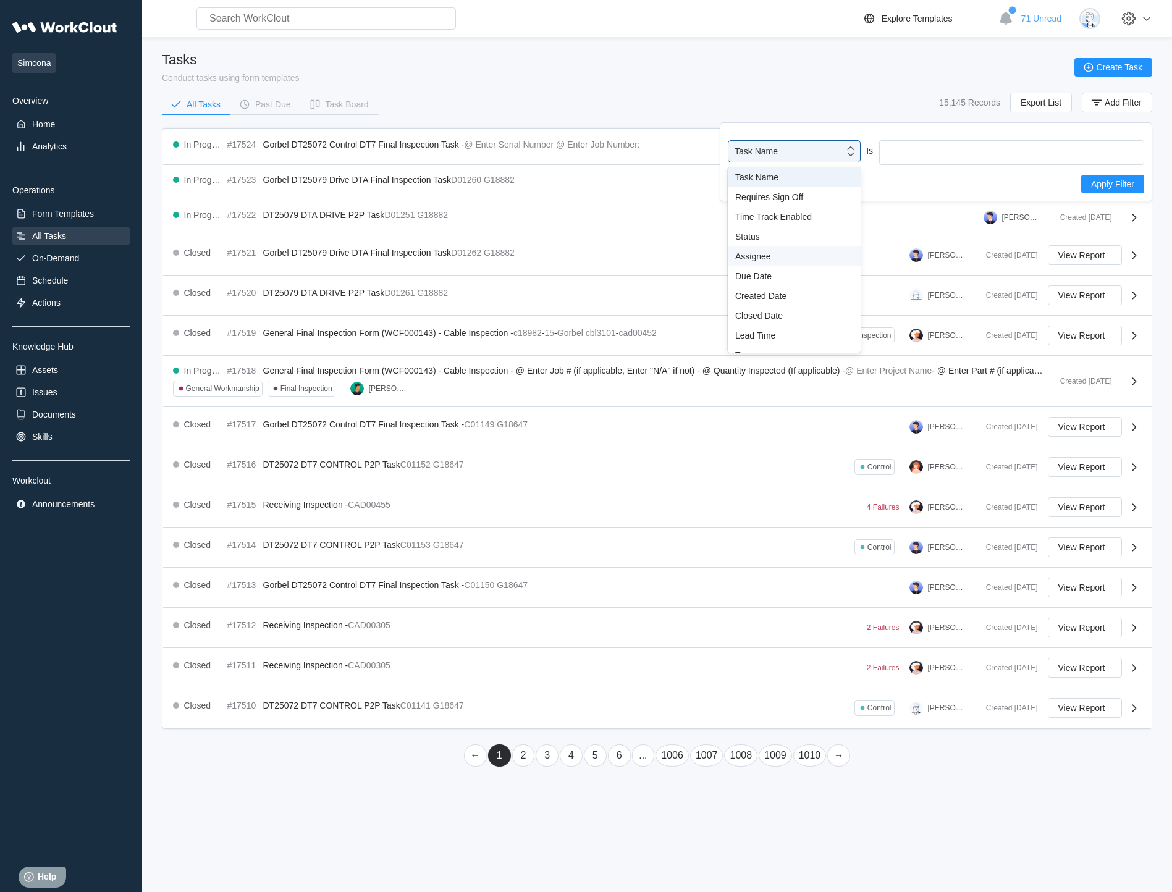
click at [765, 253] on div "Assignee" at bounding box center [794, 256] width 118 height 10
click at [841, 152] on div "Assignee" at bounding box center [1004, 151] width 248 height 17
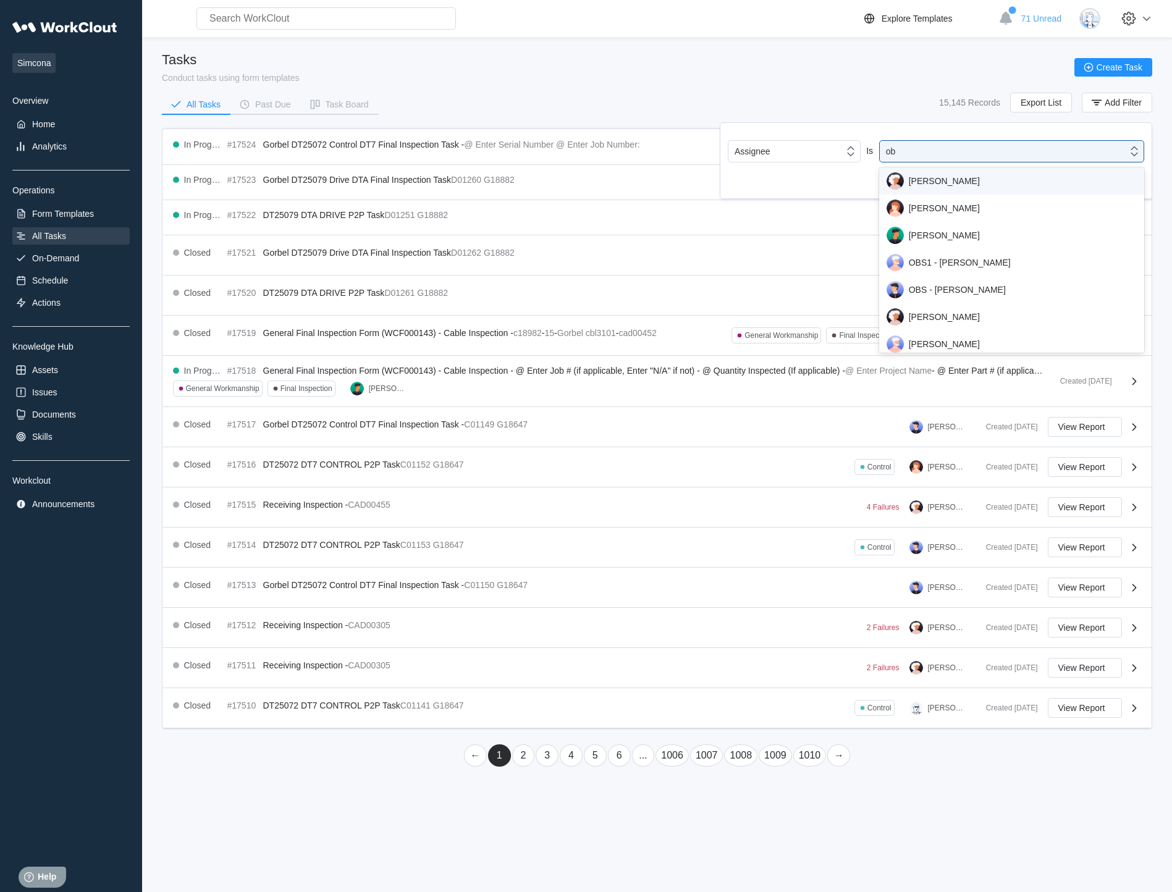
type input "obs"
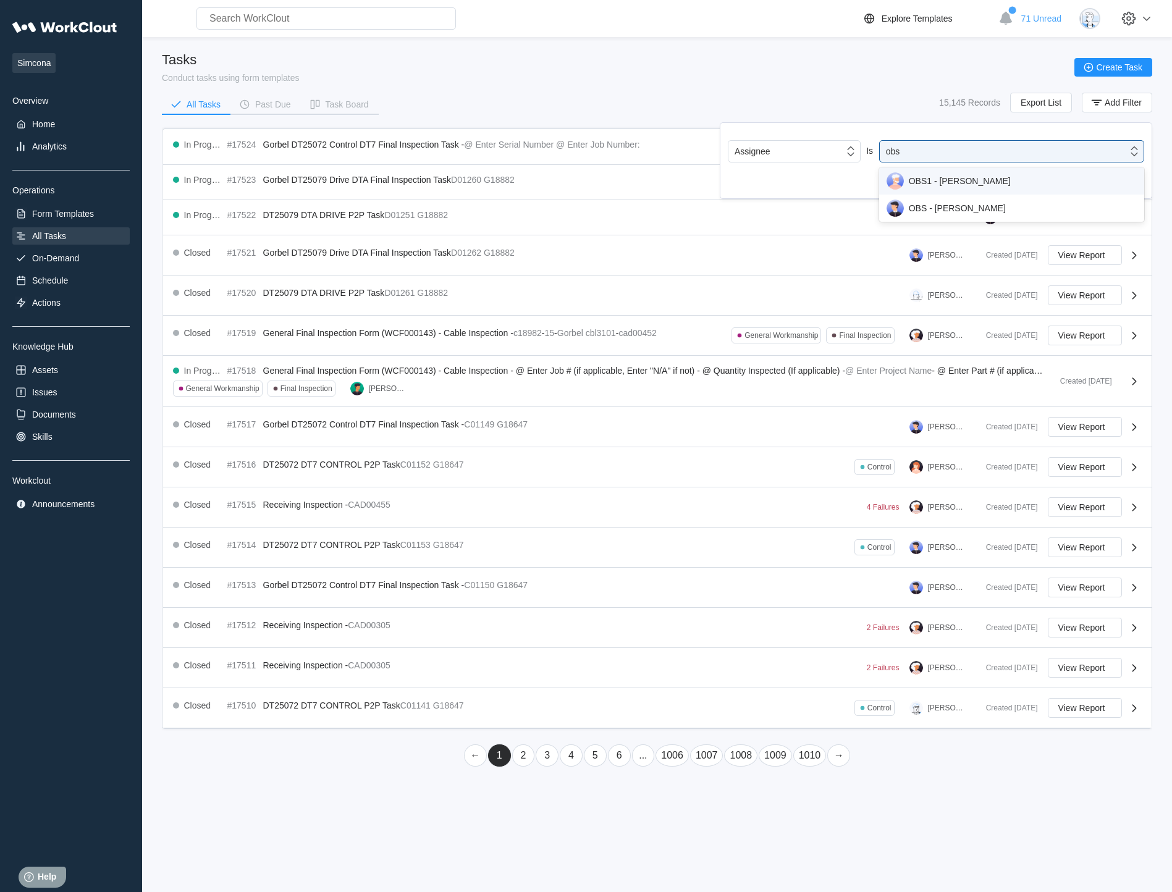
click at [841, 173] on div "OBS1 - [PERSON_NAME]" at bounding box center [1011, 180] width 250 height 17
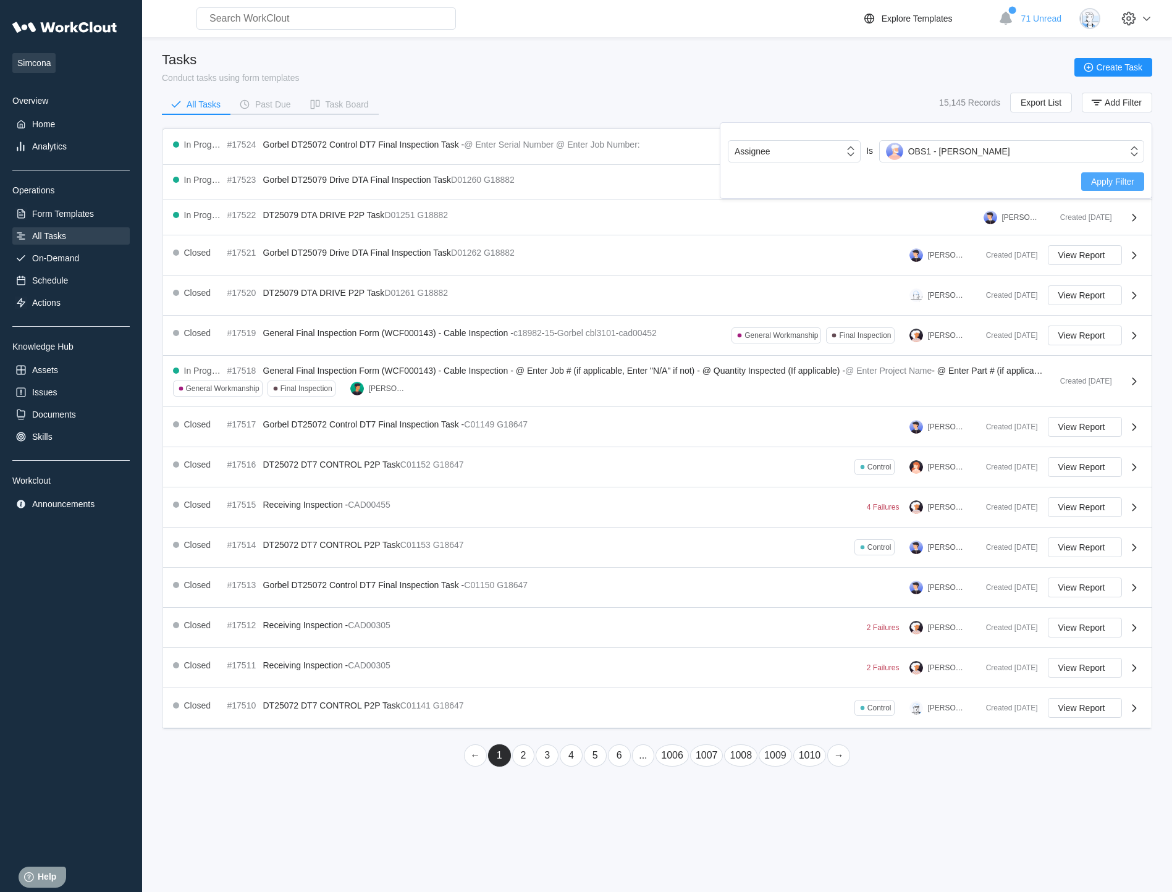
click at [841, 182] on span "Apply Filter" at bounding box center [1112, 181] width 43 height 9
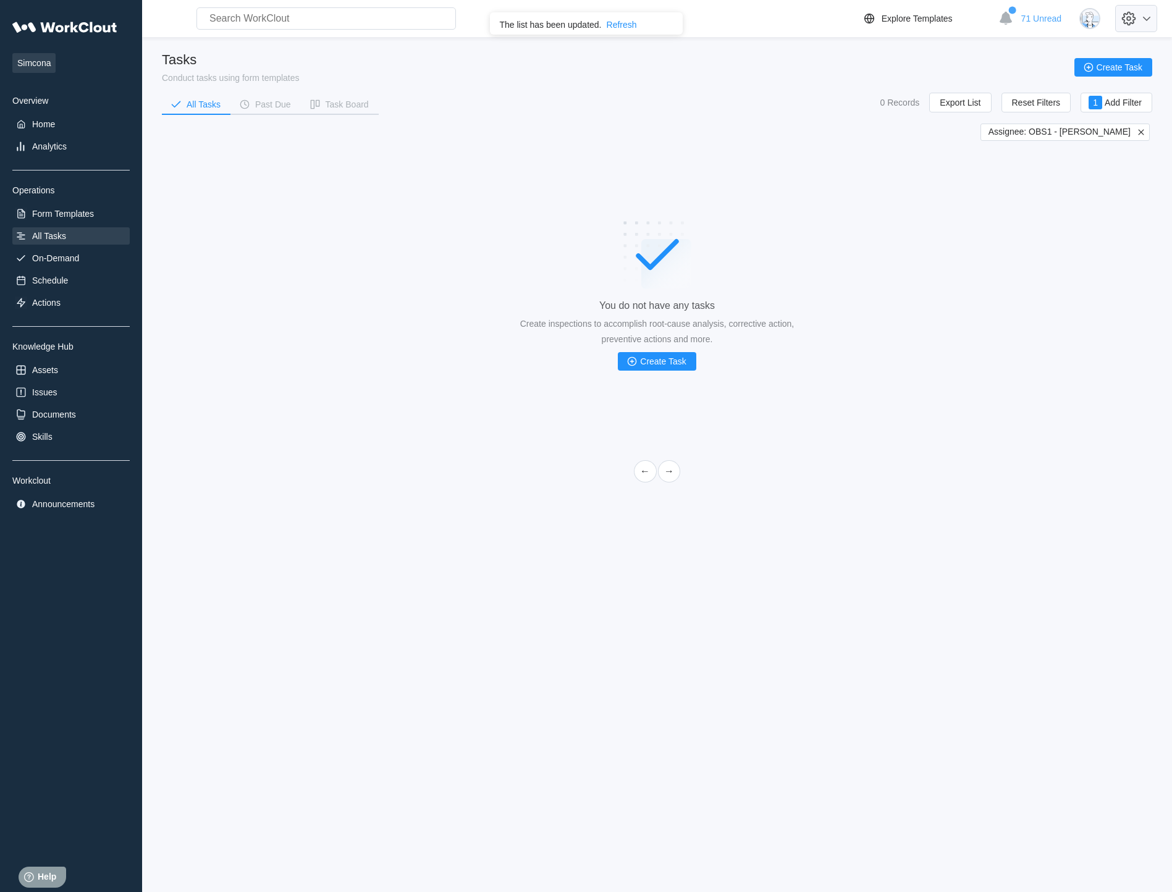
click at [841, 17] on icon at bounding box center [1128, 18] width 21 height 21
click at [841, 57] on div "Employee Directory" at bounding box center [1046, 58] width 75 height 10
select select "20"
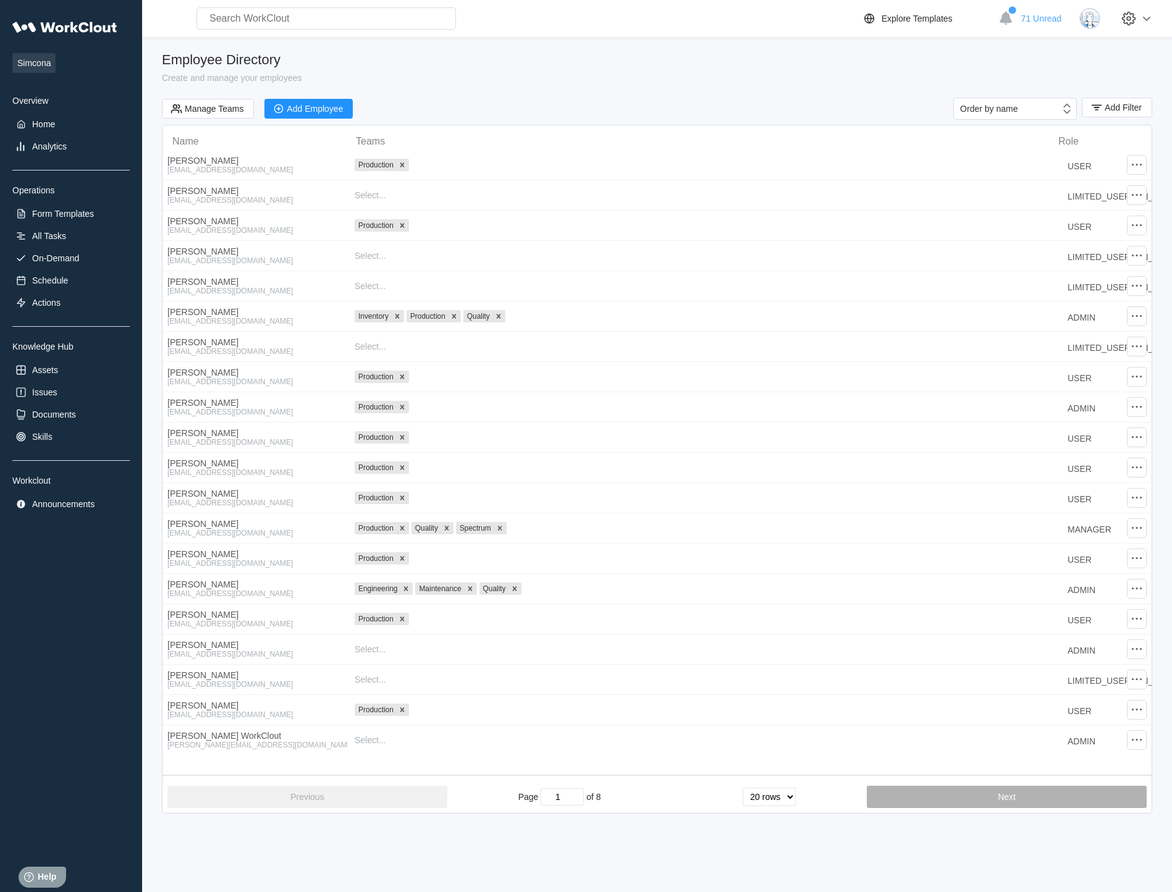
click at [841, 796] on button "Next" at bounding box center [1007, 797] width 280 height 22
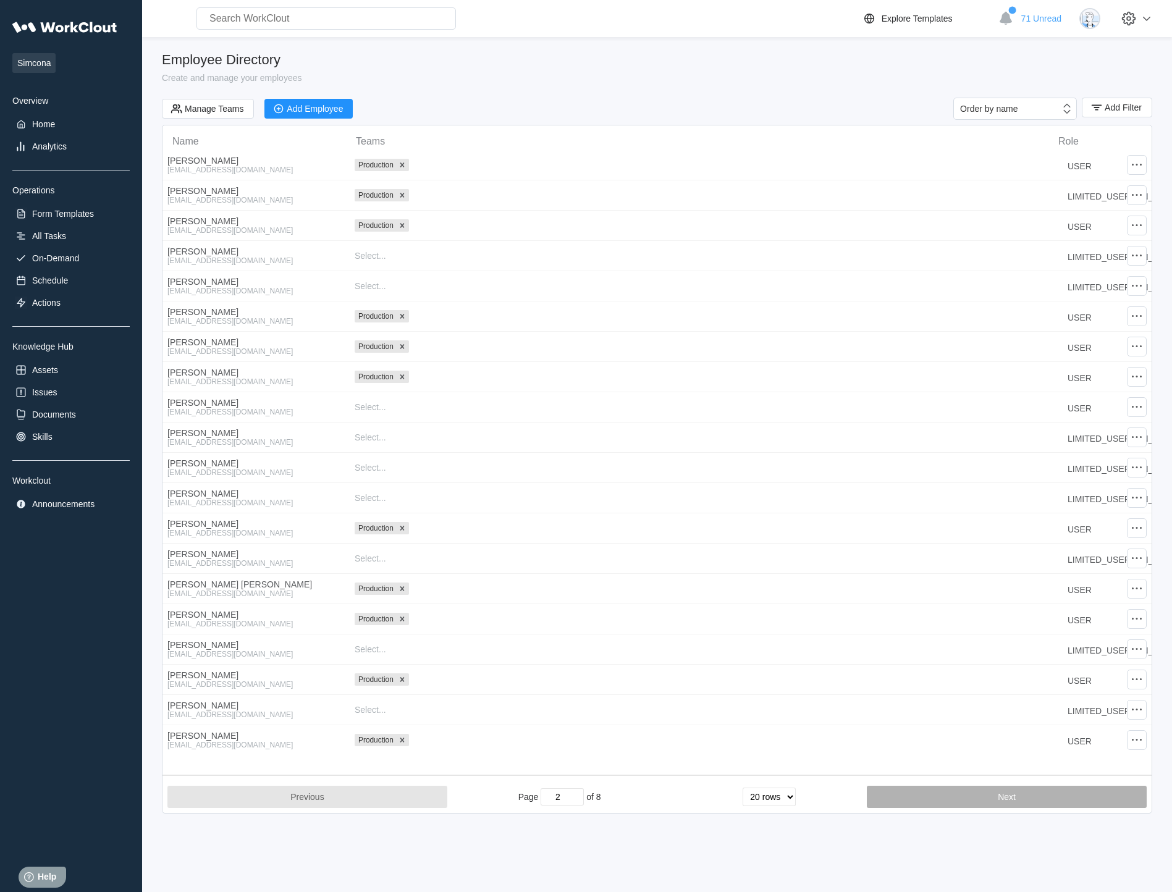
click at [841, 796] on button "Next" at bounding box center [1007, 797] width 280 height 22
click at [841, 797] on button "Next" at bounding box center [1007, 797] width 280 height 22
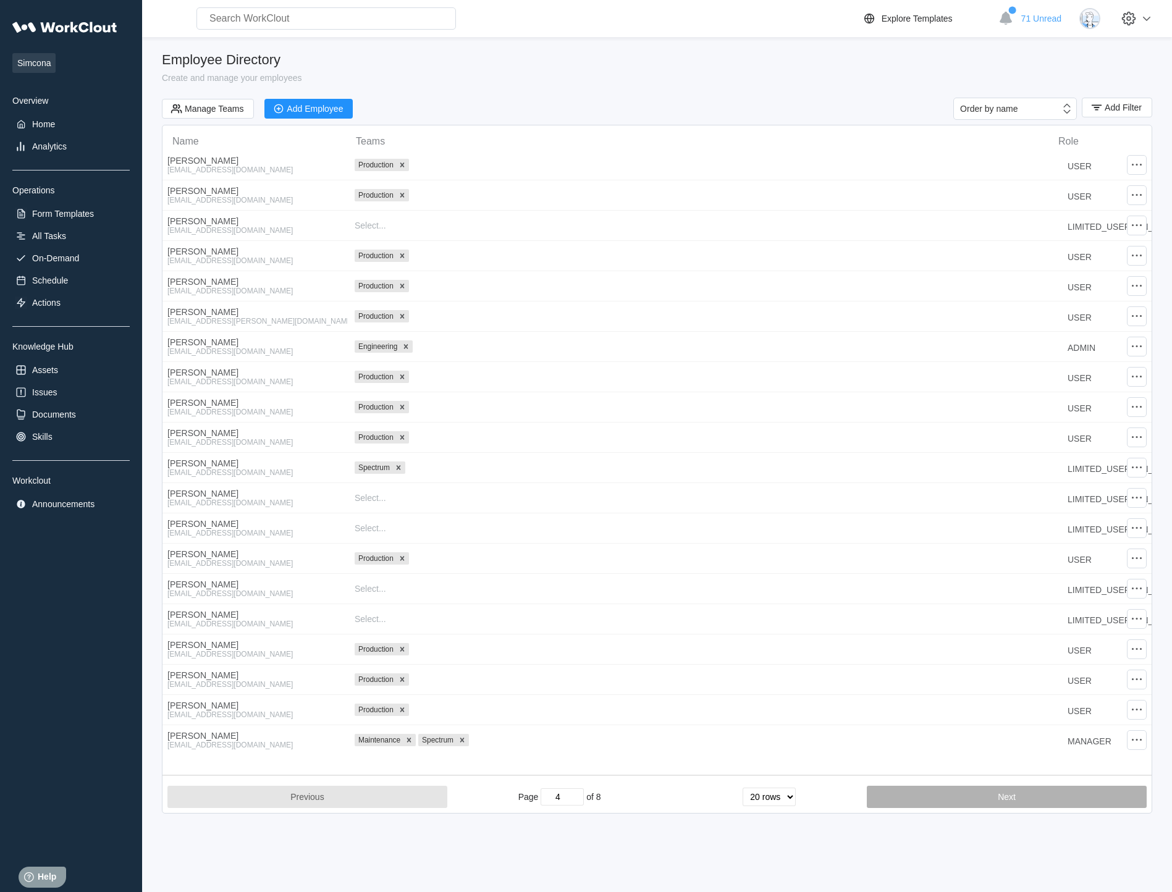
click at [841, 798] on button "Next" at bounding box center [1007, 797] width 280 height 22
type input "6"
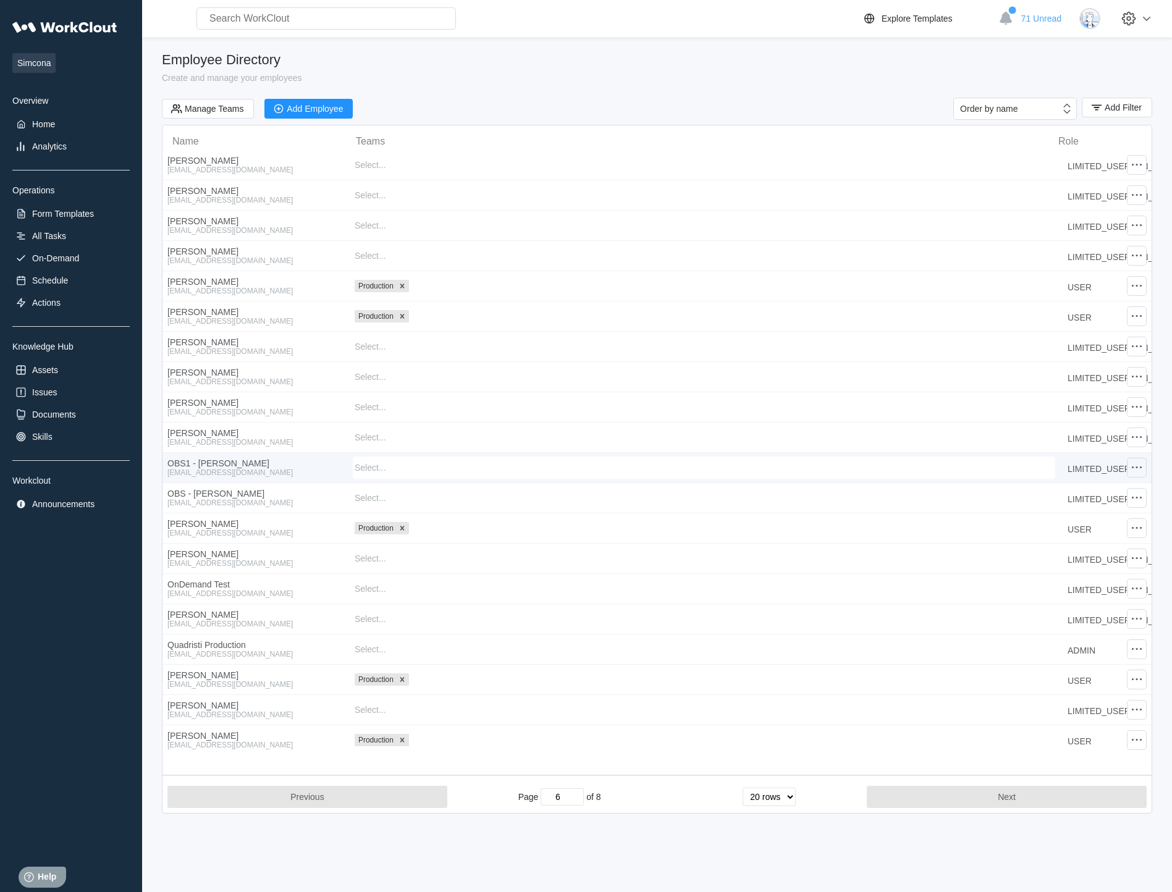
click at [841, 466] on icon at bounding box center [1136, 467] width 15 height 15
click at [841, 461] on div "Remove Employee" at bounding box center [1045, 462] width 73 height 10
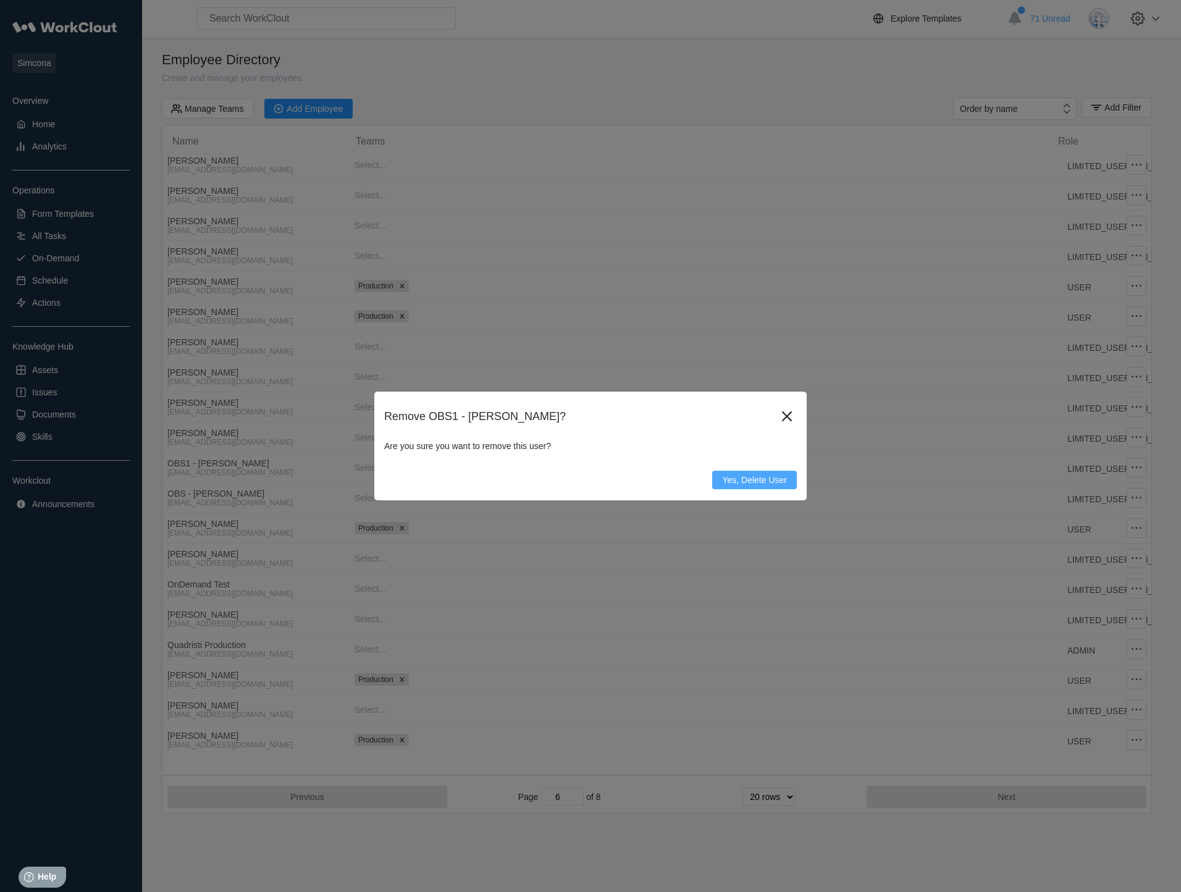
click at [772, 476] on span "Yes, Delete User" at bounding box center [754, 480] width 65 height 9
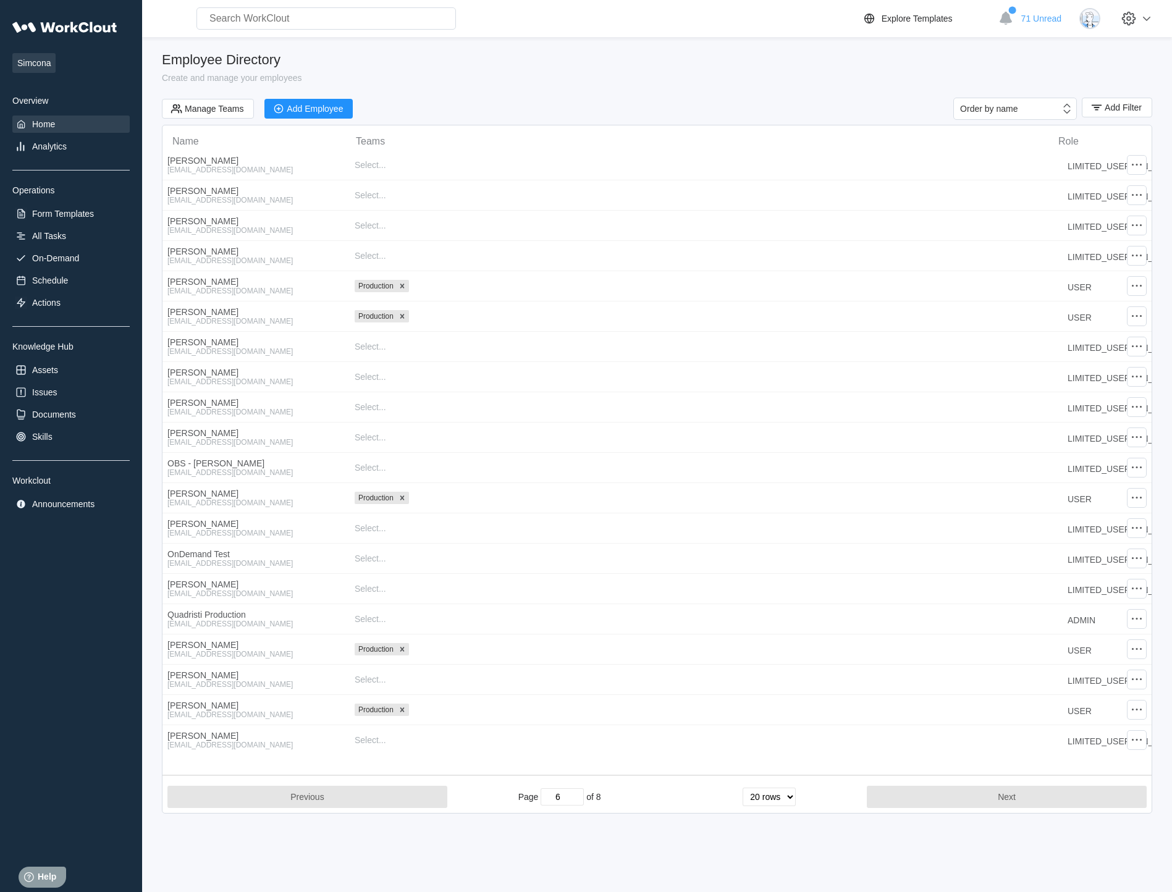
click at [37, 122] on div "Home" at bounding box center [43, 124] width 23 height 10
